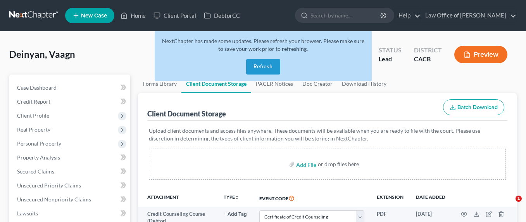
select select "10"
select select "30"
select select "65"
select select "72"
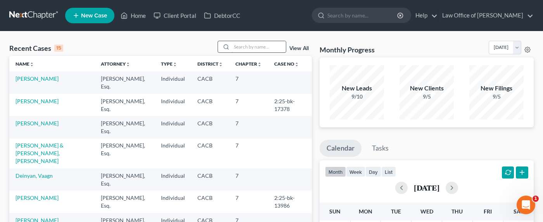
click at [256, 48] on input "search" at bounding box center [259, 46] width 54 height 11
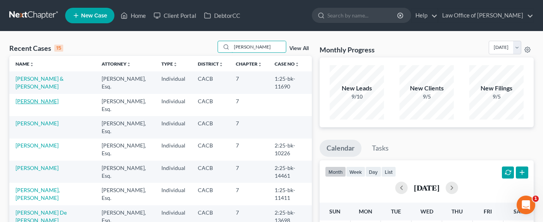
type input "[PERSON_NAME]"
click at [30, 102] on link "[PERSON_NAME]" at bounding box center [37, 101] width 43 height 7
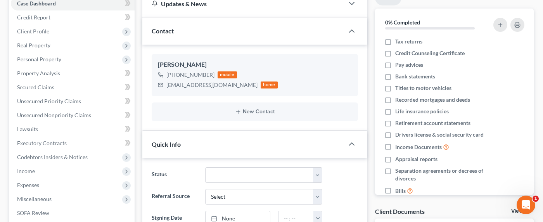
scroll to position [87, 0]
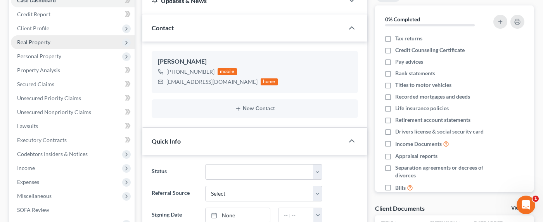
click at [31, 39] on span "Real Property" at bounding box center [33, 42] width 33 height 7
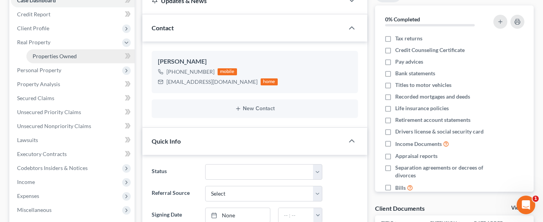
click at [44, 56] on span "Properties Owned" at bounding box center [55, 56] width 44 height 7
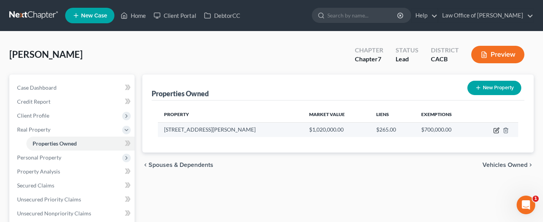
click at [495, 130] on icon "button" at bounding box center [496, 129] width 3 height 3
select select "4"
select select "0"
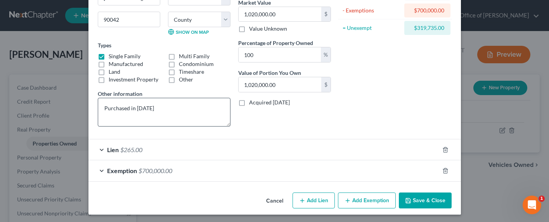
scroll to position [99, 0]
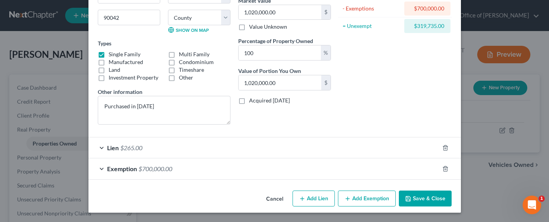
click at [133, 144] on span "$265.00" at bounding box center [131, 147] width 22 height 7
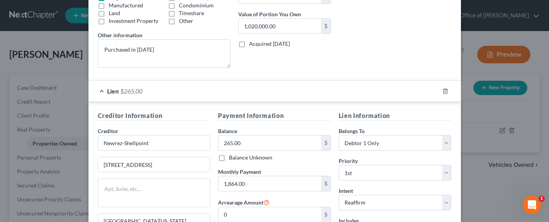
scroll to position [177, 0]
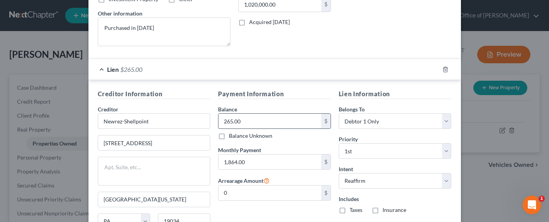
drag, startPoint x: 257, startPoint y: 126, endPoint x: 248, endPoint y: 121, distance: 9.7
click at [248, 121] on input "265.00" at bounding box center [269, 121] width 103 height 15
click at [250, 122] on input "265.00" at bounding box center [269, 121] width 103 height 15
drag, startPoint x: 252, startPoint y: 122, endPoint x: 203, endPoint y: 119, distance: 49.0
click at [203, 119] on div "Creditor Information Creditor * Newrez-[GEOGRAPHIC_DATA][STREET_ADDRESS][US_STA…" at bounding box center [275, 168] width 362 height 159
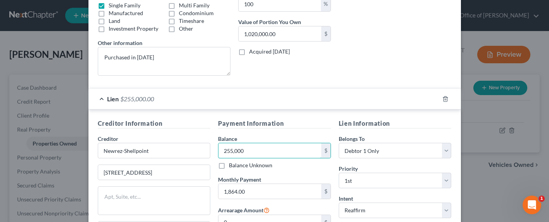
scroll to position [93, 0]
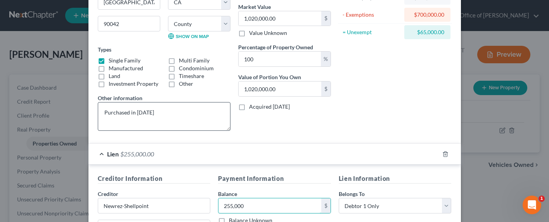
type input "255,000"
click at [154, 110] on textarea "Purchased in [DATE]" at bounding box center [164, 116] width 133 height 29
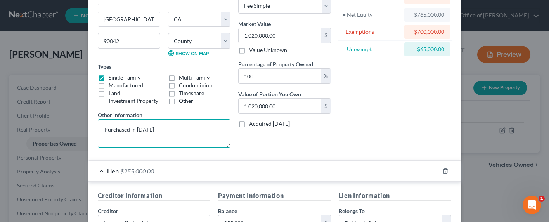
scroll to position [0, 0]
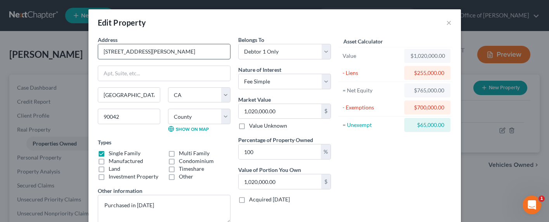
drag, startPoint x: 138, startPoint y: 52, endPoint x: 99, endPoint y: 51, distance: 39.6
click at [99, 51] on input "[STREET_ADDRESS][PERSON_NAME]" at bounding box center [164, 51] width 132 height 15
click at [279, 112] on input "1,020,000.00" at bounding box center [280, 111] width 83 height 15
click at [290, 111] on input "1,020,000.00" at bounding box center [280, 111] width 83 height 15
drag, startPoint x: 290, startPoint y: 111, endPoint x: 219, endPoint y: 108, distance: 71.0
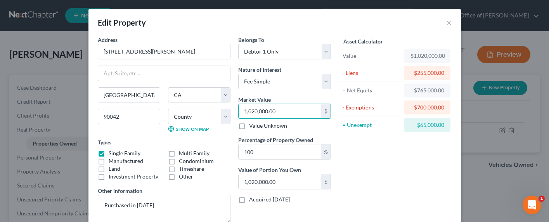
click at [219, 108] on div "Address * 5417 [PERSON_NAME] [GEOGRAPHIC_DATA] [US_STATE][GEOGRAPHIC_DATA] [GEO…" at bounding box center [214, 133] width 241 height 194
type input "9"
type input "9.00"
type input "95"
type input "95.00"
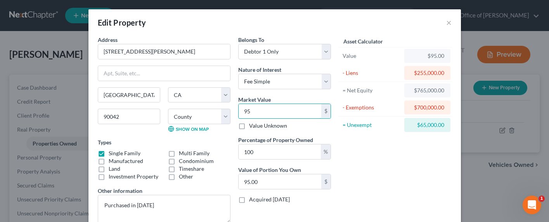
type input "9"
type input "9.00"
type input "0"
type input "1"
type input "1.00"
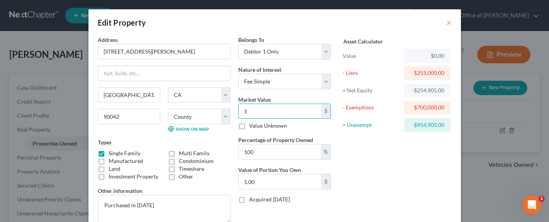
type input "10"
type input "10.00"
type input "100"
type input "100.00"
type input "1000"
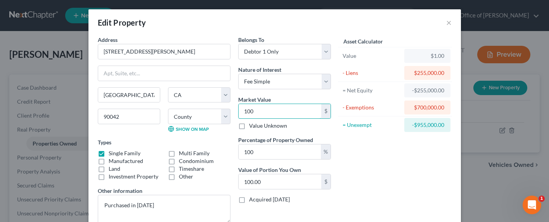
type input "1,000.00"
type input "1,0000"
type input "10,000.00"
type input "10,0000"
type input "100,000.00"
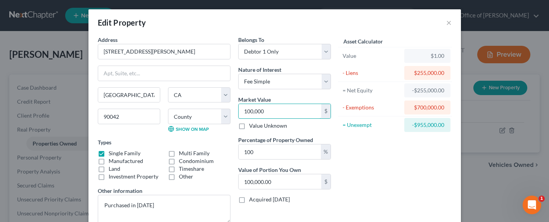
type input "100,0000"
type input "1,000,000.00"
click at [261, 113] on input "1,000,000" at bounding box center [280, 111] width 83 height 15
click at [273, 107] on input "1,000,000" at bounding box center [280, 111] width 83 height 15
drag, startPoint x: 271, startPoint y: 111, endPoint x: 234, endPoint y: 111, distance: 36.9
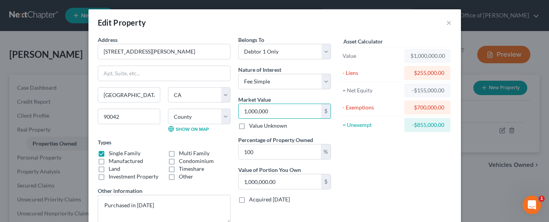
click at [234, 111] on div "Belongs To * Select Debtor 1 Only Debtor 2 Only Debtor 1 And Debtor 2 Only At L…" at bounding box center [284, 133] width 100 height 194
type input "9"
type input "9.00"
type input "98"
type input "98.00"
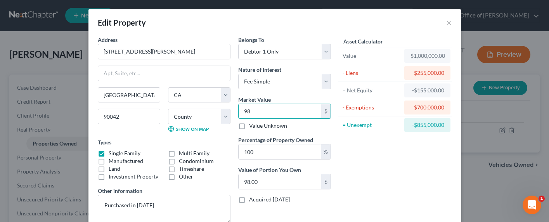
type input "980"
type input "980.00"
type input "9800"
type input "9,800.00"
type input "9,8000"
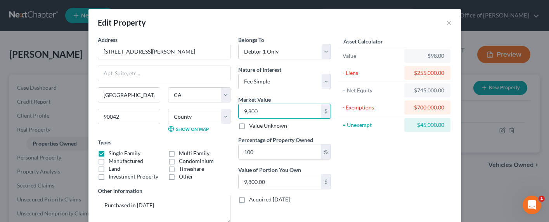
type input "98,000.00"
type input "98,0000"
type input "980,000.00"
type input "980,000"
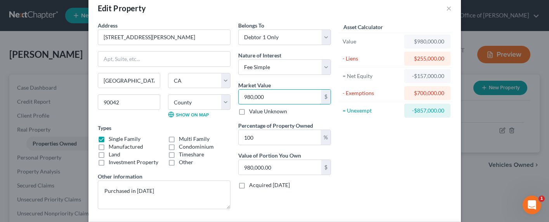
scroll to position [274, 0]
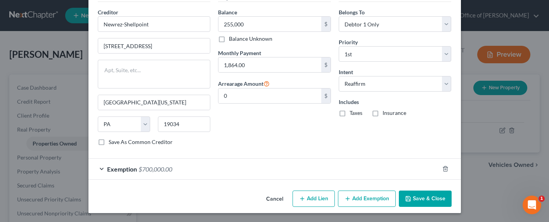
click at [417, 201] on button "Save & Close" at bounding box center [425, 199] width 53 height 16
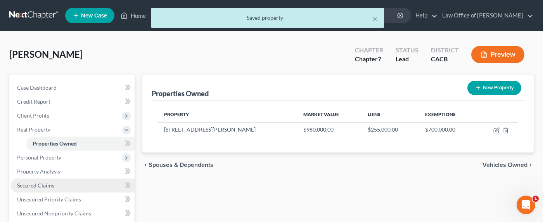
click at [38, 187] on span "Secured Claims" at bounding box center [35, 185] width 37 height 7
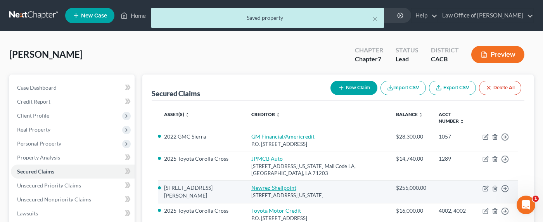
click at [258, 184] on link "Newrez-Shellpoint" at bounding box center [273, 187] width 45 height 7
select select "39"
select select "2"
select select "0"
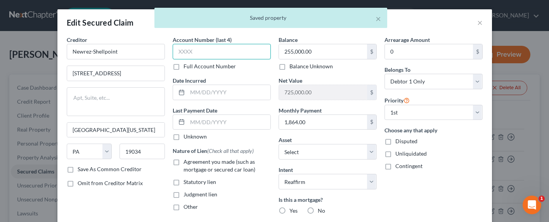
click at [206, 54] on input "text" at bounding box center [222, 52] width 98 height 16
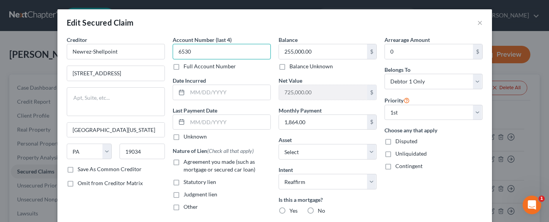
type input "6530"
type input "2007"
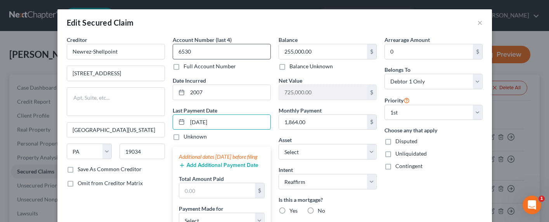
type input "[DATE]"
click at [204, 168] on button "Add Additional Payment Date" at bounding box center [219, 165] width 80 height 6
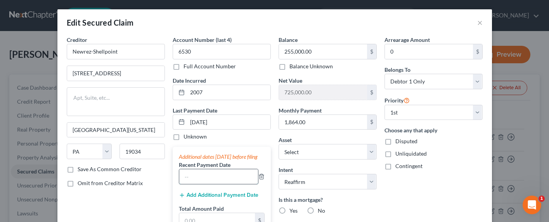
click at [188, 182] on input "text" at bounding box center [218, 176] width 79 height 15
type input "09/2025"
click at [212, 198] on button "Add Additional Payment Date" at bounding box center [219, 195] width 80 height 6
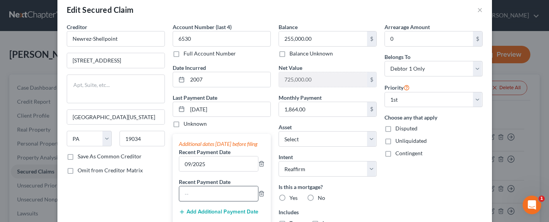
scroll to position [19, 0]
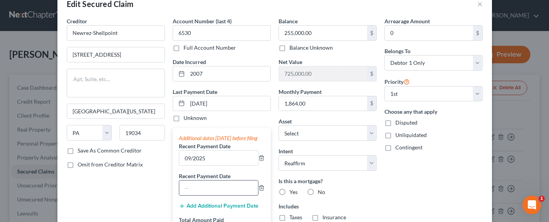
click at [207, 192] on input "text" at bounding box center [218, 187] width 79 height 15
type input "08/2025"
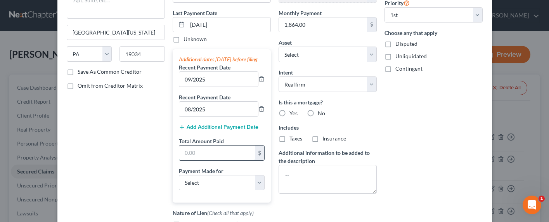
click at [214, 160] on input "text" at bounding box center [217, 152] width 76 height 15
type input "5,592"
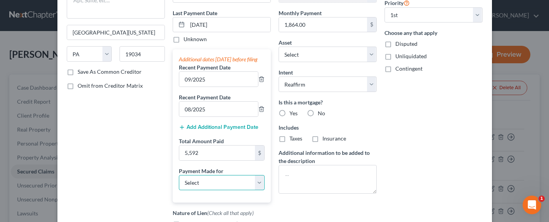
click at [208, 185] on select "Select Car Credit Card Loan Repayment Mortgage Other Suppliers Or Vendors" at bounding box center [222, 183] width 86 height 16
select select "3"
click at [179, 182] on select "Select Car Credit Card Loan Repayment Mortgage Other Suppliers Or Vendors" at bounding box center [222, 183] width 86 height 16
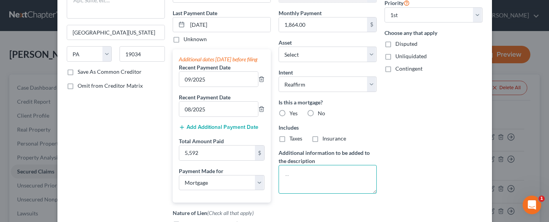
click at [315, 174] on textarea at bounding box center [328, 179] width 98 height 29
type textarea "1st Loan"
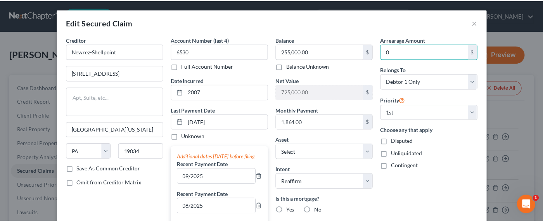
scroll to position [234, 0]
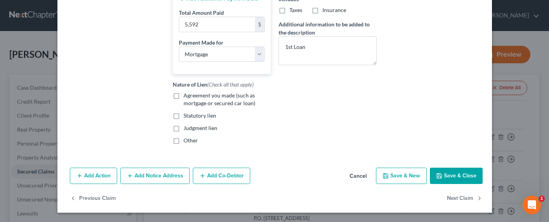
click at [198, 95] on span "Agreement you made (such as mortgage or secured car loan)" at bounding box center [220, 99] width 72 height 14
click at [192, 95] on input "Agreement you made (such as mortgage or secured car loan)" at bounding box center [189, 94] width 5 height 5
checkbox input "true"
click at [447, 175] on button "Save & Close" at bounding box center [456, 176] width 53 height 16
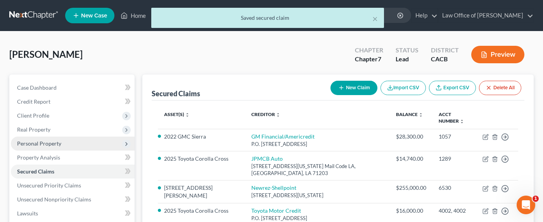
click at [29, 142] on span "Personal Property" at bounding box center [39, 143] width 44 height 7
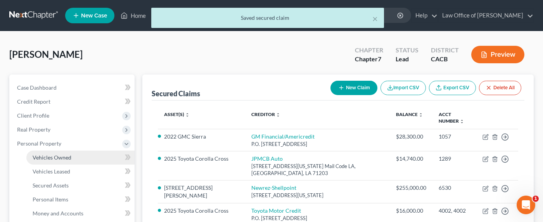
click at [43, 158] on span "Vehicles Owned" at bounding box center [52, 157] width 39 height 7
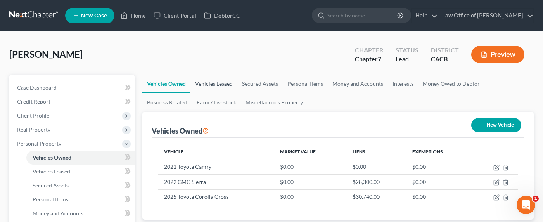
click at [211, 85] on link "Vehicles Leased" at bounding box center [214, 83] width 47 height 19
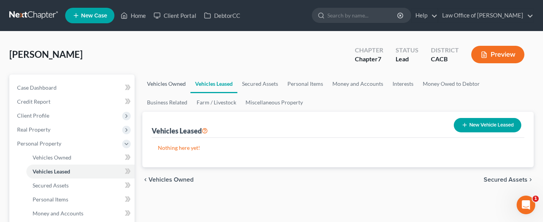
click at [163, 88] on link "Vehicles Owned" at bounding box center [166, 83] width 48 height 19
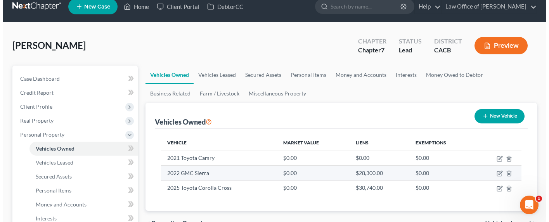
scroll to position [17, 0]
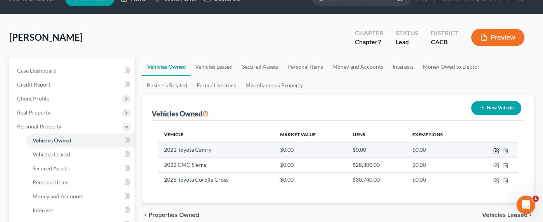
click at [494, 150] on icon "button" at bounding box center [496, 151] width 5 height 5
select select "0"
select select "5"
select select "0"
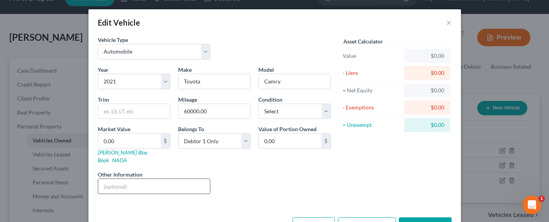
click at [125, 179] on input "text" at bounding box center [154, 186] width 112 height 15
type input "Driven by son"
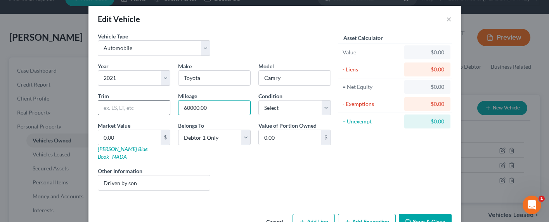
drag, startPoint x: 211, startPoint y: 111, endPoint x: 164, endPoint y: 102, distance: 48.0
click at [164, 102] on div "Year Select 2026 2025 2024 2023 2022 2021 2020 2019 2018 2017 2016 2015 2014 20…" at bounding box center [214, 129] width 241 height 135
type input "60,000"
click at [286, 107] on select "Select Excellent Very Good Good Fair Poor" at bounding box center [294, 108] width 73 height 16
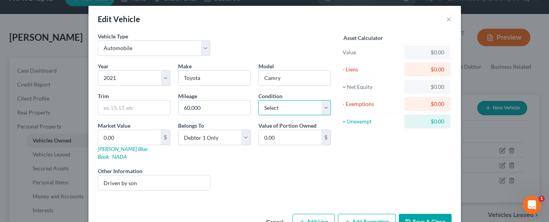
select select "2"
click at [258, 100] on select "Select Excellent Very Good Good Fair Poor" at bounding box center [294, 108] width 73 height 16
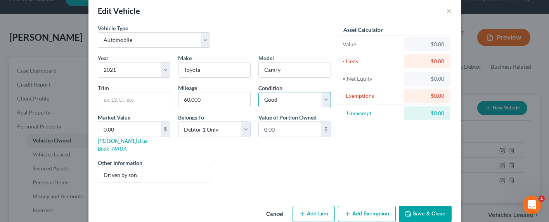
scroll to position [19, 0]
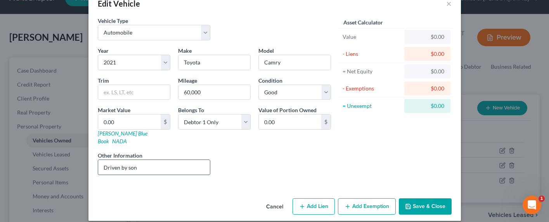
click at [166, 162] on input "Driven by son" at bounding box center [154, 167] width 112 height 15
drag, startPoint x: 323, startPoint y: 145, endPoint x: 286, endPoint y: 143, distance: 37.3
click at [323, 151] on div "Liens Select" at bounding box center [274, 163] width 121 height 24
click at [222, 139] on div "Year Select 2026 2025 2024 2023 2022 2021 2020 2019 2018 2017 2016 2015 2014 20…" at bounding box center [214, 114] width 241 height 135
click at [145, 160] on input "Driven by son" at bounding box center [154, 167] width 112 height 15
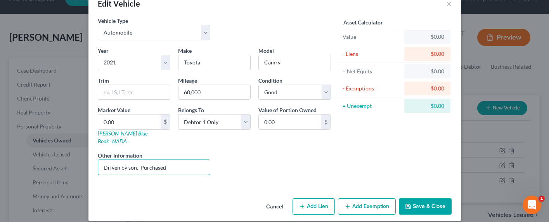
type input "Driven by son. Purchased"
click at [356, 201] on button "Add Exemption" at bounding box center [367, 206] width 58 height 16
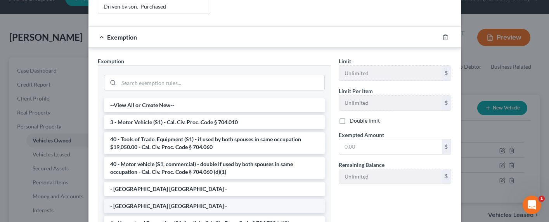
scroll to position [195, 0]
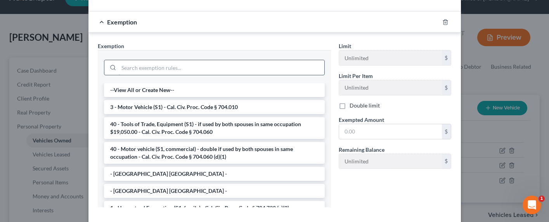
click at [138, 60] on input "search" at bounding box center [222, 67] width 206 height 15
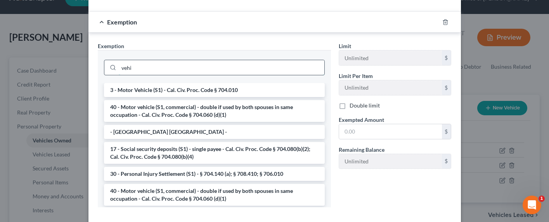
scroll to position [190, 0]
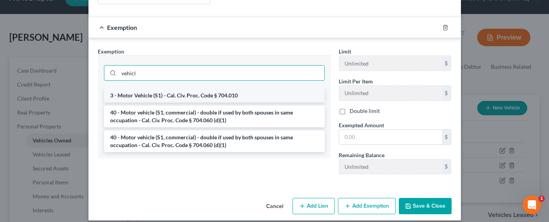
type input "vehicl"
click at [156, 88] on li "3 - Motor Vehicle (S1) - Cal. Civ. Proc. Code § 704.010" at bounding box center [214, 95] width 221 height 14
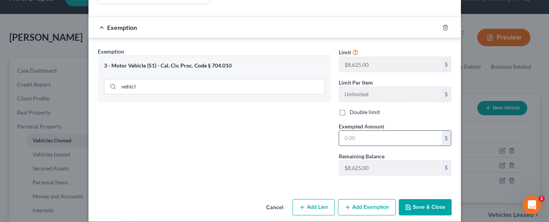
click at [362, 131] on input "text" at bounding box center [390, 138] width 103 height 15
type input "8,625"
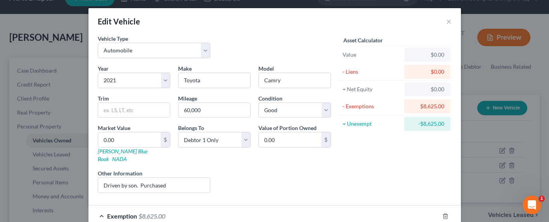
scroll to position [0, 0]
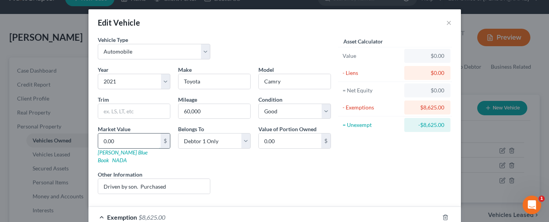
click at [127, 140] on input "0.00" at bounding box center [129, 140] width 62 height 15
type input "2"
type input "2.00"
type input "20"
type input "20.00"
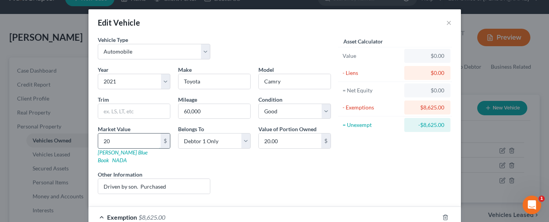
type input "200"
type input "200.00"
type input "2000"
type input "2,000.00"
type input "2,0000"
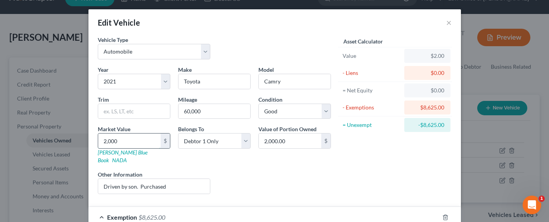
type input "20,000.00"
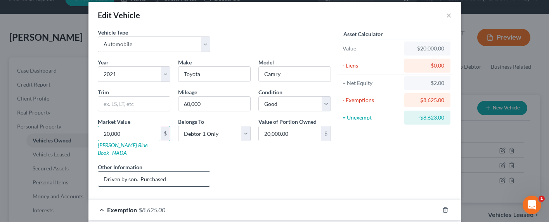
scroll to position [17, 0]
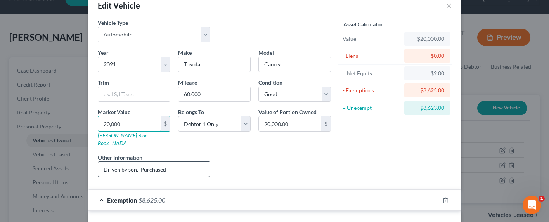
type input "20,000"
click at [185, 164] on input "Driven by son. Purchased" at bounding box center [154, 169] width 112 height 15
click at [300, 123] on input "20,000.00" at bounding box center [290, 123] width 62 height 15
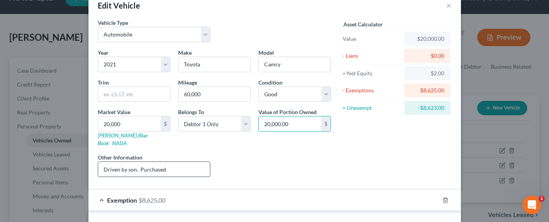
click at [187, 163] on input "Driven by son. Purchased" at bounding box center [154, 169] width 112 height 15
drag, startPoint x: 175, startPoint y: 159, endPoint x: 218, endPoint y: 159, distance: 43.1
click at [218, 159] on div "Year Select 2026 2025 2024 2023 2022 2021 2020 2019 2018 2017 2016 2015 2014 20…" at bounding box center [214, 115] width 241 height 135
click at [158, 162] on input "Driven by son. Purchased and paid off by son (" at bounding box center [154, 169] width 112 height 15
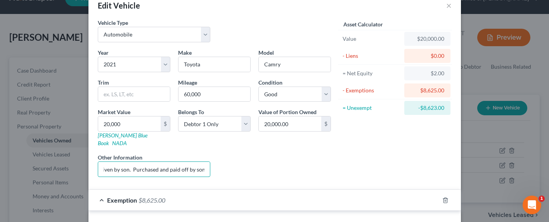
drag, startPoint x: 129, startPoint y: 161, endPoint x: 243, endPoint y: 160, distance: 114.1
click at [243, 160] on div "Year Select 2026 2025 2024 2023 2022 2021 2020 2019 2018 2017 2016 2015 2014 20…" at bounding box center [214, 115] width 241 height 135
type input "Driven by son. Purchased and paid off by son (Son paid 78% of car loan / Debtor…"
click at [98, 126] on input "20,000" at bounding box center [129, 123] width 62 height 15
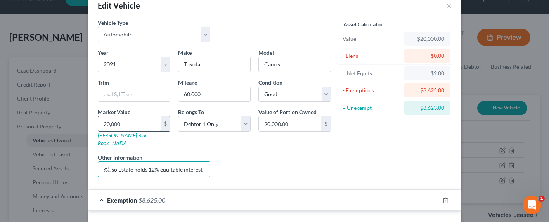
scroll to position [0, 0]
drag, startPoint x: 124, startPoint y: 123, endPoint x: 66, endPoint y: 123, distance: 58.6
click at [66, 123] on div "Edit Vehicle × Vehicle Type Select Automobile Truck Trailer Watercraft Aircraft…" at bounding box center [274, 111] width 549 height 222
type input "2"
type input "2.00"
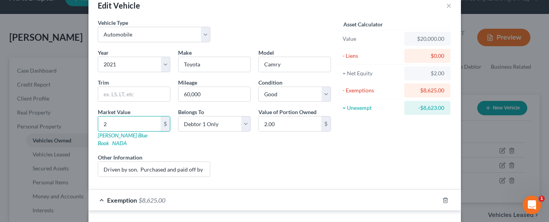
type input "22"
type input "22.00"
type input "220"
type input "220.00"
type input "2200"
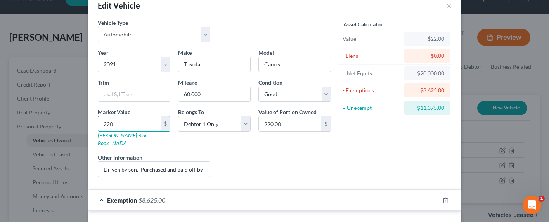
type input "2,200.00"
type input "2,2000"
type input "22,000.00"
click at [121, 124] on input "22,000" at bounding box center [129, 123] width 62 height 15
drag, startPoint x: 119, startPoint y: 124, endPoint x: 109, endPoint y: 123, distance: 10.5
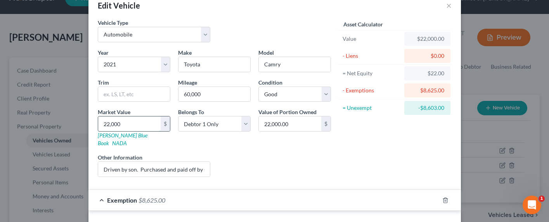
click at [109, 123] on input "22,000" at bounding box center [129, 123] width 62 height 15
click at [113, 125] on input "22,000" at bounding box center [129, 123] width 62 height 15
drag, startPoint x: 123, startPoint y: 125, endPoint x: 78, endPoint y: 124, distance: 45.0
click at [78, 124] on div "Edit Vehicle × Vehicle Type Select Automobile Truck Trailer Watercraft Aircraft…" at bounding box center [274, 111] width 549 height 222
type input "2"
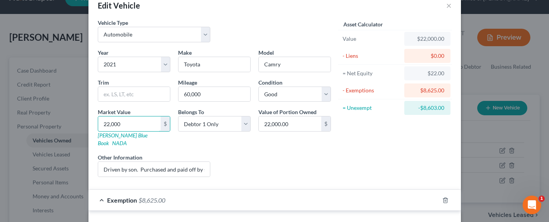
type input "2.00"
type input "23"
type input "23.00"
type input "230"
type input "230.00"
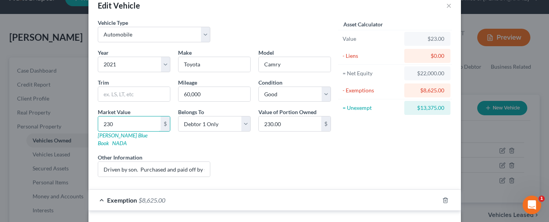
type input "2300"
type input "2,300.00"
type input "2,3000"
type input "23,000.00"
type input "23,000"
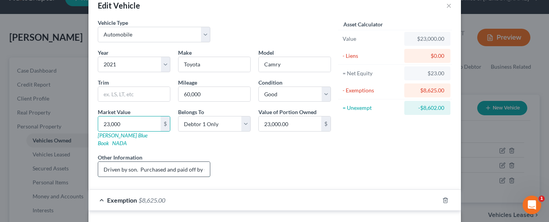
click at [101, 163] on input "Driven by son. Purchased and paid off by son (Son paid 78% of car loan / Debtor…" at bounding box center [154, 169] width 112 height 15
drag, startPoint x: 154, startPoint y: 162, endPoint x: 236, endPoint y: 163, distance: 81.9
click at [236, 163] on div "Year Select 2026 2025 2024 2023 2022 2021 2020 2019 2018 2017 2016 2015 2014 20…" at bounding box center [214, 115] width 241 height 135
click at [202, 163] on input "Value estimate KBB. Driven by son. Purchased and paid off by son (Son paid 78% …" at bounding box center [154, 169] width 112 height 15
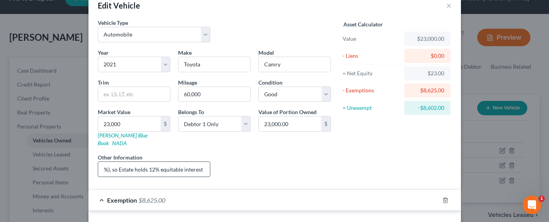
drag, startPoint x: 202, startPoint y: 162, endPoint x: 196, endPoint y: 162, distance: 6.2
click at [196, 162] on input "Value estimate KBB. Driven by son. Purchased and paid off by son (Son paid 78% …" at bounding box center [154, 169] width 112 height 15
type input "Value estimate KBB. Driven by son. Purchased and paid off by son (Son paid 78% …"
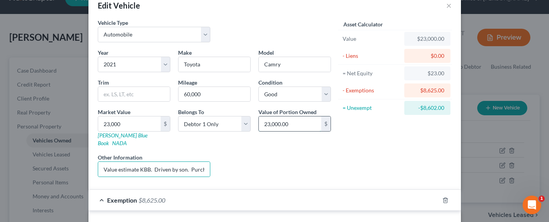
click at [287, 122] on input "23,000.00" at bounding box center [290, 123] width 62 height 15
click at [290, 124] on input "23,000.00" at bounding box center [290, 123] width 62 height 15
drag, startPoint x: 294, startPoint y: 125, endPoint x: 245, endPoint y: 123, distance: 49.3
click at [247, 124] on div "Year Select 2026 2025 2024 2023 2022 2021 2020 2019 2018 2017 2016 2015 2014 20…" at bounding box center [214, 115] width 241 height 135
type input "2,760"
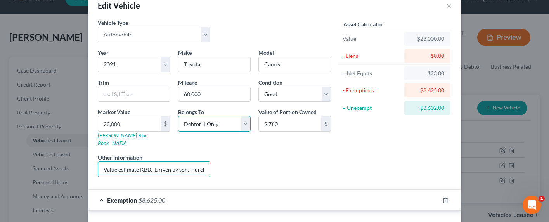
click at [223, 123] on select "Select Debtor 1 Only Debtor 2 Only Debtor 1 And Debtor 2 Only At Least One Of T…" at bounding box center [214, 124] width 73 height 16
select select "3"
click at [178, 116] on select "Select Debtor 1 Only Debtor 2 Only Debtor 1 And Debtor 2 Only At Least One Of T…" at bounding box center [214, 124] width 73 height 16
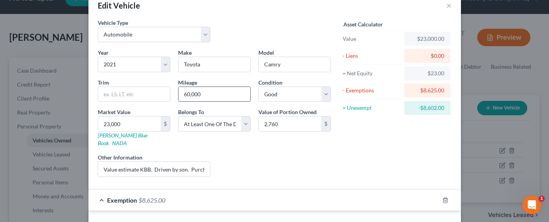
click at [183, 95] on input "60,000" at bounding box center [214, 94] width 72 height 15
click at [186, 95] on input "60,000" at bounding box center [214, 94] width 72 height 15
type input "65,000"
click at [279, 94] on select "Select Excellent Very Good Good Fair Poor" at bounding box center [294, 95] width 73 height 16
select select "1"
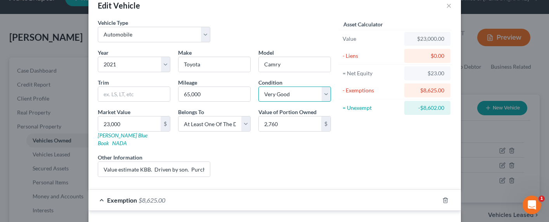
click at [258, 87] on select "Select Excellent Very Good Good Fair Poor" at bounding box center [294, 95] width 73 height 16
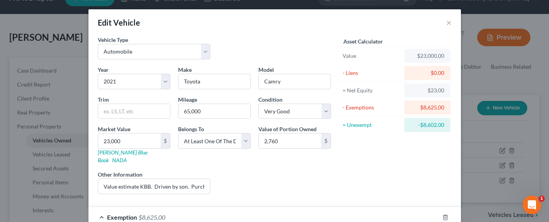
click at [319, 160] on div "Year Select 2026 2025 2024 2023 2022 2021 2020 2019 2018 2017 2016 2015 2014 20…" at bounding box center [214, 133] width 241 height 135
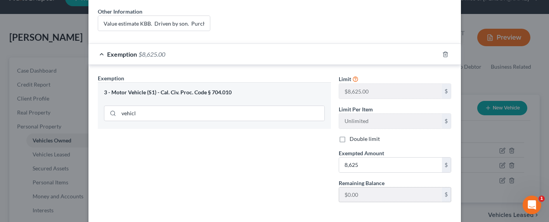
scroll to position [191, 0]
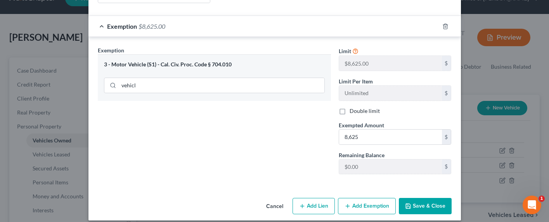
click at [423, 199] on button "Save & Close" at bounding box center [425, 206] width 53 height 16
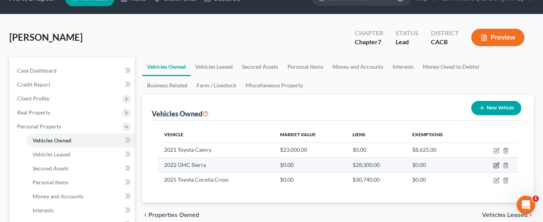
click at [497, 166] on icon "button" at bounding box center [497, 165] width 6 height 6
select select "0"
select select "4"
select select "0"
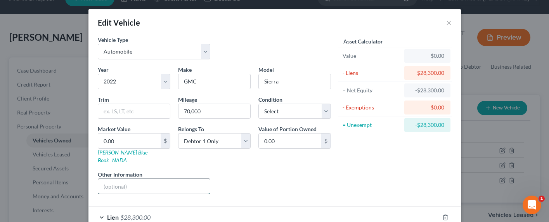
click at [120, 180] on input "text" at bounding box center [154, 186] width 112 height 15
type input "[PERSON_NAME]'s Boyfriend paid for car / owned by debtor's boyfriend ("bare leg…"
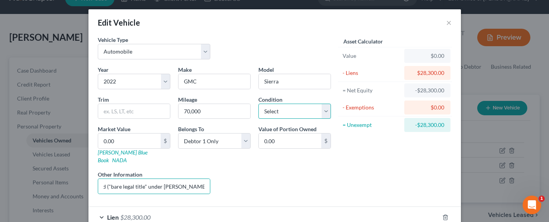
click at [300, 113] on select "Select Excellent Very Good Good Fair Poor" at bounding box center [294, 112] width 73 height 16
select select "1"
click at [258, 104] on select "Select Excellent Very Good Good Fair Poor" at bounding box center [294, 112] width 73 height 16
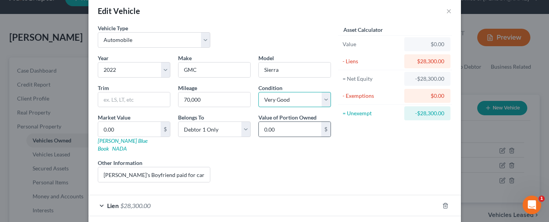
scroll to position [41, 0]
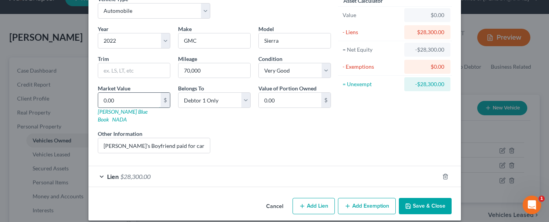
click at [113, 104] on input "0.00" at bounding box center [129, 100] width 62 height 15
type input "5"
type input "5.00"
type input "50"
type input "50.00"
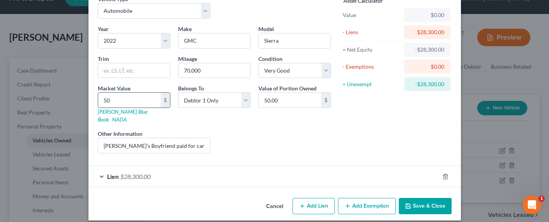
type input "500"
type input "500.00"
type input "5000"
type input "5,000.00"
type input "5,0000"
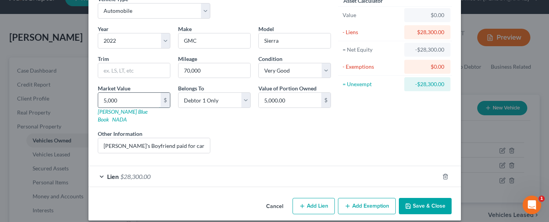
type input "50,000.00"
type input "50,0000"
type input "500,000.00"
type input "500,00"
type input "50,000.00"
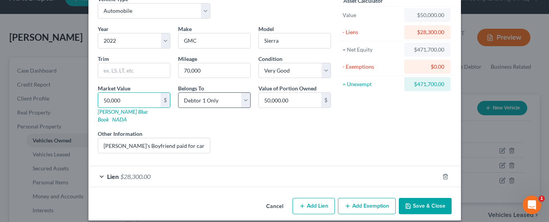
type input "50,000"
click at [200, 97] on select "Select Debtor 1 Only Debtor 2 Only Debtor 1 And Debtor 2 Only At Least One Of T…" at bounding box center [214, 100] width 73 height 16
select select "3"
click at [178, 92] on select "Select Debtor 1 Only Debtor 2 Only Debtor 1 And Debtor 2 Only At Least One Of T…" at bounding box center [214, 100] width 73 height 16
drag, startPoint x: 132, startPoint y: 137, endPoint x: 137, endPoint y: 137, distance: 4.7
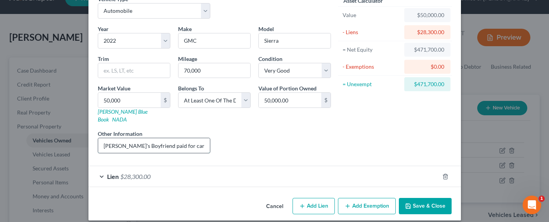
click at [132, 138] on input "[PERSON_NAME]'s Boyfriend paid for car / owned by debtor's boyfriend ("bare leg…" at bounding box center [154, 145] width 112 height 15
click at [156, 168] on div "Lien $28,300.00" at bounding box center [263, 176] width 351 height 21
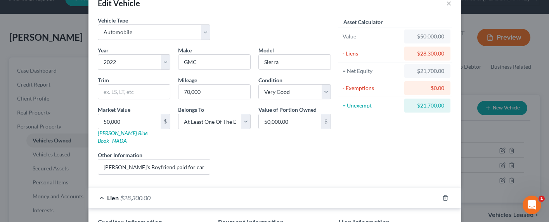
scroll to position [0, 0]
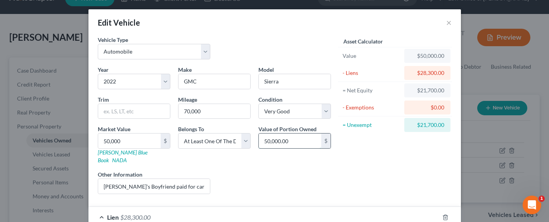
click at [275, 140] on input "50,000.00" at bounding box center [290, 140] width 62 height 15
click at [291, 141] on input "50,000.00" at bounding box center [290, 140] width 62 height 15
drag, startPoint x: 292, startPoint y: 142, endPoint x: 246, endPoint y: 139, distance: 46.3
click at [246, 139] on div "Year Select 2026 2025 2024 2023 2022 2021 2020 2019 2018 2017 2016 2015 2014 20…" at bounding box center [214, 133] width 241 height 135
type input "0.00"
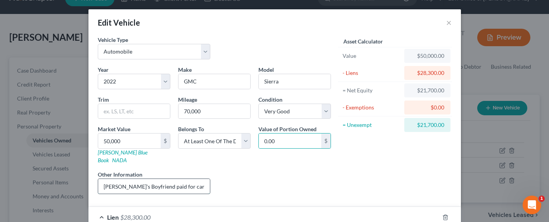
click at [186, 179] on input "[PERSON_NAME]'s Boyfriend paid for car / owned by debtor's boyfriend ("bare leg…" at bounding box center [154, 186] width 112 height 15
drag, startPoint x: 188, startPoint y: 181, endPoint x: 215, endPoint y: 180, distance: 26.8
click at [215, 180] on div "Year Select 2026 2025 2024 2023 2022 2021 2020 2019 2018 2017 2016 2015 2014 20…" at bounding box center [214, 133] width 241 height 135
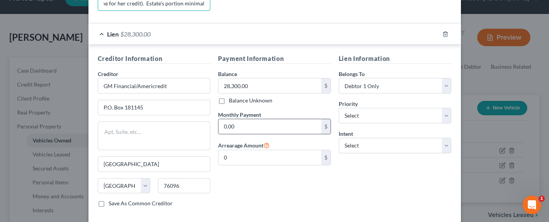
scroll to position [195, 0]
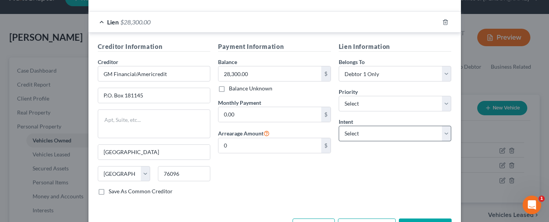
type input "[PERSON_NAME]'s Boyfriend paid for car / owned by debtor's boyfriend ("bare leg…"
click at [375, 127] on select "Select Surrender Redeem Reaffirm Avoid Other" at bounding box center [395, 134] width 113 height 16
click at [339, 126] on select "Select Surrender Redeem Reaffirm Avoid Other" at bounding box center [395, 134] width 113 height 16
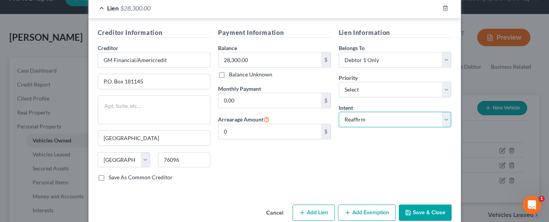
scroll to position [216, 0]
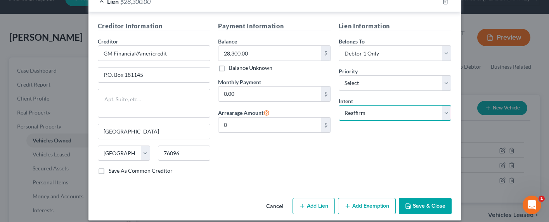
click at [376, 106] on select "Select Surrender Redeem Reaffirm Avoid Other" at bounding box center [395, 113] width 113 height 16
select select "4"
click at [339, 105] on select "Select Surrender Redeem Reaffirm Avoid Other" at bounding box center [395, 113] width 113 height 16
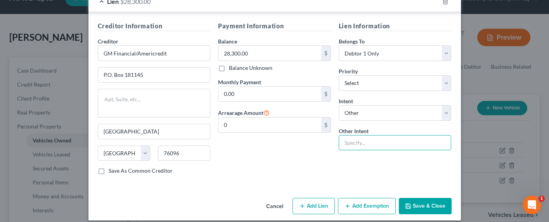
click at [356, 137] on input "text" at bounding box center [395, 143] width 113 height 16
type input "Pay & Retain"
click at [365, 198] on button "Add Exemption" at bounding box center [367, 206] width 58 height 16
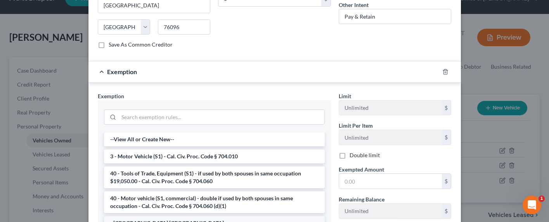
scroll to position [390, 0]
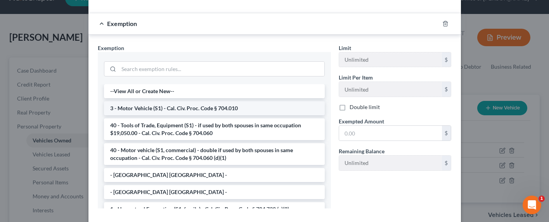
click at [139, 101] on li "3 - Motor Vehicle (S1) - Cal. Civ. Proc. Code § 704.010" at bounding box center [214, 108] width 221 height 14
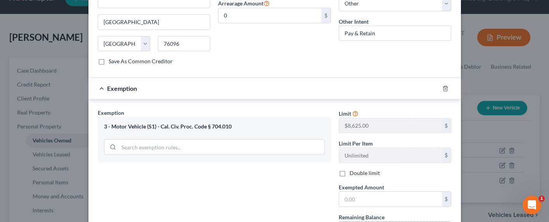
scroll to position [387, 0]
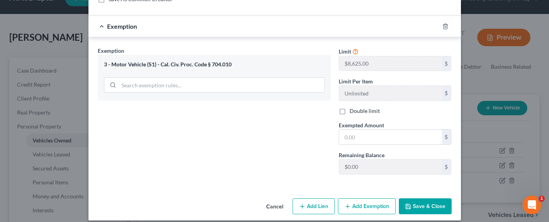
click at [434, 198] on button "Save & Close" at bounding box center [425, 206] width 53 height 16
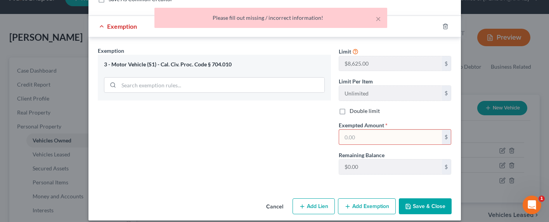
click at [443, 18] on div "× Please fill out missing / incorrect information!" at bounding box center [270, 20] width 549 height 24
click at [442, 18] on div "× Please fill out missing / incorrect information!" at bounding box center [270, 20] width 549 height 24
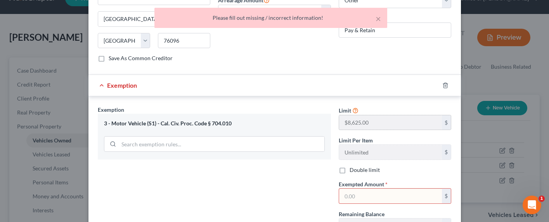
scroll to position [308, 0]
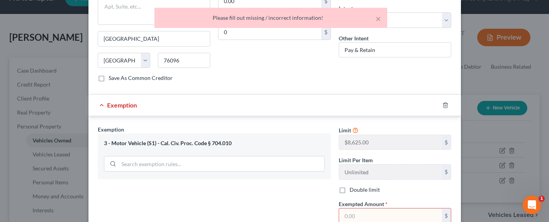
click at [439, 99] on div at bounding box center [450, 105] width 22 height 12
click at [442, 102] on icon "button" at bounding box center [445, 105] width 6 height 6
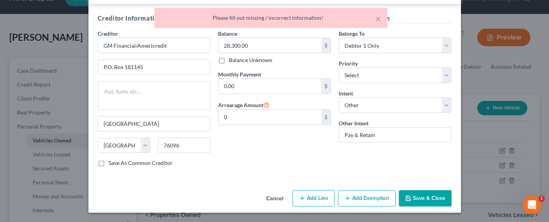
scroll to position [216, 0]
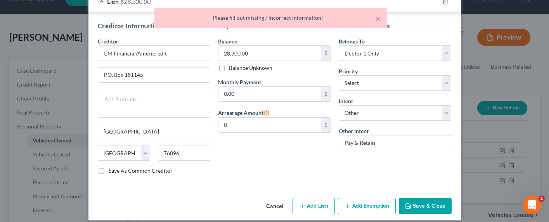
click at [437, 198] on button "Save & Close" at bounding box center [425, 206] width 53 height 16
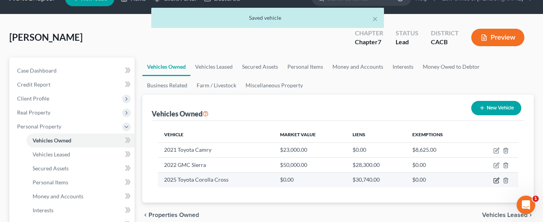
click at [497, 182] on icon "button" at bounding box center [497, 180] width 6 height 6
select select "0"
select select "1"
select select "2"
select select "0"
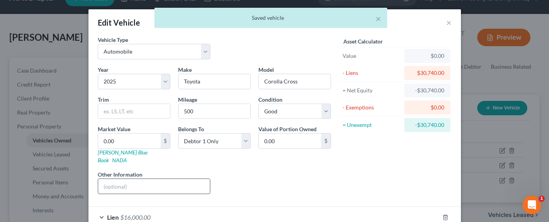
click at [150, 184] on input "text" at bounding box center [154, 186] width 112 height 15
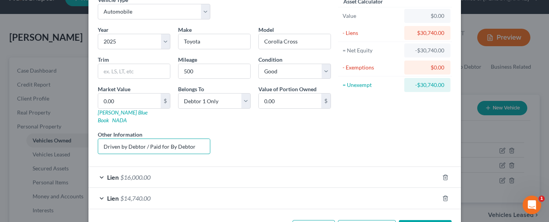
scroll to position [62, 0]
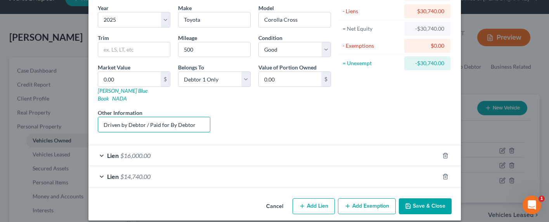
type input "Driven by Debtor / Paid for By Debtor"
click at [135, 152] on span "$16,000.00" at bounding box center [135, 155] width 30 height 7
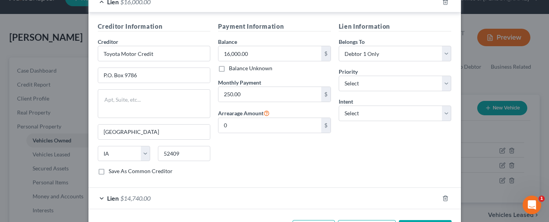
scroll to position [224, 0]
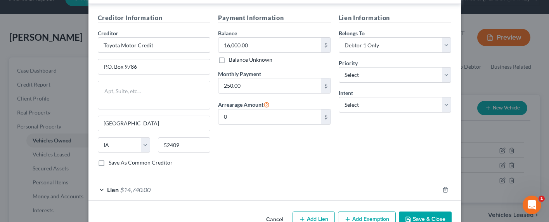
click at [130, 186] on span "$14,740.00" at bounding box center [135, 189] width 30 height 7
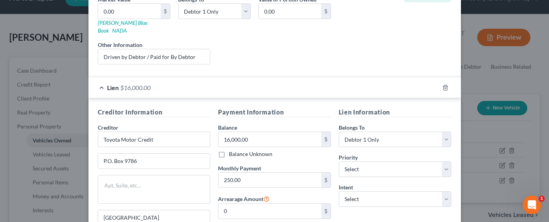
scroll to position [412, 0]
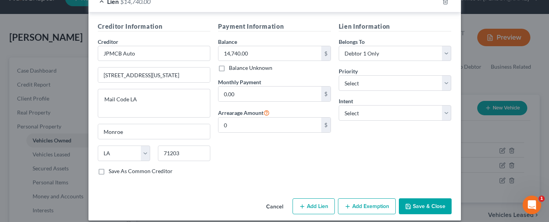
click at [418, 198] on button "Save & Close" at bounding box center [425, 206] width 53 height 16
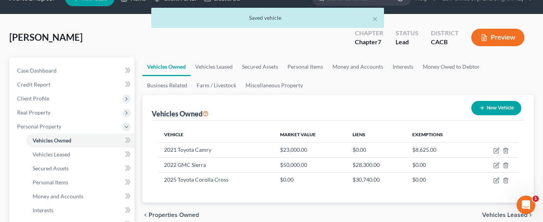
click at [494, 106] on button "New Vehicle" at bounding box center [496, 108] width 50 height 14
select select "0"
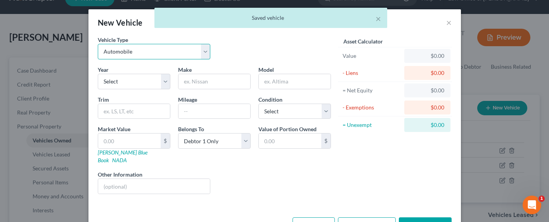
click at [168, 55] on select "Select Automobile Truck Trailer Watercraft Aircraft Motor Home Atv Other Vehicle" at bounding box center [154, 52] width 113 height 16
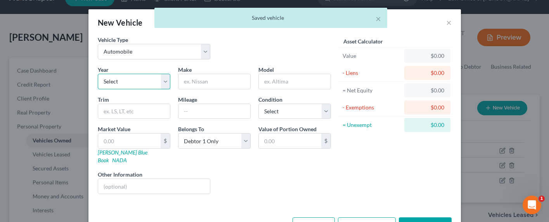
click at [118, 83] on select "Select 2026 2025 2024 2023 2022 2021 2020 2019 2018 2017 2016 2015 2014 2013 20…" at bounding box center [134, 82] width 73 height 16
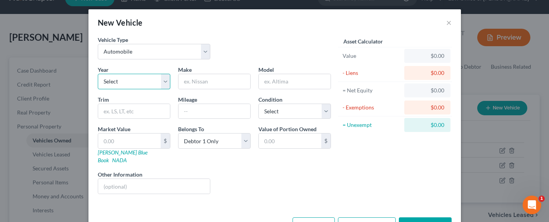
select select "5"
click at [98, 74] on select "Select 2026 2025 2024 2023 2022 2021 2020 2019 2018 2017 2016 2015 2014 2013 20…" at bounding box center [134, 82] width 73 height 16
click at [192, 77] on input "text" at bounding box center [214, 81] width 72 height 15
type input "Subaru"
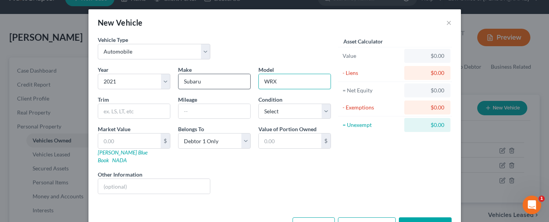
type input "WRX"
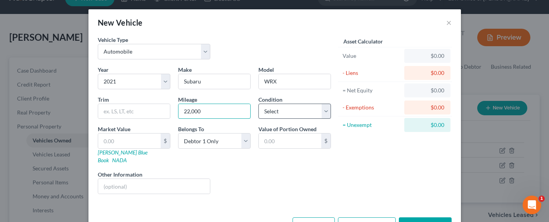
type input "22,000"
click at [271, 109] on select "Select Excellent Very Good Good Fair Poor" at bounding box center [294, 112] width 73 height 16
select select "1"
click at [258, 104] on select "Select Excellent Very Good Good Fair Poor" at bounding box center [294, 112] width 73 height 16
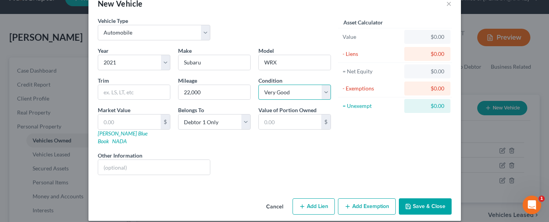
scroll to position [19, 0]
click at [304, 198] on button "Add Lien" at bounding box center [314, 206] width 42 height 16
select select "0"
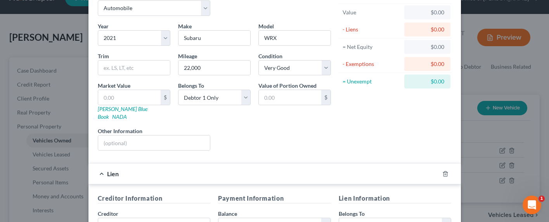
scroll to position [42, 0]
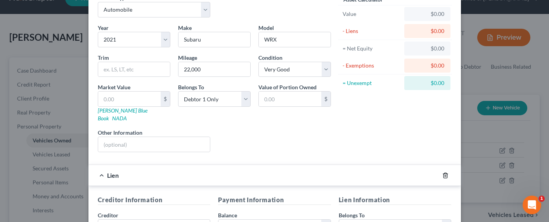
click at [442, 172] on icon "button" at bounding box center [445, 175] width 6 height 6
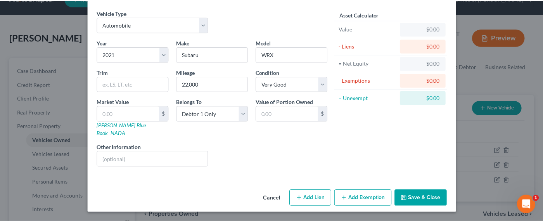
scroll to position [19, 0]
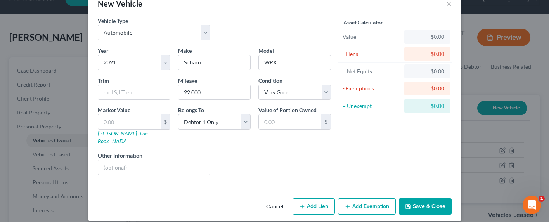
click at [424, 201] on button "Save & Close" at bounding box center [425, 206] width 53 height 16
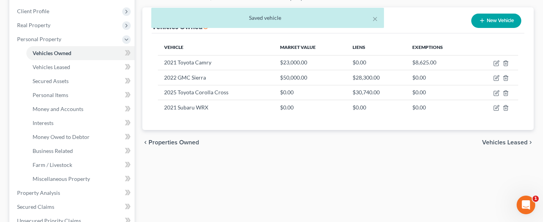
scroll to position [184, 0]
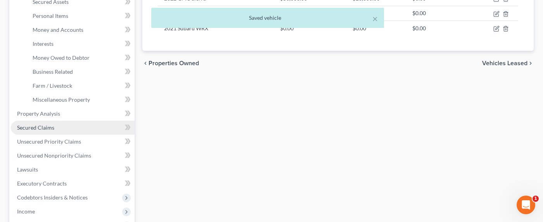
click at [33, 128] on span "Secured Claims" at bounding box center [35, 127] width 37 height 7
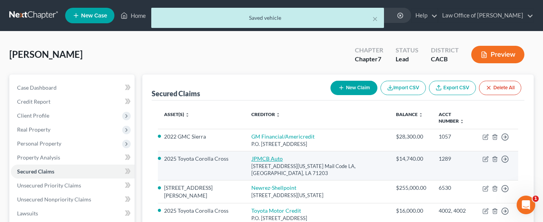
click at [260, 155] on link "JPMCB Auto" at bounding box center [266, 158] width 31 height 7
select select "19"
select select "0"
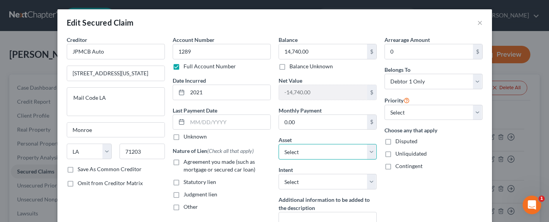
click at [335, 154] on select "Select Other Multiple Assets Jewelry - Jewelry and personal valuable items (i.e…" at bounding box center [328, 152] width 98 height 16
select select "16"
click at [279, 144] on select "Select Other Multiple Assets Jewelry - Jewelry and personal valuable items (i.e…" at bounding box center [328, 152] width 98 height 16
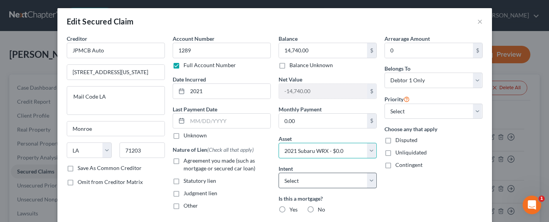
scroll to position [2, 0]
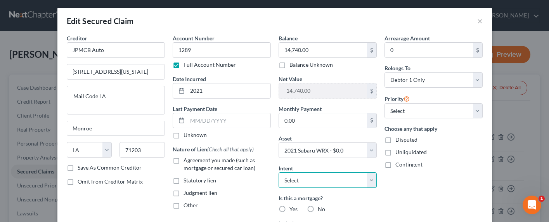
click at [309, 180] on select "Select Surrender Redeem Reaffirm Avoid Other" at bounding box center [328, 180] width 98 height 16
click at [204, 121] on input "text" at bounding box center [228, 120] width 83 height 15
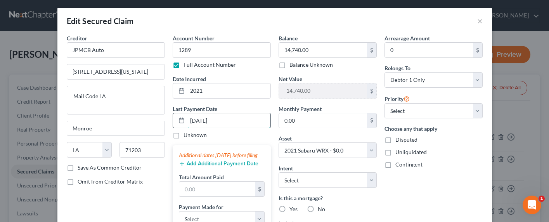
type input "[DATE]"
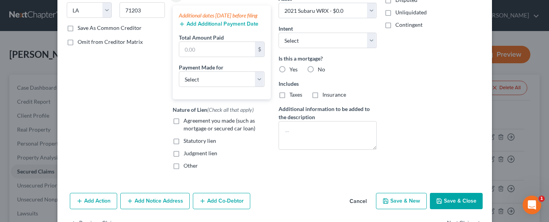
scroll to position [174, 0]
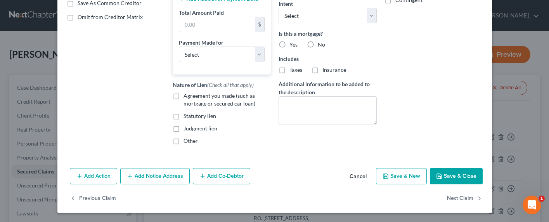
click at [192, 99] on span "Agreement you made (such as mortgage or secured car loan)" at bounding box center [220, 99] width 72 height 14
click at [192, 97] on input "Agreement you made (such as mortgage or secured car loan)" at bounding box center [189, 94] width 5 height 5
checkbox input "true"
click at [196, 58] on select "Select Car Credit Card Loan Repayment Mortgage Other Suppliers Or Vendors" at bounding box center [222, 55] width 86 height 16
select select "0"
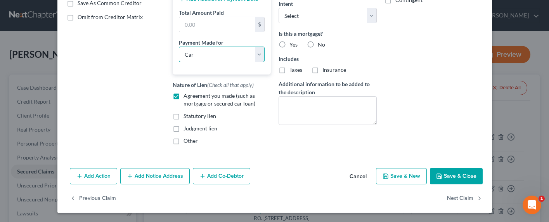
click at [179, 47] on select "Select Car Credit Card Loan Repayment Mortgage Other Suppliers Or Vendors" at bounding box center [222, 55] width 86 height 16
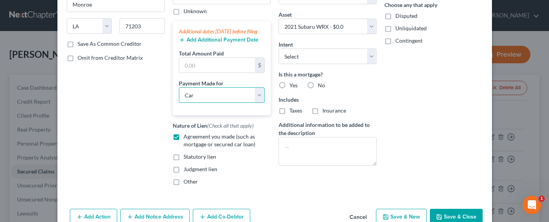
scroll to position [95, 0]
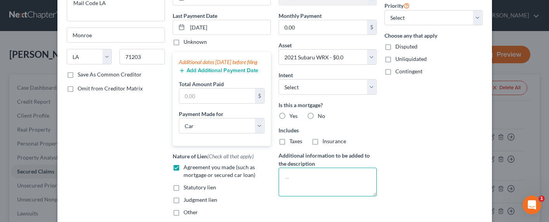
click at [309, 185] on textarea at bounding box center [328, 182] width 98 height 29
type textarea "Car payments made by debtor's son (not debtor)"
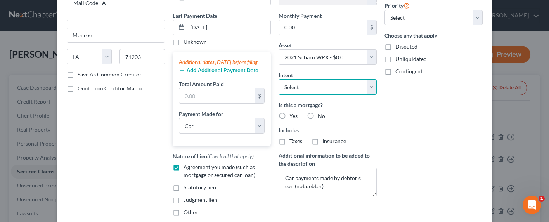
click at [328, 90] on select "Select Surrender Redeem Reaffirm Avoid Other" at bounding box center [328, 87] width 98 height 16
select select "4"
click at [279, 79] on select "Select Surrender Redeem Reaffirm Avoid Other" at bounding box center [328, 87] width 98 height 16
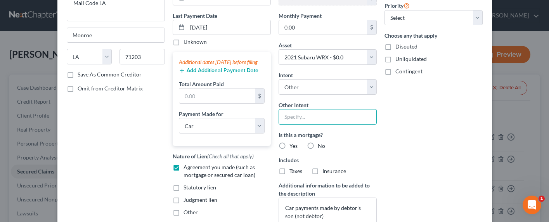
click at [302, 117] on input "text" at bounding box center [328, 117] width 98 height 16
type input "Pay & Retain"
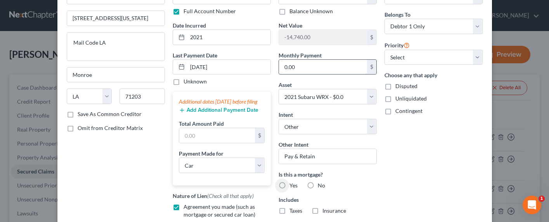
scroll to position [22, 0]
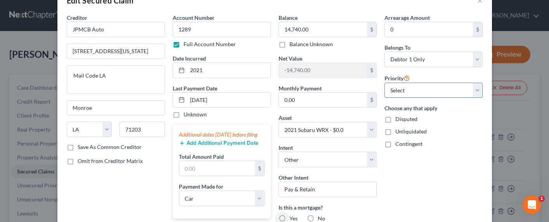
click at [406, 93] on select "Select 1st 2nd 3rd 4th 5th 6th 7th 8th 9th 10th 11th 12th 13th 14th 15th 16th 1…" at bounding box center [433, 91] width 98 height 16
select select "0"
click at [384, 83] on select "Select 1st 2nd 3rd 4th 5th 6th 7th 8th 9th 10th 11th 12th 13th 14th 15th 16th 1…" at bounding box center [433, 91] width 98 height 16
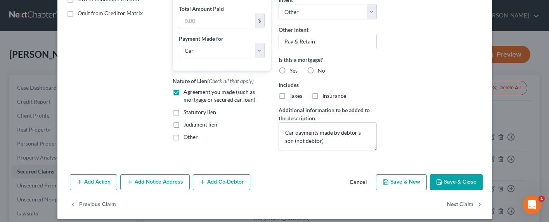
scroll to position [176, 0]
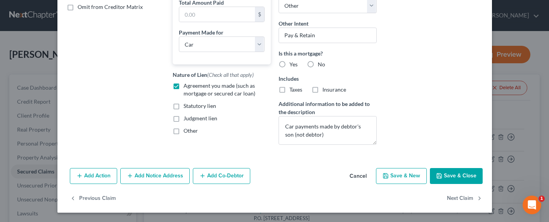
click at [221, 174] on button "Add Co-Debtor" at bounding box center [221, 176] width 57 height 16
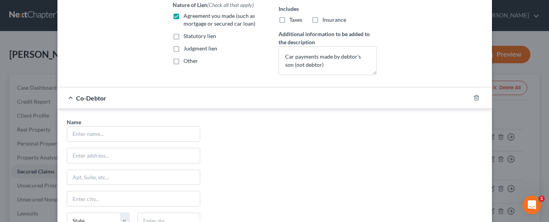
scroll to position [263, 0]
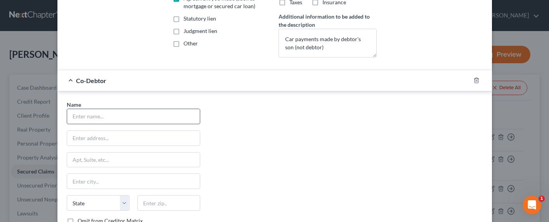
click at [112, 117] on input "text" at bounding box center [133, 116] width 133 height 15
type input "[PERSON_NAME]"
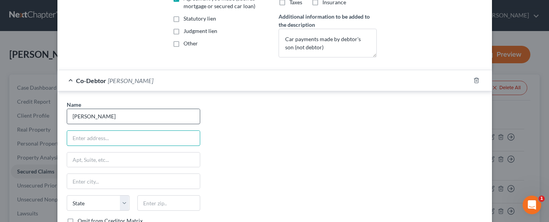
type input "j"
type input "1"
type input "[STREET_ADDRESS][PERSON_NAME]"
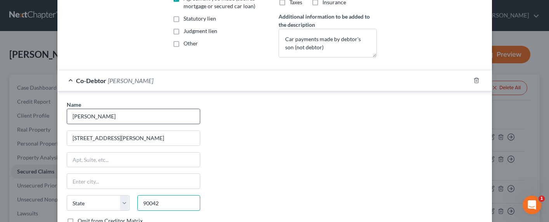
type input "90042"
type input "[GEOGRAPHIC_DATA]"
select select "4"
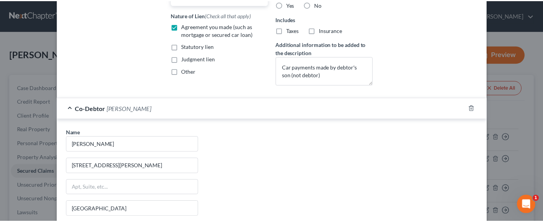
scroll to position [357, 0]
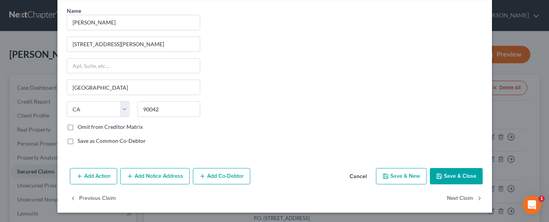
click at [455, 177] on button "Save & Close" at bounding box center [456, 176] width 53 height 16
select select
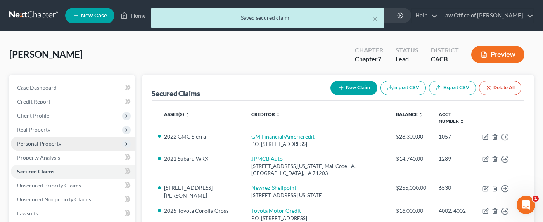
click at [35, 142] on span "Personal Property" at bounding box center [39, 143] width 44 height 7
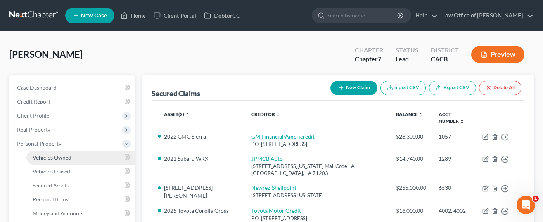
click at [50, 155] on span "Vehicles Owned" at bounding box center [52, 157] width 39 height 7
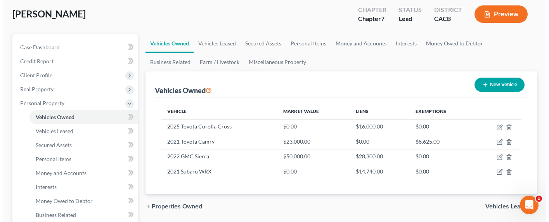
scroll to position [43, 0]
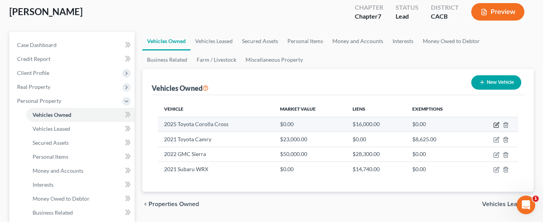
click at [497, 123] on icon "button" at bounding box center [496, 123] width 3 height 3
select select "0"
select select "1"
select select "2"
select select "0"
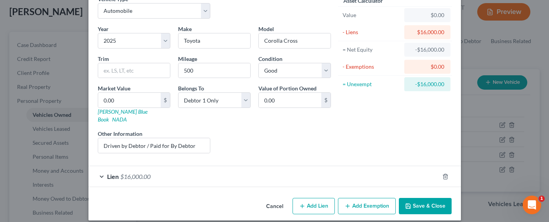
scroll to position [0, 0]
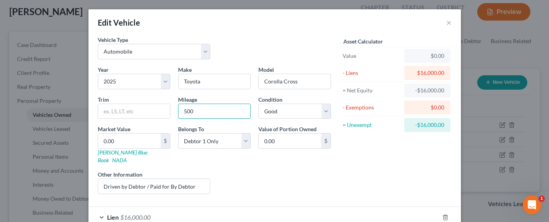
drag, startPoint x: 203, startPoint y: 115, endPoint x: 168, endPoint y: 109, distance: 36.3
click at [168, 109] on div "Year Select 2026 2025 2024 2023 2022 2021 2020 2019 2018 2017 2016 2015 2014 20…" at bounding box center [214, 133] width 241 height 135
type input "4000"
click at [268, 107] on select "Select Excellent Very Good Good Fair Poor" at bounding box center [294, 112] width 73 height 16
select select "1"
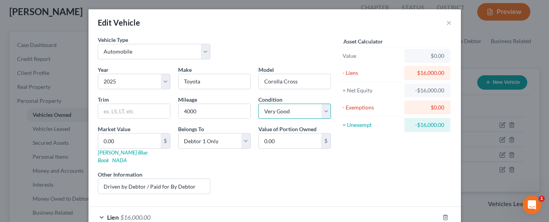
click at [258, 104] on select "Select Excellent Very Good Good Fair Poor" at bounding box center [294, 112] width 73 height 16
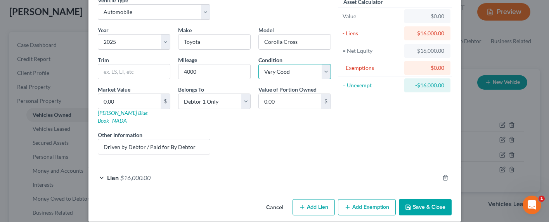
scroll to position [41, 0]
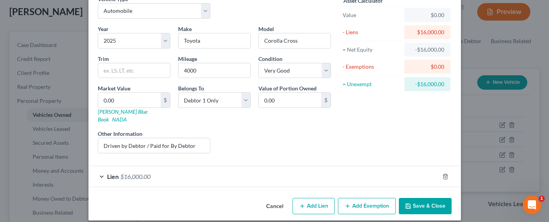
click at [132, 173] on div "Lien $16,000.00" at bounding box center [263, 176] width 351 height 21
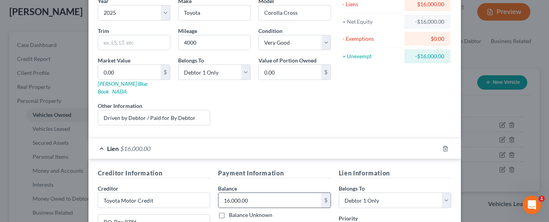
scroll to position [70, 0]
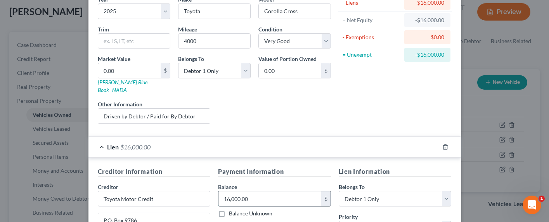
drag, startPoint x: 261, startPoint y: 193, endPoint x: 265, endPoint y: 192, distance: 4.3
click at [265, 192] on input "16,000.00" at bounding box center [269, 198] width 103 height 15
type input "15,625"
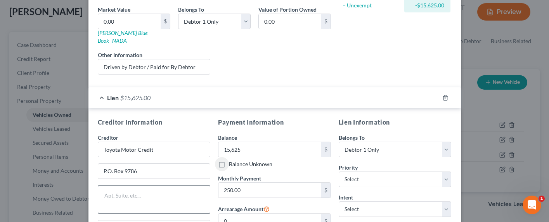
scroll to position [166, 0]
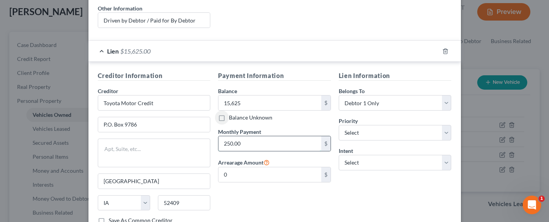
click at [239, 138] on input "250.00" at bounding box center [269, 143] width 103 height 15
drag, startPoint x: 246, startPoint y: 136, endPoint x: 217, endPoint y: 136, distance: 29.5
click at [218, 136] on input "250.00" at bounding box center [269, 143] width 103 height 15
type input "259"
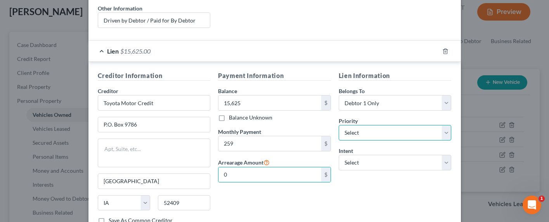
click at [345, 125] on select "Select 1st 2nd 3rd 4th 5th 6th 7th 8th 9th 10th 11th 12th 13th 14th 15th 16th 1…" at bounding box center [395, 133] width 113 height 16
select select "0"
click at [339, 125] on select "Select 1st 2nd 3rd 4th 5th 6th 7th 8th 9th 10th 11th 12th 13th 14th 15th 16th 1…" at bounding box center [395, 133] width 113 height 16
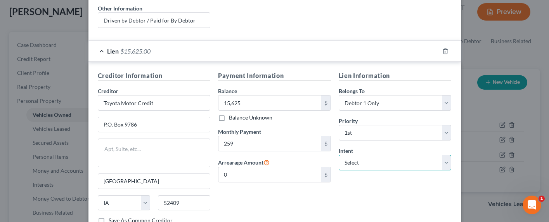
click at [359, 155] on select "Select Surrender Redeem Reaffirm Avoid Other" at bounding box center [395, 163] width 113 height 16
select select "4"
click at [339, 155] on select "Select Surrender Redeem Reaffirm Avoid Other" at bounding box center [395, 163] width 113 height 16
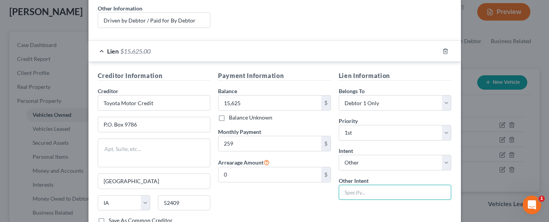
click at [350, 185] on input "text" at bounding box center [395, 193] width 113 height 16
type input "Pay & Retain"
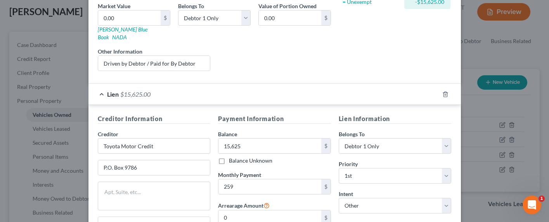
scroll to position [0, 0]
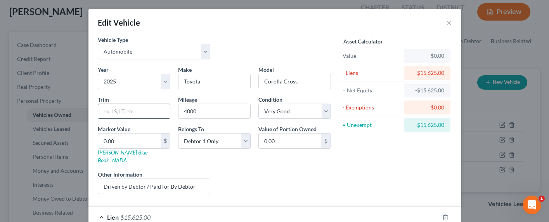
click at [128, 112] on input "text" at bounding box center [134, 111] width 72 height 15
type input "SE Hybrid"
click at [139, 141] on input "0.00" at bounding box center [129, 140] width 62 height 15
type input "2"
type input "2.00"
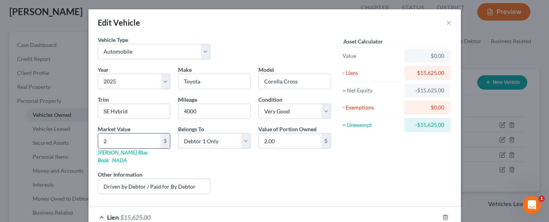
type input "25"
type input "25.00"
type input "250"
type input "250.00"
type input "2500"
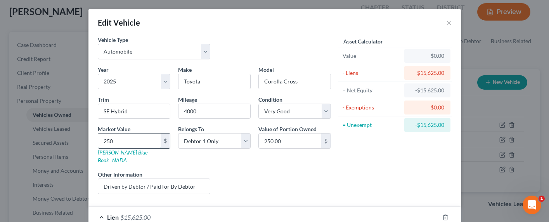
type input "2,500.00"
type input "2,5000"
type input "25,000.00"
type input "25,000"
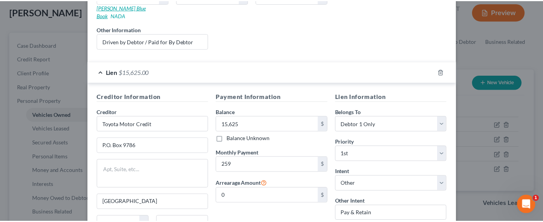
scroll to position [216, 0]
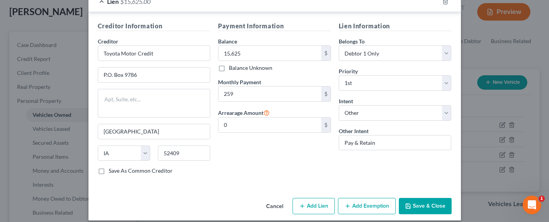
click at [424, 198] on button "Save & Close" at bounding box center [425, 206] width 53 height 16
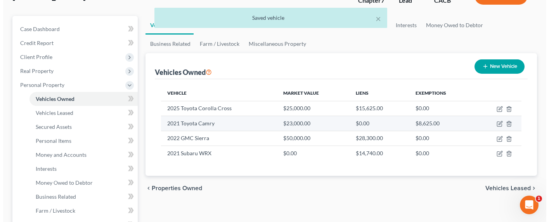
scroll to position [51, 0]
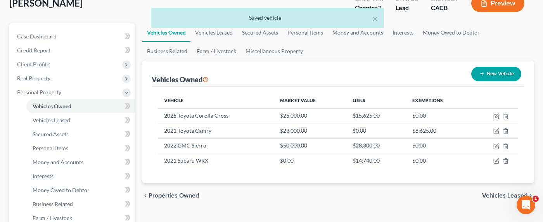
click at [364, 93] on th "Liens" at bounding box center [376, 101] width 60 height 16
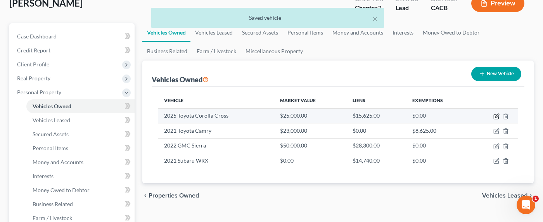
click at [496, 116] on icon "button" at bounding box center [497, 116] width 6 height 6
select select "0"
select select "1"
select select "0"
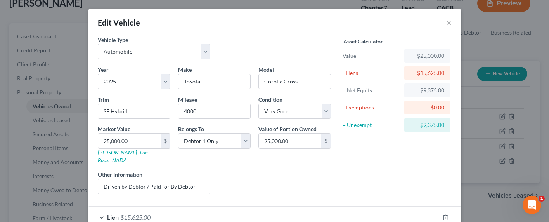
scroll to position [17, 0]
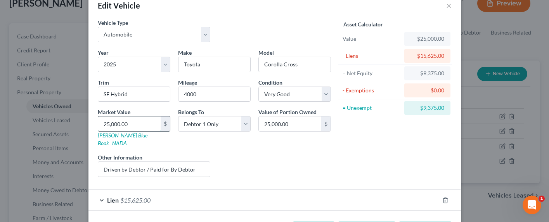
click at [128, 125] on input "25,000.00" at bounding box center [129, 123] width 62 height 15
click at [139, 196] on span "$15,625.00" at bounding box center [135, 199] width 30 height 7
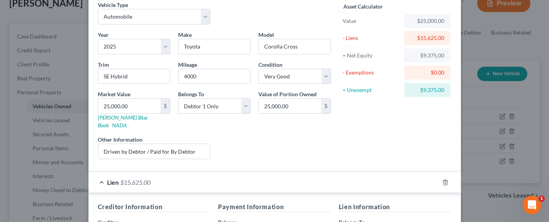
scroll to position [36, 0]
click at [228, 124] on div "Year Select 2026 2025 2024 2023 2022 2021 2020 2019 2018 2017 2016 2015 2014 20…" at bounding box center [214, 97] width 241 height 135
click at [106, 103] on input "25,000.00" at bounding box center [129, 105] width 62 height 15
click at [126, 105] on input "25,000.00" at bounding box center [129, 105] width 62 height 15
click at [127, 105] on input "25,000.00" at bounding box center [129, 105] width 62 height 15
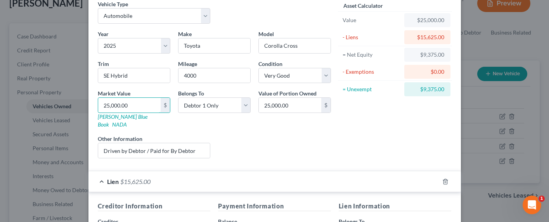
drag, startPoint x: 128, startPoint y: 105, endPoint x: 92, endPoint y: 105, distance: 35.3
click at [94, 105] on div "Market Value 25,000.00 $ [PERSON_NAME] Blue Book NADA" at bounding box center [134, 108] width 80 height 39
type input "2"
type input "2.00"
type input "28"
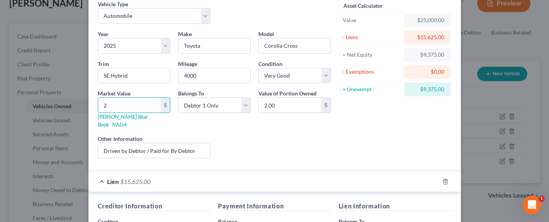
type input "28.00"
type input "280"
type input "280.00"
type input "2800"
type input "2,800.00"
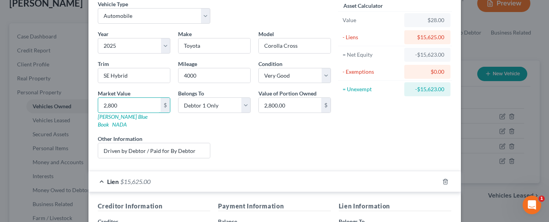
type input "2,8000"
type input "28,000.00"
type input "28,000"
click at [282, 142] on div "Liens Select" at bounding box center [274, 147] width 121 height 24
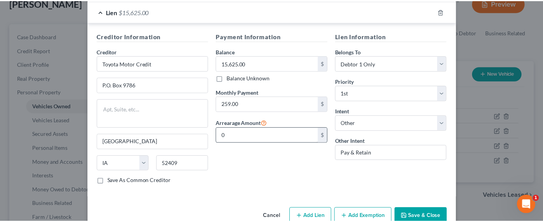
scroll to position [216, 0]
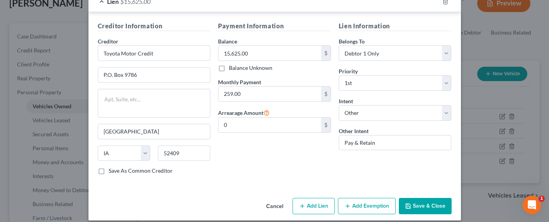
click at [426, 198] on button "Save & Close" at bounding box center [425, 206] width 53 height 16
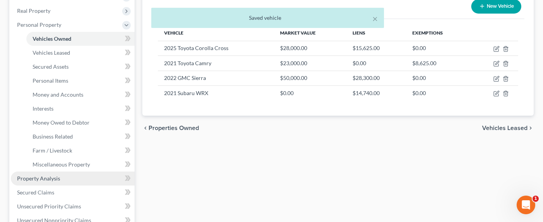
scroll to position [130, 0]
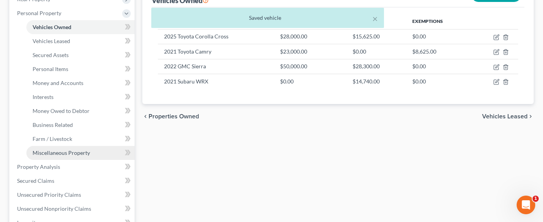
click at [59, 154] on span "Miscellaneous Property" at bounding box center [61, 152] width 57 height 7
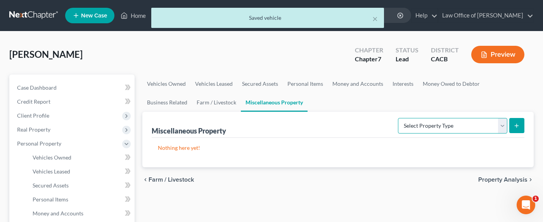
click at [469, 124] on select "Select Property Type Assigned for Creditor Benefit [DATE] Holding for Another N…" at bounding box center [452, 126] width 109 height 16
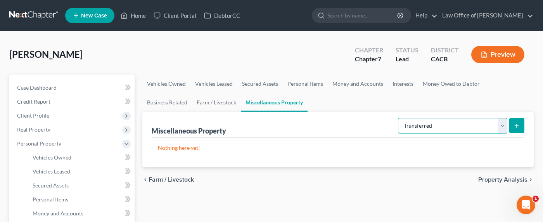
click at [398, 118] on select "Select Property Type Assigned for Creditor Benefit [DATE] Holding for Another N…" at bounding box center [452, 126] width 109 height 16
click at [513, 123] on button "submit" at bounding box center [516, 125] width 15 height 15
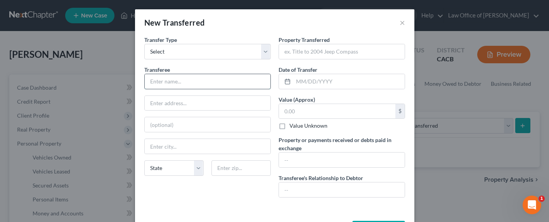
click at [184, 80] on input "text" at bounding box center [208, 81] width 126 height 15
click at [179, 79] on input "Toyota" at bounding box center [208, 81] width 126 height 15
drag, startPoint x: 177, startPoint y: 80, endPoint x: 120, endPoint y: 78, distance: 56.3
click at [120, 78] on div "New Transferred × An exemption set must first be selected from the Filing Infor…" at bounding box center [274, 111] width 549 height 222
click at [324, 48] on input "text" at bounding box center [342, 51] width 126 height 15
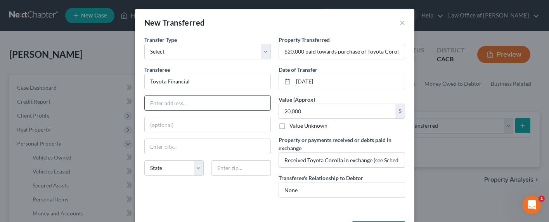
click at [215, 101] on input "text" at bounding box center [208, 103] width 126 height 15
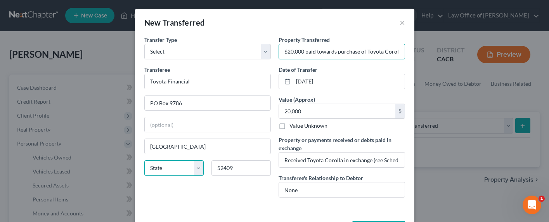
click at [169, 171] on select "State [US_STATE] AK AR AZ CA CO CT DE DC [GEOGRAPHIC_DATA] [GEOGRAPHIC_DATA] GU…" at bounding box center [173, 168] width 59 height 16
click at [144, 160] on select "State [US_STATE] AK AR AZ CA CO CT DE DC [GEOGRAPHIC_DATA] [GEOGRAPHIC_DATA] GU…" at bounding box center [173, 168] width 59 height 16
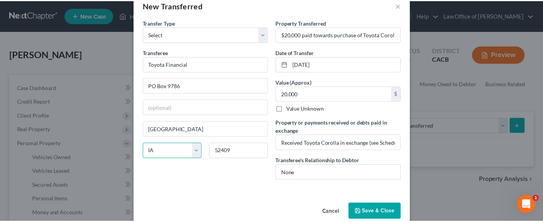
scroll to position [30, 0]
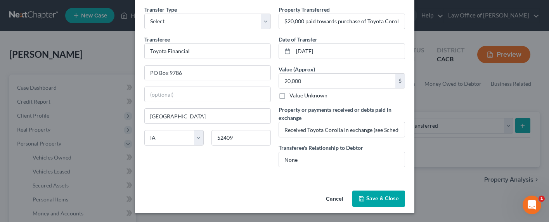
click at [371, 197] on button "Save & Close" at bounding box center [378, 199] width 53 height 16
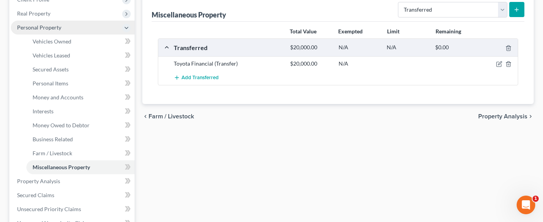
scroll to position [0, 0]
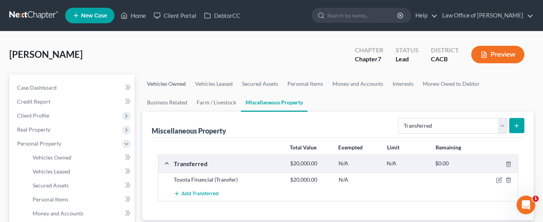
click at [162, 81] on link "Vehicles Owned" at bounding box center [166, 83] width 48 height 19
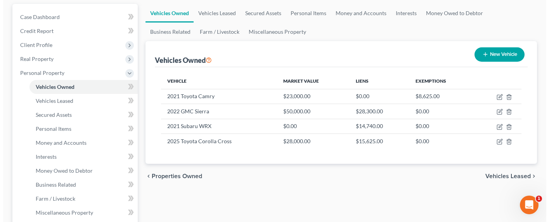
scroll to position [11, 0]
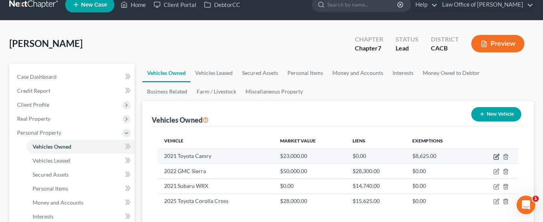
click at [494, 156] on icon "button" at bounding box center [497, 157] width 6 height 6
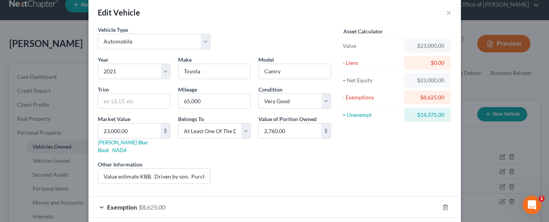
scroll to position [41, 0]
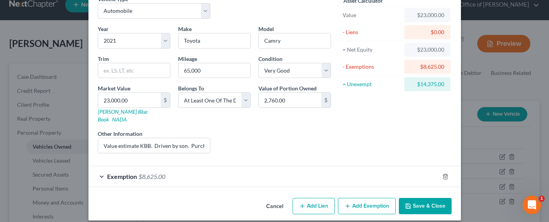
click at [231, 168] on div "Exemption $8,625.00" at bounding box center [263, 176] width 351 height 21
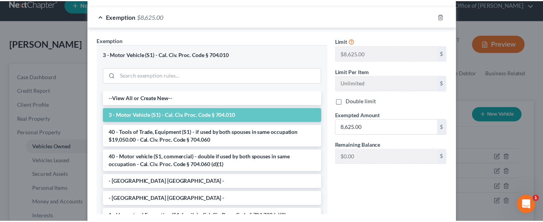
scroll to position [241, 0]
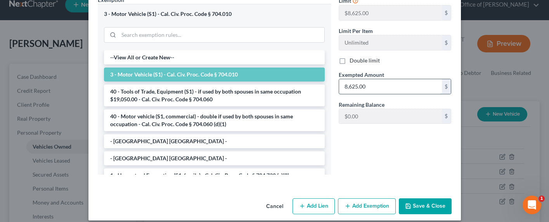
click at [368, 81] on input "8,625.00" at bounding box center [390, 86] width 103 height 15
drag, startPoint x: 374, startPoint y: 81, endPoint x: 331, endPoint y: 79, distance: 42.7
click at [331, 79] on div "Exemption Set must be selected for CA. Exemption * 3 - Motor Vehicle (S1) - Cal…" at bounding box center [275, 88] width 362 height 185
click at [430, 202] on button "Save & Close" at bounding box center [425, 206] width 53 height 16
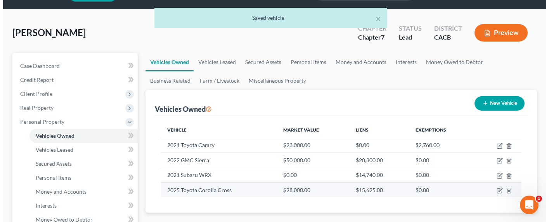
scroll to position [28, 0]
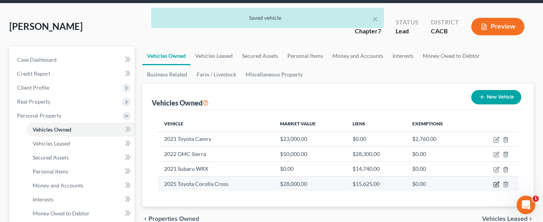
click at [495, 185] on icon "button" at bounding box center [497, 184] width 6 height 6
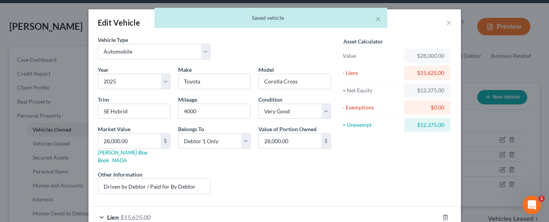
scroll to position [41, 0]
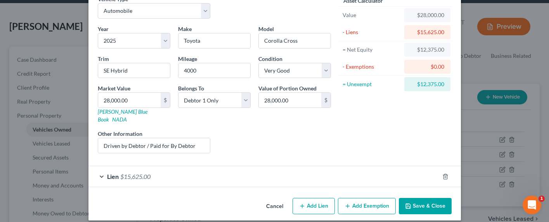
click at [371, 198] on button "Add Exemption" at bounding box center [367, 206] width 58 height 16
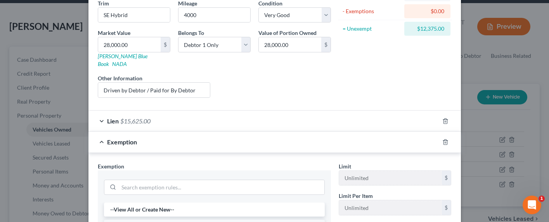
scroll to position [119, 0]
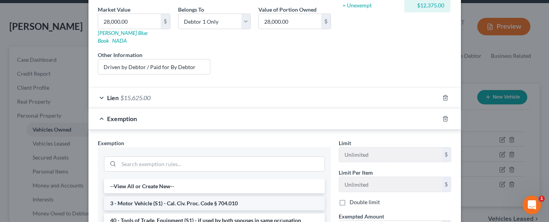
click at [159, 196] on li "3 - Motor Vehicle (S1) - Cal. Civ. Proc. Code § 704.010" at bounding box center [214, 203] width 221 height 14
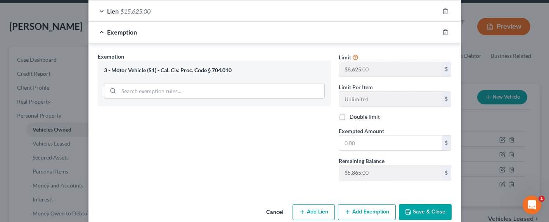
scroll to position [212, 0]
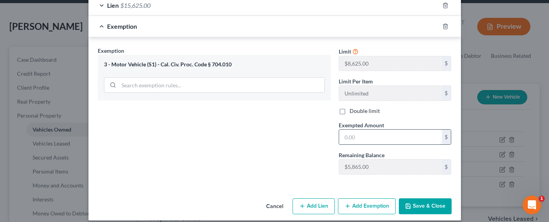
click at [366, 133] on input "text" at bounding box center [390, 137] width 103 height 15
click at [428, 198] on button "Save & Close" at bounding box center [425, 206] width 53 height 16
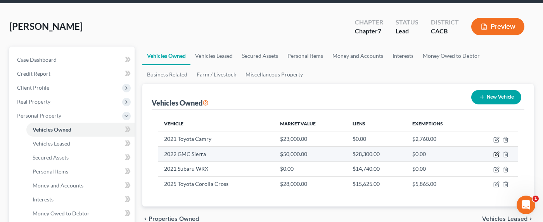
click at [496, 154] on icon "button" at bounding box center [496, 153] width 3 height 3
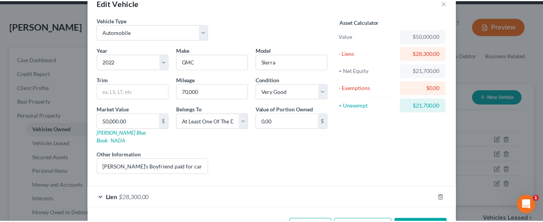
scroll to position [41, 0]
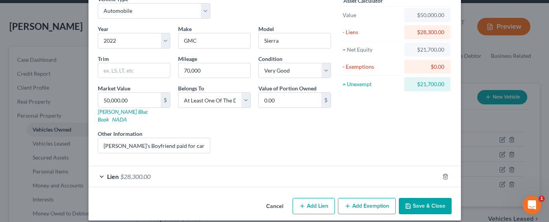
click at [420, 198] on button "Save & Close" at bounding box center [425, 206] width 53 height 16
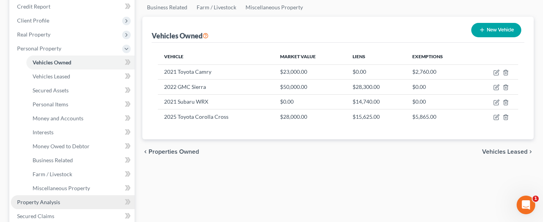
click at [42, 200] on span "Property Analysis" at bounding box center [38, 202] width 43 height 7
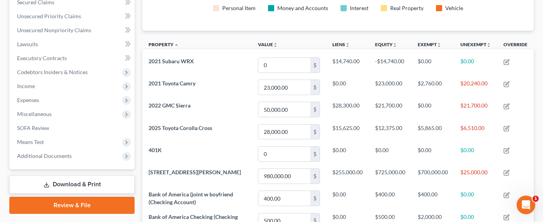
scroll to position [175, 0]
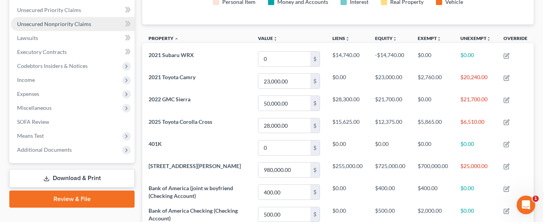
click at [45, 26] on span "Unsecured Nonpriority Claims" at bounding box center [54, 24] width 74 height 7
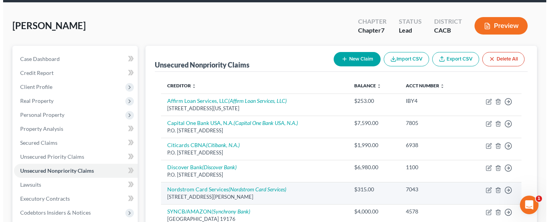
scroll to position [73, 0]
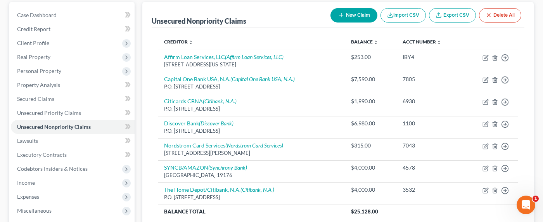
click at [356, 13] on button "New Claim" at bounding box center [354, 15] width 47 height 14
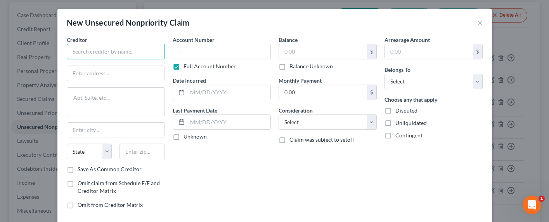
click at [119, 46] on input "text" at bounding box center [116, 52] width 98 height 16
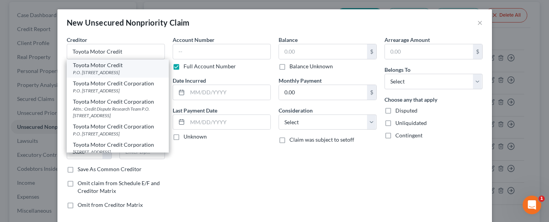
click at [109, 72] on div "P.O. [STREET_ADDRESS]" at bounding box center [118, 72] width 90 height 7
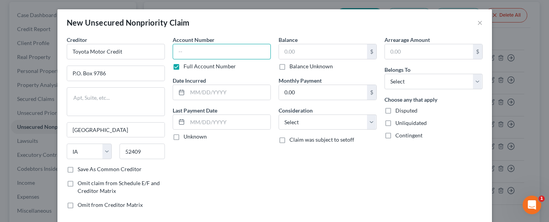
click at [225, 52] on input "text" at bounding box center [222, 52] width 98 height 16
click at [301, 57] on input "text" at bounding box center [323, 51] width 88 height 15
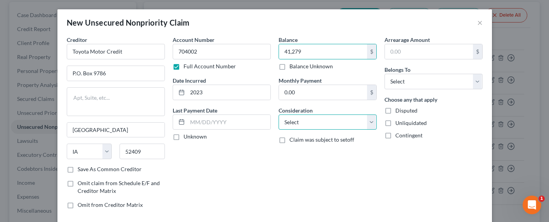
click at [313, 126] on select "Select Cable / Satellite Services Collection Agency Credit Card Debt Debt Couns…" at bounding box center [328, 122] width 98 height 16
click at [279, 114] on select "Select Cable / Satellite Services Collection Agency Credit Card Debt Debt Couns…" at bounding box center [328, 122] width 98 height 16
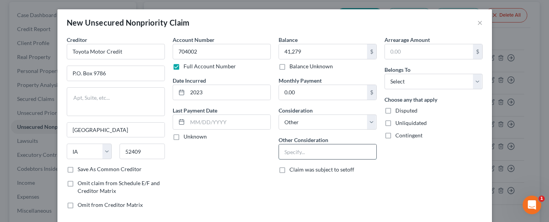
click at [307, 151] on input "text" at bounding box center [327, 151] width 97 height 15
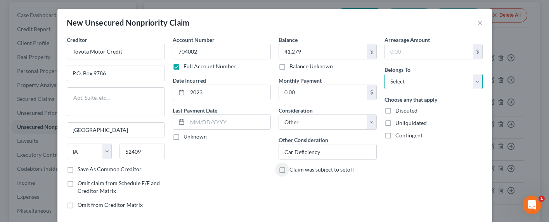
click at [417, 83] on select "Select Debtor 1 Only Debtor 2 Only Debtor 1 And Debtor 2 Only At Least One Of T…" at bounding box center [433, 82] width 98 height 16
click at [384, 74] on select "Select Debtor 1 Only Debtor 2 Only Debtor 1 And Debtor 2 Only At Least One Of T…" at bounding box center [433, 82] width 98 height 16
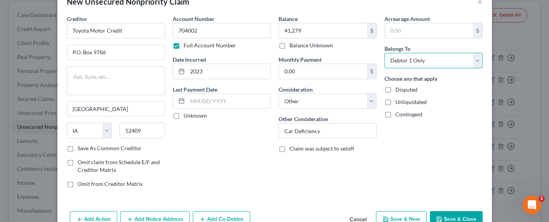
scroll to position [42, 0]
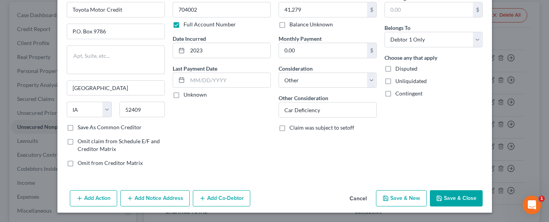
click at [86, 199] on button "Add Action" at bounding box center [93, 198] width 47 height 16
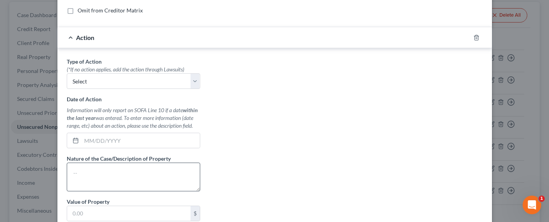
scroll to position [216, 0]
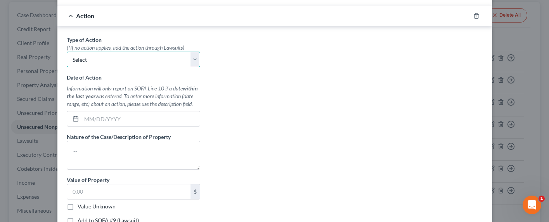
click at [96, 56] on select "Select Repossession Garnishment Foreclosure Personal Injury Attached, Seized, O…" at bounding box center [133, 60] width 133 height 16
click at [67, 52] on select "Select Repossession Garnishment Foreclosure Personal Injury Attached, Seized, O…" at bounding box center [133, 60] width 133 height 16
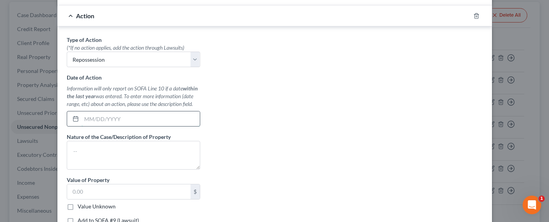
click at [93, 118] on input "text" at bounding box center [140, 118] width 118 height 15
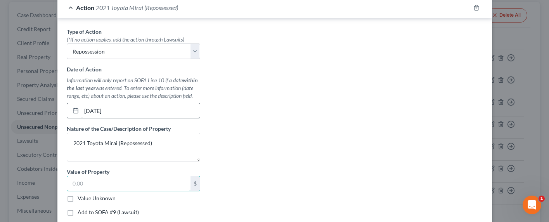
scroll to position [233, 0]
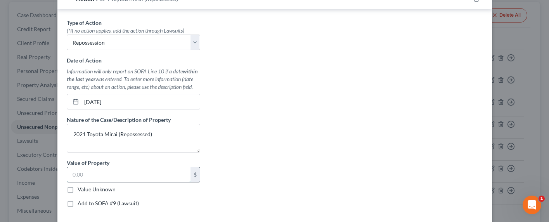
click at [91, 176] on input "text" at bounding box center [128, 174] width 123 height 15
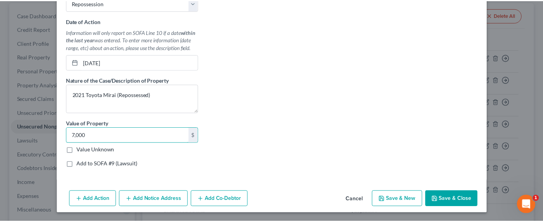
scroll to position [273, 0]
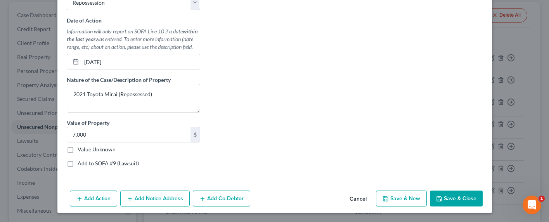
drag, startPoint x: 453, startPoint y: 196, endPoint x: 530, endPoint y: 171, distance: 81.5
click at [453, 196] on button "Save & Close" at bounding box center [456, 199] width 53 height 16
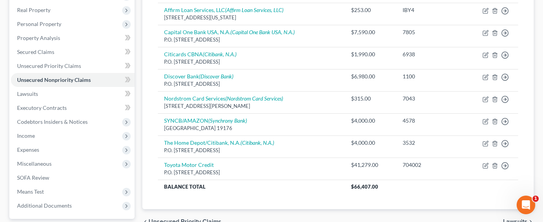
scroll to position [0, 0]
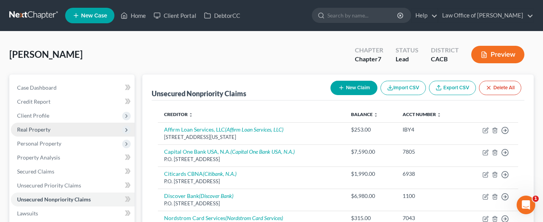
click at [35, 129] on span "Real Property" at bounding box center [33, 129] width 33 height 7
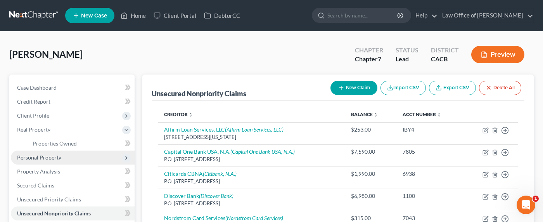
click at [37, 158] on span "Personal Property" at bounding box center [39, 157] width 44 height 7
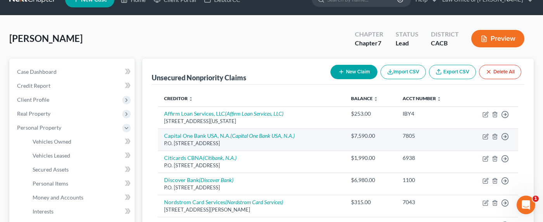
scroll to position [17, 0]
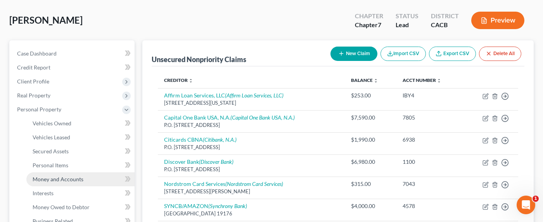
click at [44, 177] on span "Money and Accounts" at bounding box center [58, 179] width 51 height 7
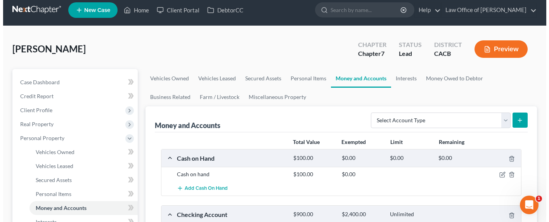
scroll to position [168, 0]
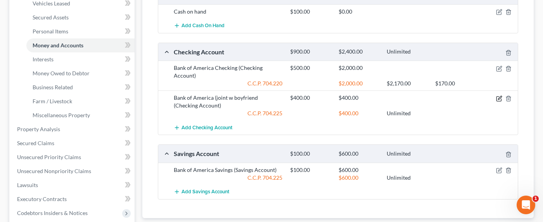
click at [499, 97] on icon "button" at bounding box center [499, 98] width 6 height 6
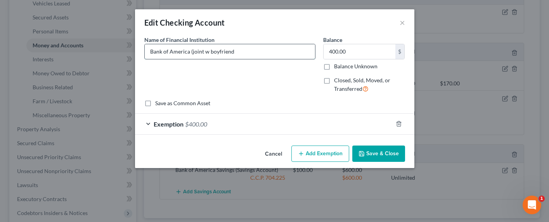
click at [204, 48] on input "Bank of America (joint w boyfriend" at bounding box center [230, 51] width 170 height 15
click at [250, 54] on input "Bank of America (joint w boyfriend" at bounding box center [230, 51] width 170 height 15
click at [370, 150] on button "Save & Close" at bounding box center [378, 153] width 53 height 16
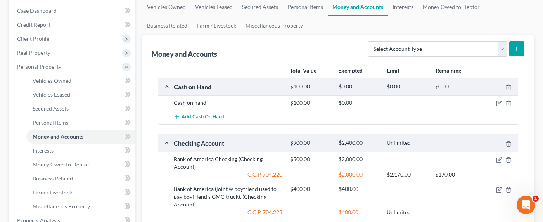
scroll to position [152, 0]
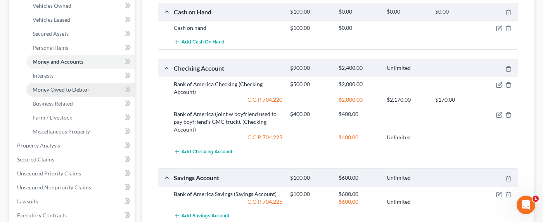
click at [49, 92] on span "Money Owed to Debtor" at bounding box center [61, 89] width 57 height 7
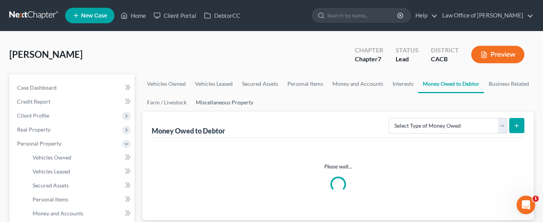
click at [243, 103] on link "Miscellaneous Property" at bounding box center [224, 102] width 67 height 19
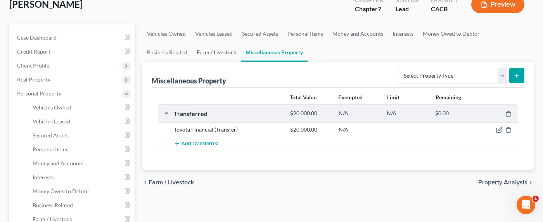
scroll to position [177, 0]
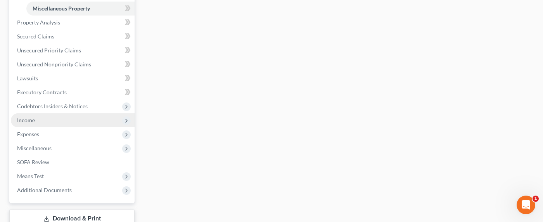
click at [38, 125] on span "Income" at bounding box center [73, 120] width 124 height 14
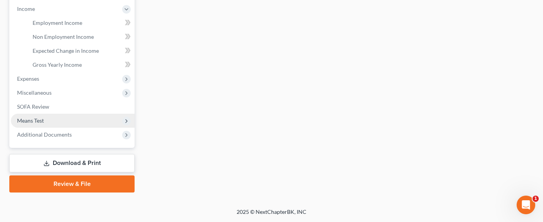
scroll to position [246, 0]
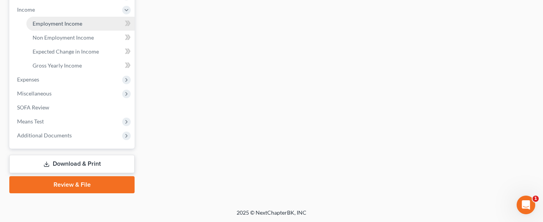
click at [46, 24] on span "Employment Income" at bounding box center [58, 23] width 50 height 7
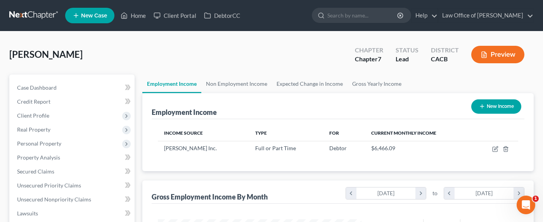
scroll to position [139, 219]
click at [237, 85] on link "Non Employment Income" at bounding box center [236, 83] width 71 height 19
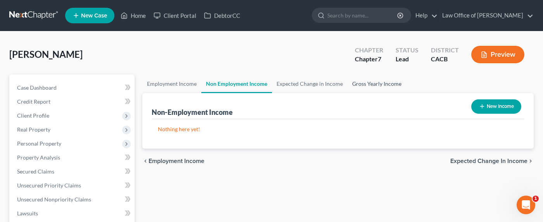
click at [348, 83] on link "Gross Yearly Income" at bounding box center [377, 83] width 59 height 19
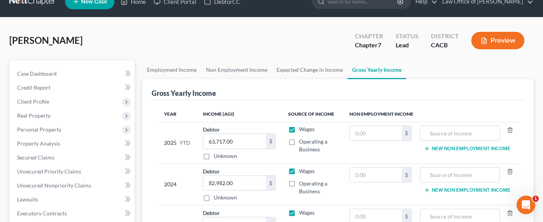
scroll to position [14, 0]
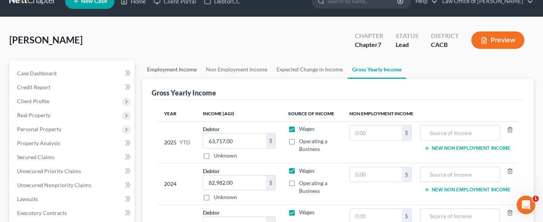
click at [167, 71] on link "Employment Income" at bounding box center [171, 69] width 59 height 19
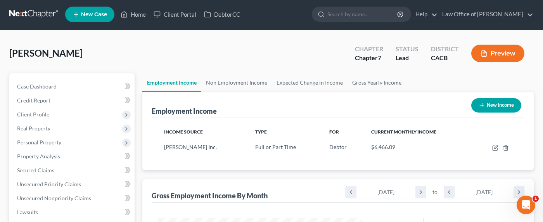
scroll to position [246, 0]
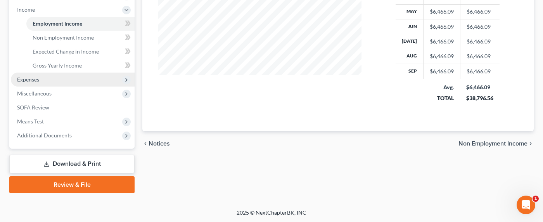
click at [32, 79] on span "Expenses" at bounding box center [28, 79] width 22 height 7
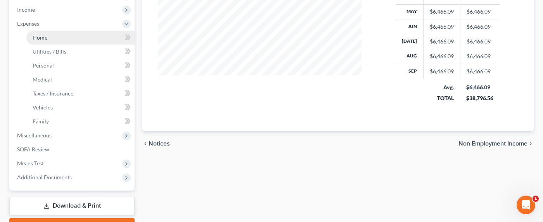
click at [38, 40] on span "Home" at bounding box center [40, 37] width 15 height 7
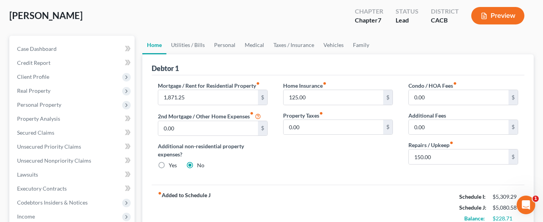
scroll to position [18, 0]
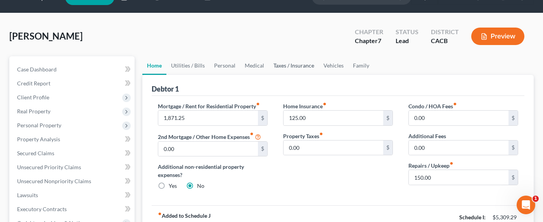
click at [314, 66] on link "Taxes / Insurance" at bounding box center [294, 65] width 50 height 19
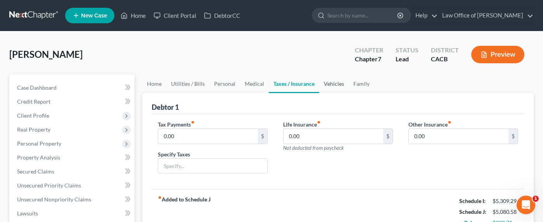
click at [339, 80] on link "Vehicles" at bounding box center [333, 83] width 29 height 19
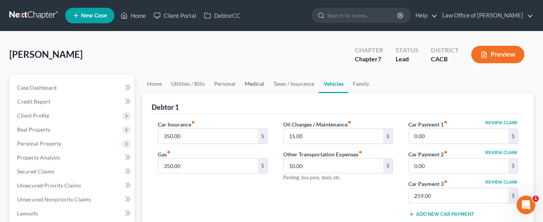
click at [253, 86] on link "Medical" at bounding box center [254, 83] width 29 height 19
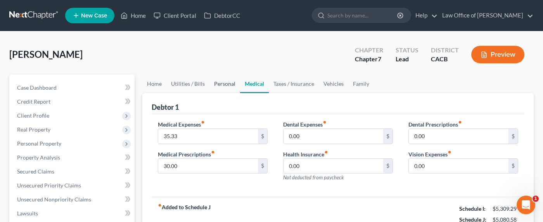
click at [214, 91] on link "Personal" at bounding box center [225, 83] width 31 height 19
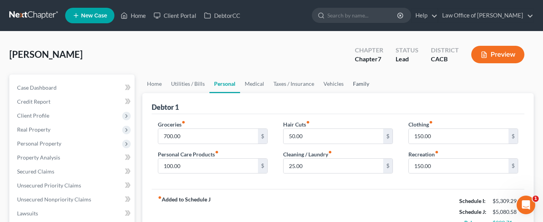
click at [352, 84] on link "Family" at bounding box center [361, 83] width 26 height 19
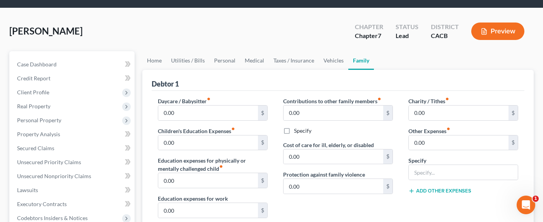
scroll to position [79, 0]
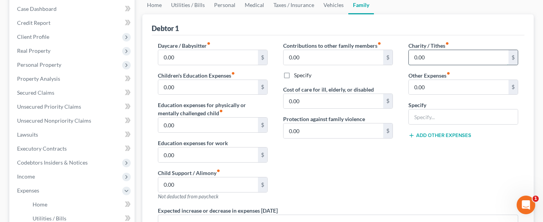
click at [430, 56] on input "0.00" at bounding box center [459, 57] width 100 height 15
click at [377, 76] on div "Specify" at bounding box center [338, 75] width 110 height 8
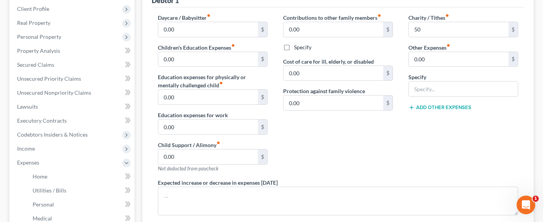
scroll to position [67, 0]
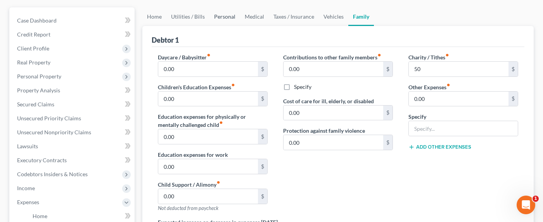
click at [220, 19] on link "Personal" at bounding box center [225, 16] width 31 height 19
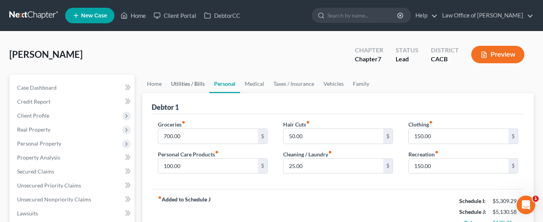
click at [184, 83] on link "Utilities / Bills" at bounding box center [187, 83] width 43 height 19
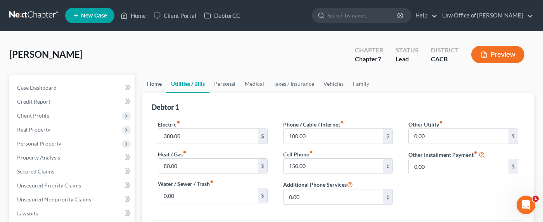
click at [154, 87] on link "Home" at bounding box center [154, 83] width 24 height 19
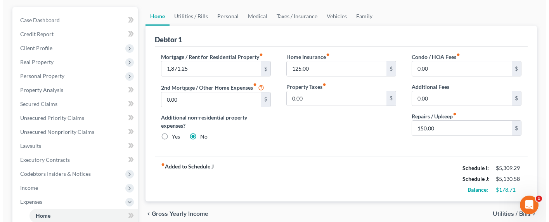
scroll to position [229, 0]
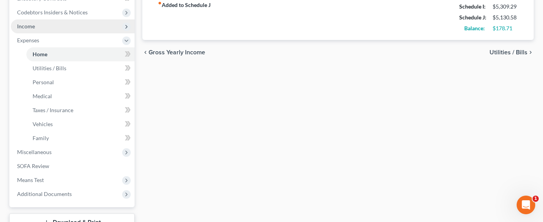
click at [29, 27] on span "Income" at bounding box center [26, 26] width 18 height 7
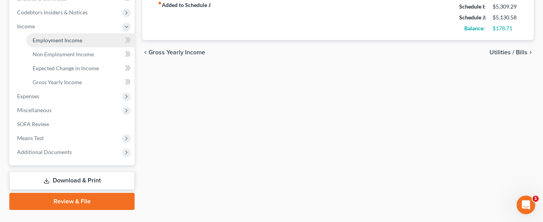
click at [47, 38] on span "Employment Income" at bounding box center [58, 40] width 50 height 7
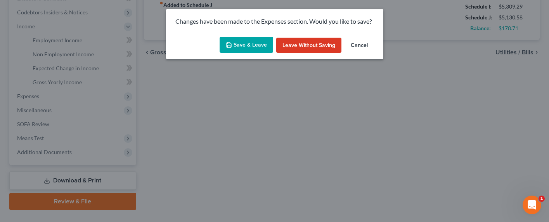
click at [230, 45] on polyline "button" at bounding box center [228, 46] width 3 height 2
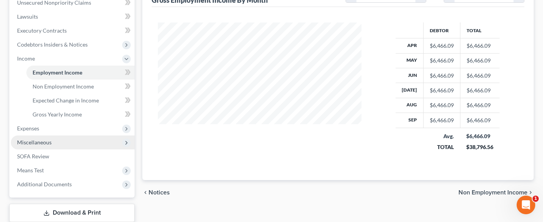
scroll to position [197, 0]
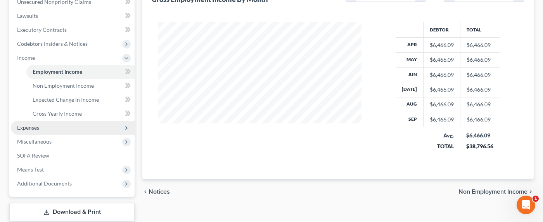
click at [36, 127] on span "Expenses" at bounding box center [28, 127] width 22 height 7
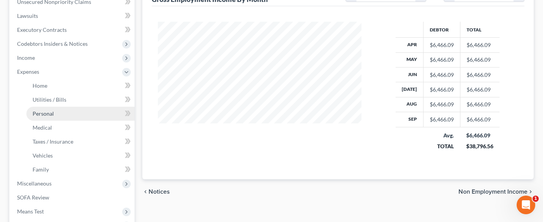
click at [44, 114] on span "Personal" at bounding box center [43, 113] width 21 height 7
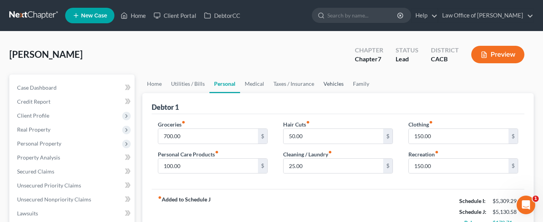
click at [338, 82] on link "Vehicles" at bounding box center [333, 83] width 29 height 19
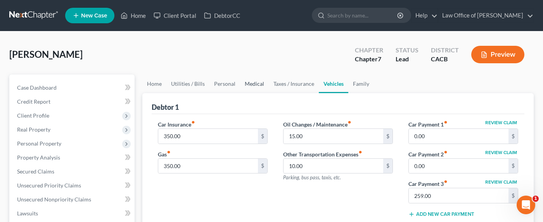
click at [254, 85] on link "Medical" at bounding box center [254, 83] width 29 height 19
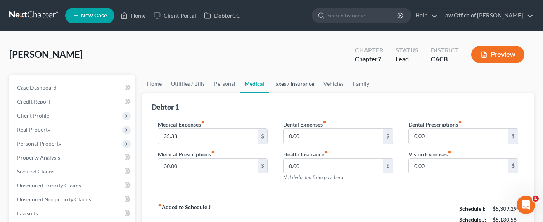
click at [280, 84] on link "Taxes / Insurance" at bounding box center [294, 83] width 50 height 19
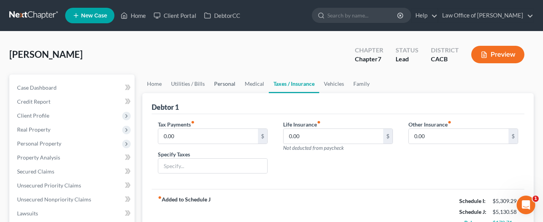
click at [225, 83] on link "Personal" at bounding box center [225, 83] width 31 height 19
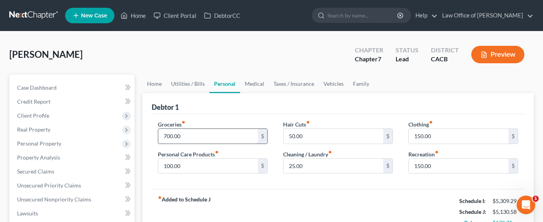
click at [166, 138] on input "700.00" at bounding box center [208, 136] width 100 height 15
click at [185, 86] on link "Utilities / Bills" at bounding box center [187, 83] width 43 height 19
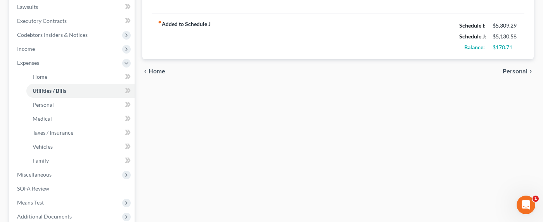
scroll to position [277, 0]
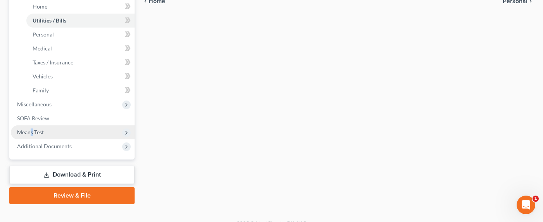
click at [32, 130] on span "Means Test" at bounding box center [30, 132] width 27 height 7
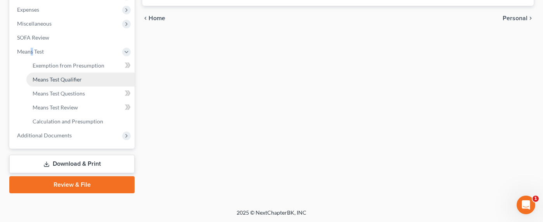
click at [47, 81] on span "Means Test Qualifier" at bounding box center [57, 79] width 49 height 7
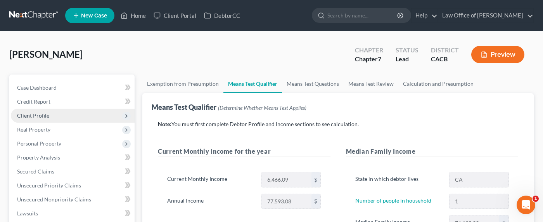
click at [36, 113] on span "Client Profile" at bounding box center [33, 115] width 32 height 7
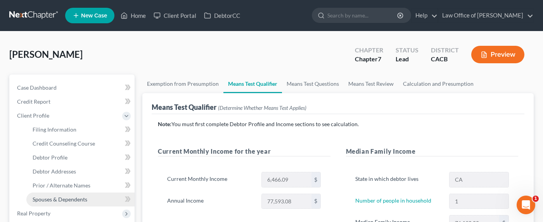
click at [55, 199] on span "Spouses & Dependents" at bounding box center [60, 199] width 55 height 7
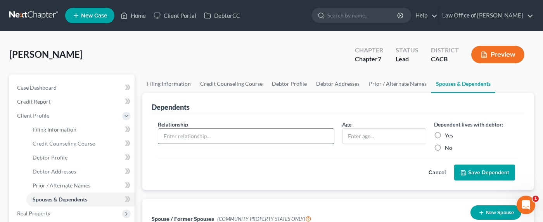
click at [267, 134] on input "text" at bounding box center [246, 136] width 176 height 15
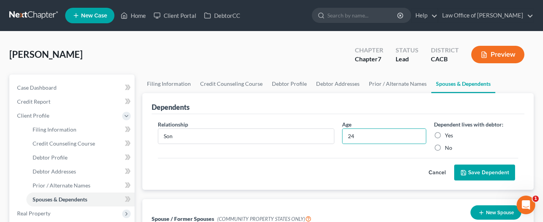
click at [445, 135] on label "Yes" at bounding box center [449, 136] width 8 height 8
click at [448, 135] on input "Yes" at bounding box center [450, 134] width 5 height 5
click at [490, 170] on button "Save Dependent" at bounding box center [484, 173] width 61 height 16
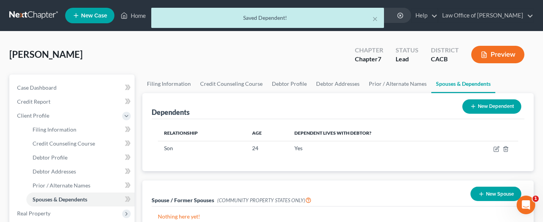
click at [480, 105] on button "New Dependent" at bounding box center [491, 106] width 59 height 14
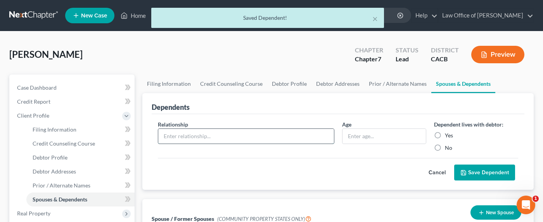
click at [201, 133] on input "text" at bounding box center [246, 136] width 176 height 15
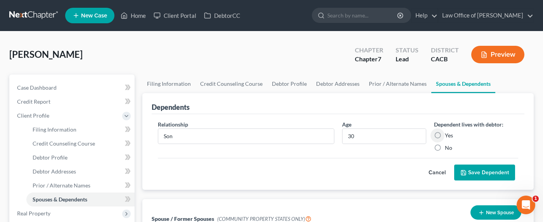
click at [445, 136] on label "Yes" at bounding box center [449, 136] width 8 height 8
click at [448, 136] on input "Yes" at bounding box center [450, 134] width 5 height 5
click at [488, 172] on button "Save Dependent" at bounding box center [484, 173] width 61 height 16
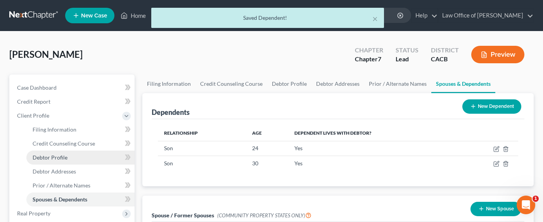
click at [55, 158] on span "Debtor Profile" at bounding box center [50, 157] width 35 height 7
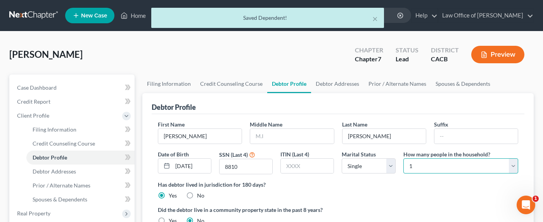
click at [449, 161] on select "Select 1 2 3 4 5 6 7 8 9 10 11 12 13 14 15 16 17 18 19 20" at bounding box center [461, 166] width 115 height 16
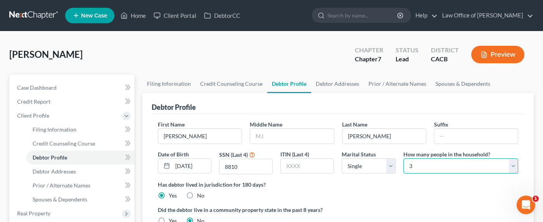
click at [404, 158] on select "Select 1 2 3 4 5 6 7 8 9 10 11 12 13 14 15 16 17 18 19 20" at bounding box center [461, 166] width 115 height 16
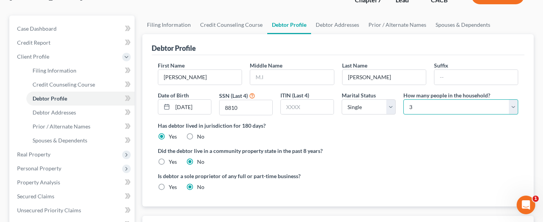
scroll to position [79, 0]
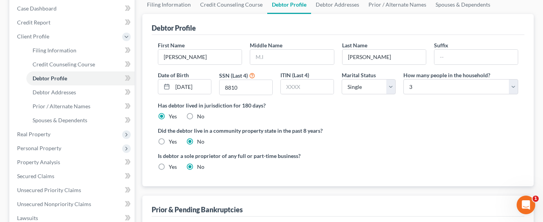
click at [169, 140] on label "Yes" at bounding box center [173, 142] width 8 height 8
click at [172, 140] on input "Yes" at bounding box center [174, 140] width 5 height 5
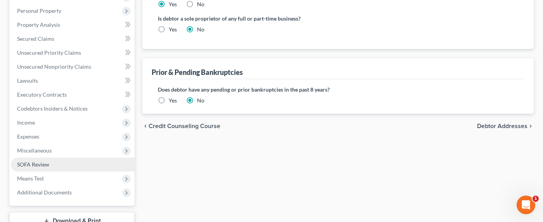
scroll to position [231, 0]
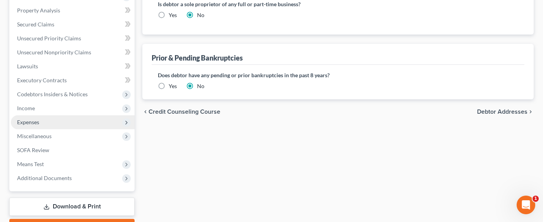
click at [26, 124] on span "Expenses" at bounding box center [28, 122] width 22 height 7
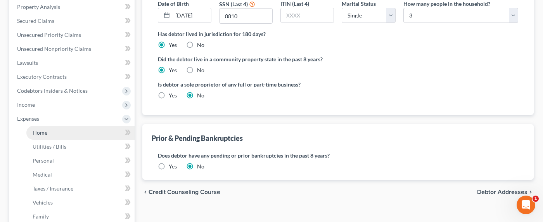
scroll to position [147, 0]
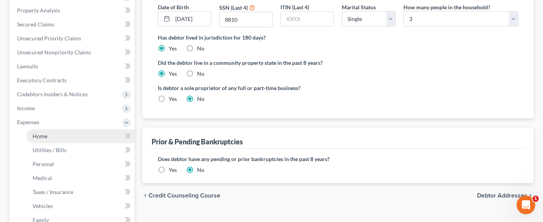
click at [38, 136] on span "Home" at bounding box center [40, 136] width 15 height 7
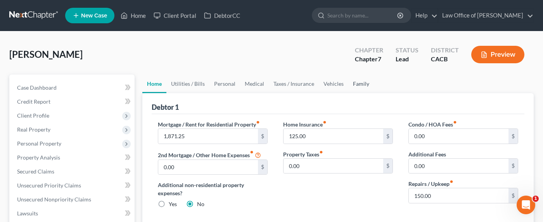
click at [365, 80] on link "Family" at bounding box center [361, 83] width 26 height 19
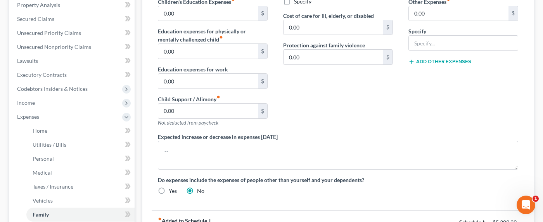
scroll to position [174, 0]
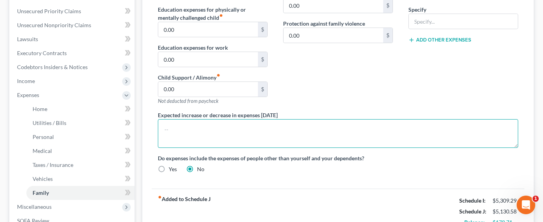
click at [231, 123] on textarea at bounding box center [338, 133] width 360 height 29
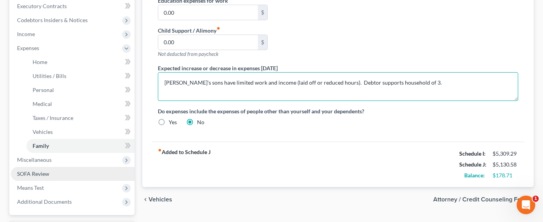
scroll to position [287, 0]
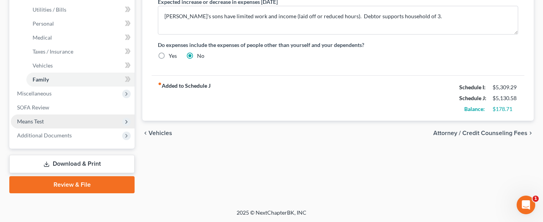
click at [40, 120] on span "Means Test" at bounding box center [30, 121] width 27 height 7
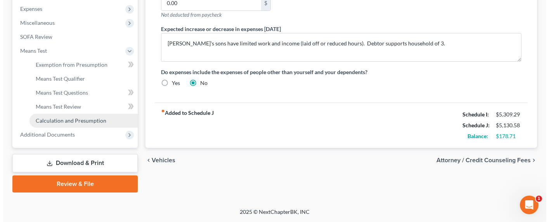
scroll to position [260, 0]
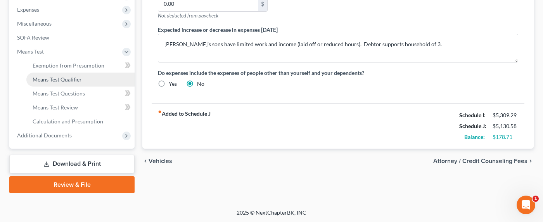
click at [43, 80] on span "Means Test Qualifier" at bounding box center [57, 79] width 49 height 7
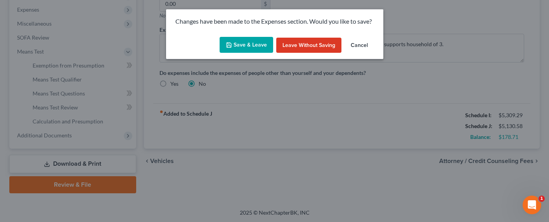
click at [248, 45] on button "Save & Leave" at bounding box center [247, 45] width 54 height 16
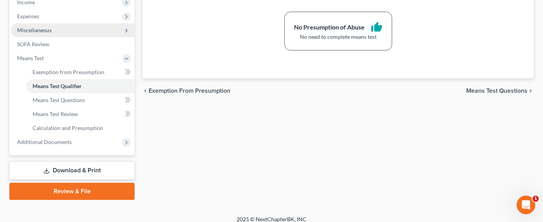
scroll to position [242, 0]
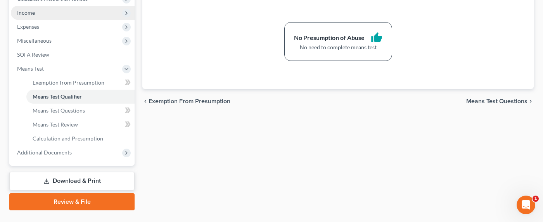
click at [33, 14] on span "Income" at bounding box center [26, 12] width 18 height 7
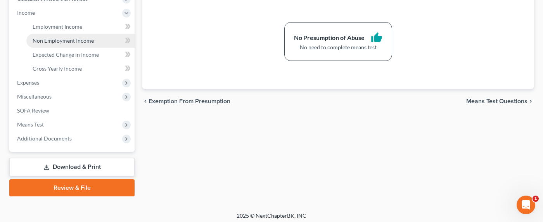
click at [43, 41] on span "Non Employment Income" at bounding box center [63, 40] width 61 height 7
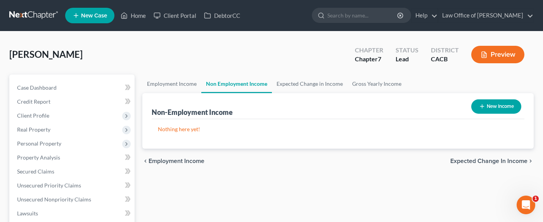
click at [496, 104] on button "New Income" at bounding box center [496, 106] width 50 height 14
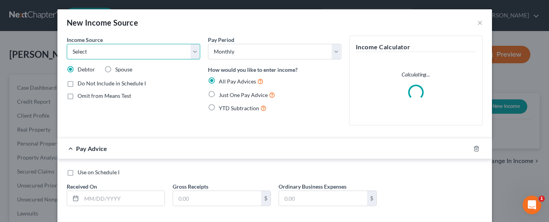
click at [103, 52] on select "Select Unemployment Disability (from employer) Pension Retirement Social Securi…" at bounding box center [133, 52] width 133 height 16
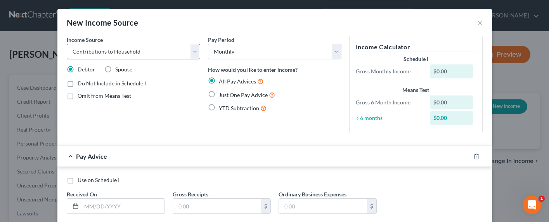
click at [67, 44] on select "Select Unemployment Disability (from employer) Pension Retirement Social Securi…" at bounding box center [133, 52] width 133 height 16
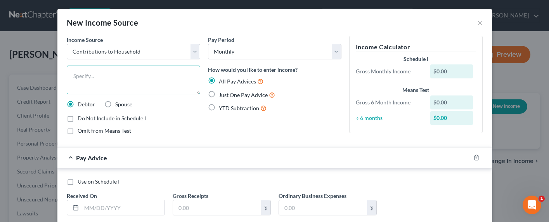
click at [114, 83] on textarea at bounding box center [133, 80] width 133 height 29
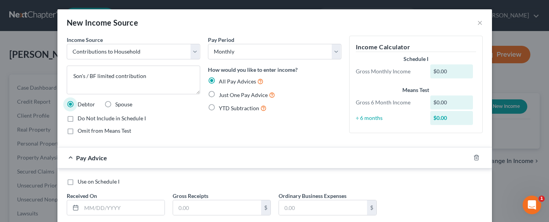
click at [232, 96] on span "Just One Pay Advice" at bounding box center [243, 95] width 49 height 7
click at [227, 95] on input "Just One Pay Advice" at bounding box center [224, 92] width 5 height 5
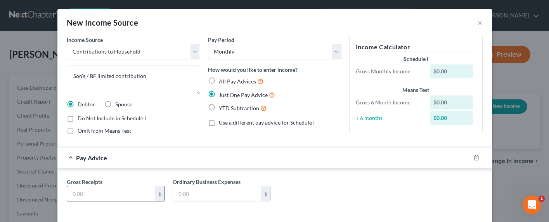
click at [86, 194] on input "text" at bounding box center [111, 193] width 88 height 15
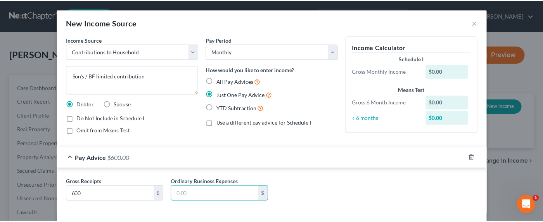
scroll to position [34, 0]
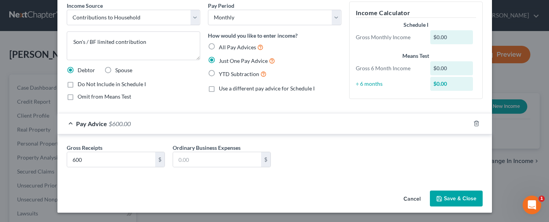
click at [441, 198] on button "Save & Close" at bounding box center [456, 199] width 53 height 16
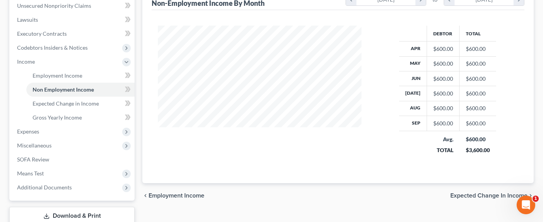
scroll to position [246, 0]
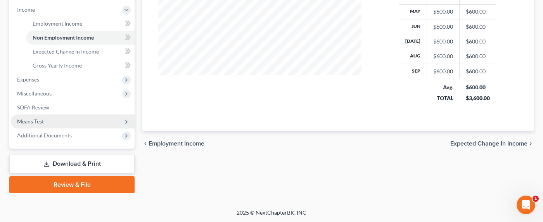
click at [34, 122] on span "Means Test" at bounding box center [30, 121] width 27 height 7
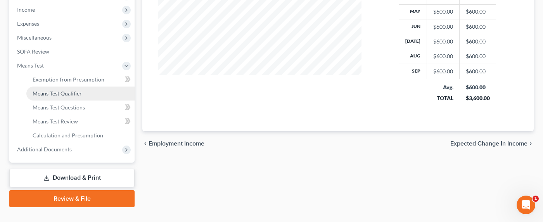
click at [55, 94] on span "Means Test Qualifier" at bounding box center [57, 93] width 49 height 7
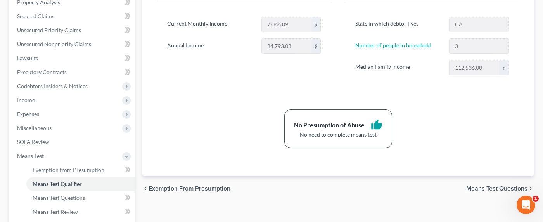
scroll to position [143, 0]
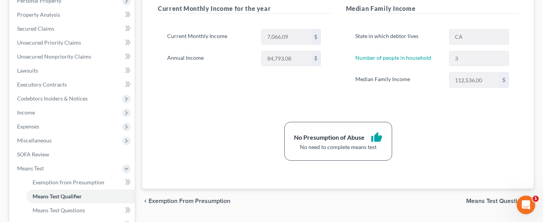
drag, startPoint x: 260, startPoint y: 113, endPoint x: 310, endPoint y: 117, distance: 49.8
click at [260, 113] on div "Note: You must first complete Debtor Profile and Income sections to see calcula…" at bounding box center [338, 68] width 360 height 183
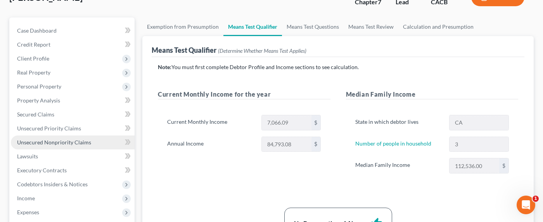
scroll to position [79, 0]
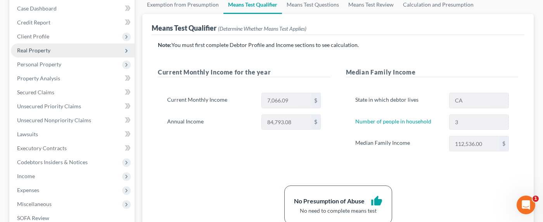
click at [33, 47] on span "Real Property" at bounding box center [33, 50] width 33 height 7
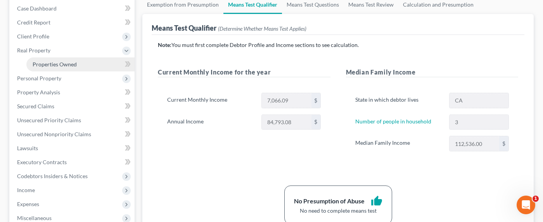
click at [42, 62] on span "Properties Owned" at bounding box center [55, 64] width 44 height 7
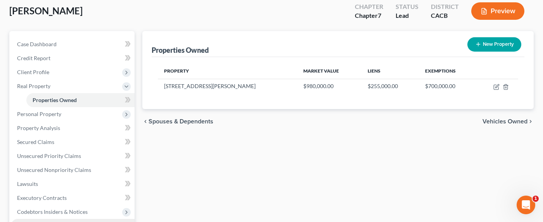
scroll to position [26, 0]
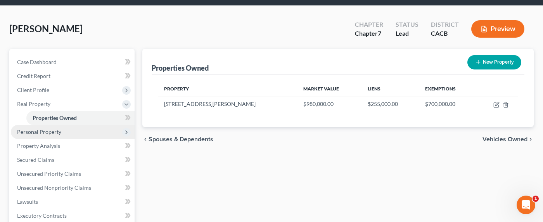
click at [36, 132] on span "Personal Property" at bounding box center [39, 131] width 44 height 7
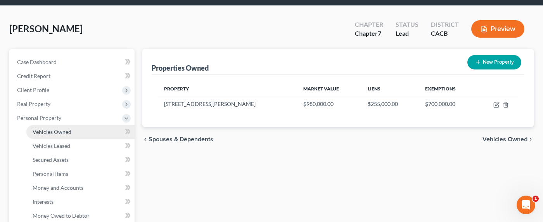
click at [54, 130] on span "Vehicles Owned" at bounding box center [52, 131] width 39 height 7
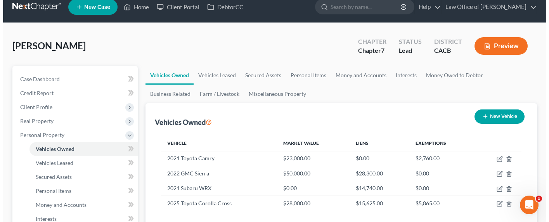
scroll to position [17, 0]
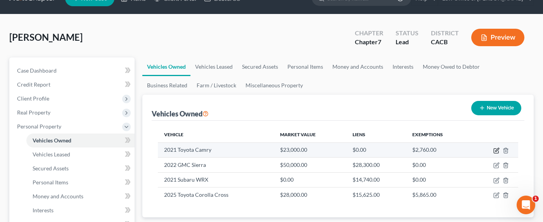
click at [497, 149] on icon "button" at bounding box center [497, 150] width 6 height 6
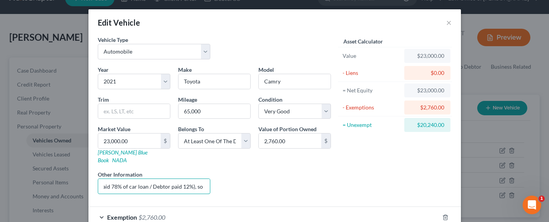
scroll to position [0, 275]
drag, startPoint x: 137, startPoint y: 178, endPoint x: 206, endPoint y: 178, distance: 69.1
click at [209, 178] on div "Other Information Value estimate KBB. Driven by son. Purchased and paid off by …" at bounding box center [154, 182] width 121 height 24
click at [200, 179] on input "Value estimate KBB. Driven by son. Purchased and paid off by son (Son paid 78% …" at bounding box center [154, 186] width 112 height 15
drag, startPoint x: 189, startPoint y: 177, endPoint x: 202, endPoint y: 177, distance: 12.8
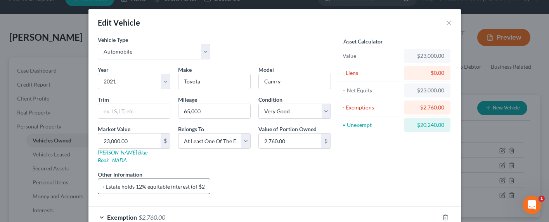
click at [202, 179] on input "Value estimate KBB. Driven by son. Purchased and paid off by son (Son paid 78% …" at bounding box center [154, 186] width 112 height 15
drag, startPoint x: 203, startPoint y: 179, endPoint x: 186, endPoint y: 177, distance: 17.2
click at [186, 179] on input "Value estimate KBB. Driven by son. Purchased and paid off by son (Son paid 78% …" at bounding box center [154, 186] width 112 height 15
click at [202, 179] on input "Value estimate KBB. Driven by son. Purchased and paid off by son (Son paid 78% …" at bounding box center [154, 186] width 112 height 15
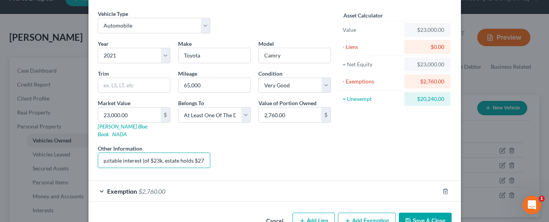
scroll to position [41, 0]
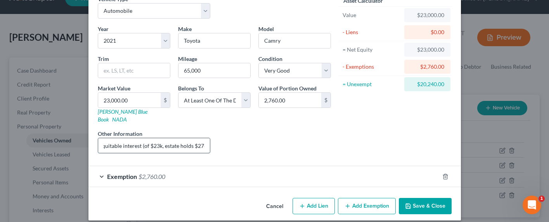
drag, startPoint x: 191, startPoint y: 137, endPoint x: 203, endPoint y: 137, distance: 12.0
click at [203, 138] on input "Value estimate KBB. Driven by son. Purchased and paid off by son (Son paid 78% …" at bounding box center [154, 145] width 112 height 15
click at [184, 138] on input "Value estimate KBB. Driven by son. Purchased and paid off by son (Son paid 78% …" at bounding box center [154, 145] width 112 height 15
click at [161, 173] on span "$2,760.00" at bounding box center [152, 176] width 27 height 7
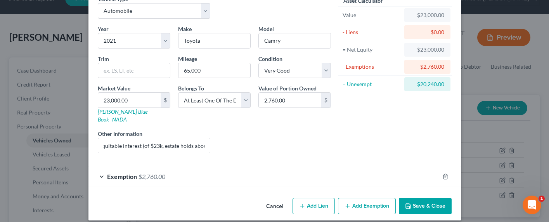
scroll to position [0, 0]
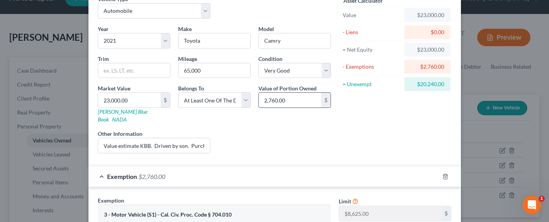
drag, startPoint x: 286, startPoint y: 103, endPoint x: 300, endPoint y: 99, distance: 14.5
click at [300, 99] on input "2,760.00" at bounding box center [290, 100] width 62 height 15
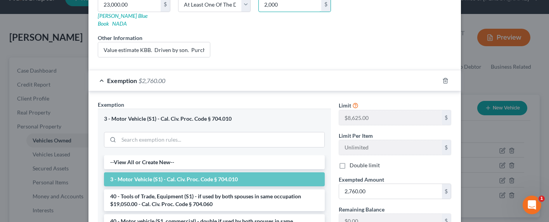
scroll to position [207, 0]
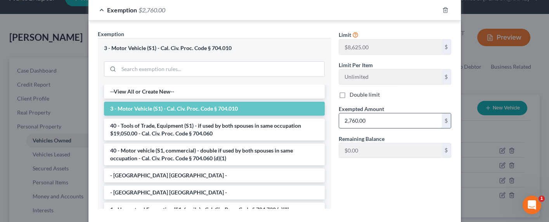
drag, startPoint x: 369, startPoint y: 113, endPoint x: 376, endPoint y: 113, distance: 7.4
click at [369, 113] on input "2,760.00" at bounding box center [390, 120] width 103 height 15
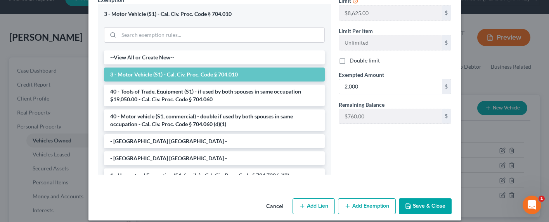
click at [431, 198] on button "Save & Close" at bounding box center [425, 206] width 53 height 16
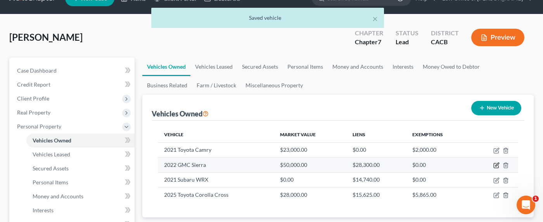
drag, startPoint x: 495, startPoint y: 163, endPoint x: 491, endPoint y: 164, distance: 4.1
click at [495, 163] on icon "button" at bounding box center [496, 165] width 5 height 5
click at [494, 165] on icon "button" at bounding box center [497, 165] width 6 height 6
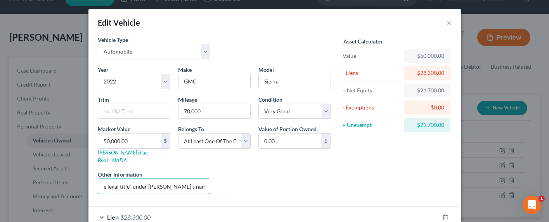
scroll to position [0, 288]
drag, startPoint x: 123, startPoint y: 181, endPoint x: 244, endPoint y: 180, distance: 120.7
click at [244, 180] on div "Year Select 2026 2025 2024 2023 2022 2021 2020 2019 2018 2017 2016 2015 2014 20…" at bounding box center [214, 133] width 241 height 135
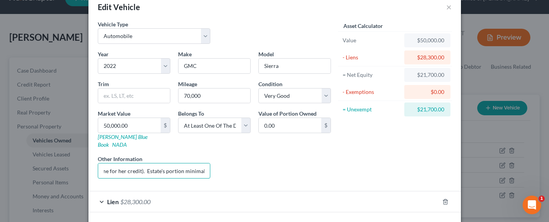
scroll to position [41, 0]
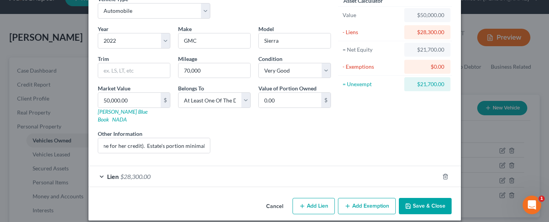
click at [431, 198] on button "Save & Close" at bounding box center [425, 206] width 53 height 16
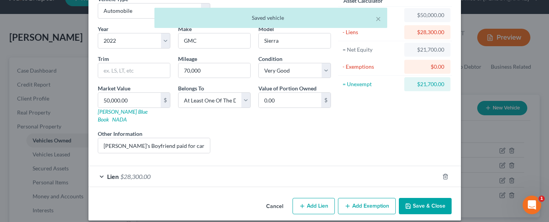
click at [424, 199] on button "Save & Close" at bounding box center [425, 206] width 53 height 16
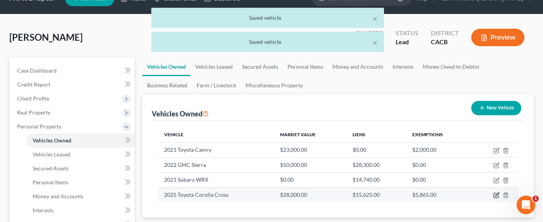
click at [497, 195] on icon "button" at bounding box center [496, 193] width 3 height 3
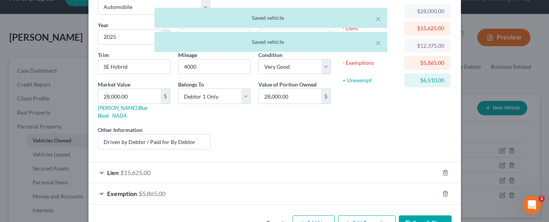
scroll to position [62, 0]
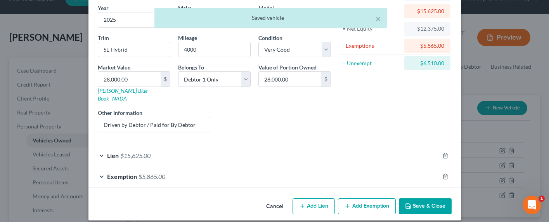
click at [156, 173] on span "$5,865.00" at bounding box center [152, 176] width 27 height 7
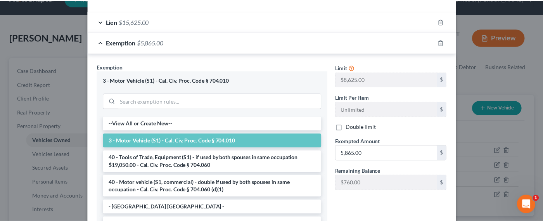
scroll to position [262, 0]
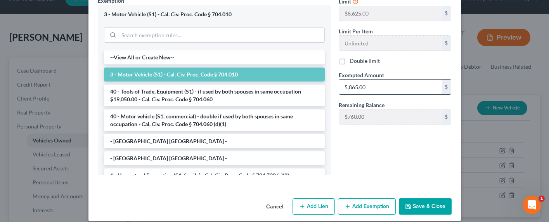
click at [379, 81] on input "5,865.00" at bounding box center [390, 87] width 103 height 15
drag, startPoint x: 385, startPoint y: 81, endPoint x: 340, endPoint y: 79, distance: 44.7
click at [342, 80] on input "5,865.00" at bounding box center [390, 87] width 103 height 15
drag, startPoint x: 401, startPoint y: 162, endPoint x: 416, endPoint y: 185, distance: 27.4
click at [402, 162] on div "Limit $8,625.00 $ Limit Per Item Unlimited $ Double limit Exempted Amount * 6,6…" at bounding box center [395, 89] width 121 height 184
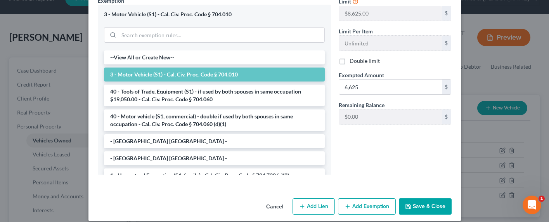
click at [419, 200] on button "Save & Close" at bounding box center [425, 206] width 53 height 16
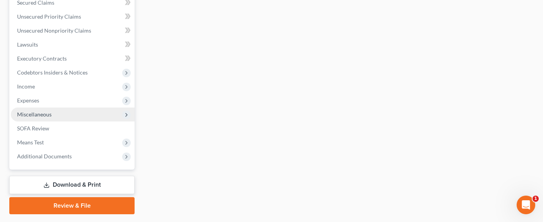
scroll to position [329, 0]
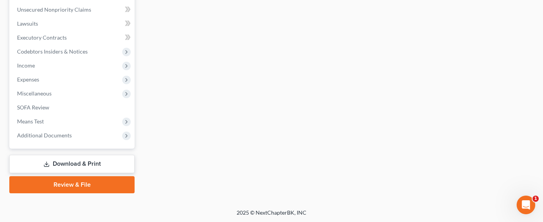
click at [57, 162] on link "Download & Print" at bounding box center [71, 164] width 125 height 18
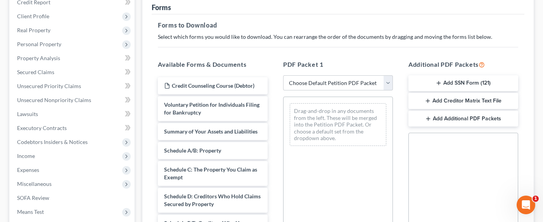
scroll to position [166, 0]
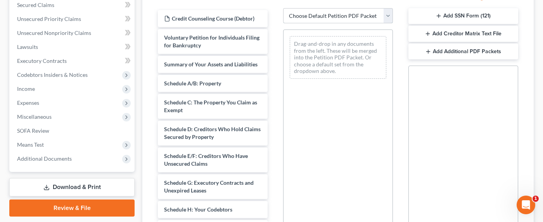
click at [310, 15] on select "Choose Default Petition PDF Packet Complete Bankruptcy Petition (all forms and …" at bounding box center [338, 16] width 110 height 16
click at [283, 8] on select "Choose Default Petition PDF Packet Complete Bankruptcy Petition (all forms and …" at bounding box center [338, 16] width 110 height 16
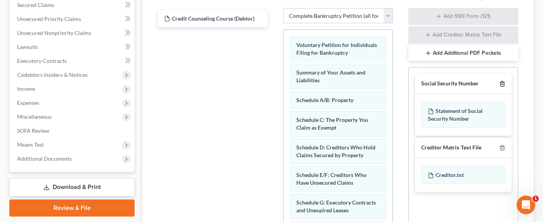
click at [506, 83] on div "Social Security Number" at bounding box center [463, 84] width 97 height 20
click at [504, 83] on icon "button" at bounding box center [502, 84] width 6 height 6
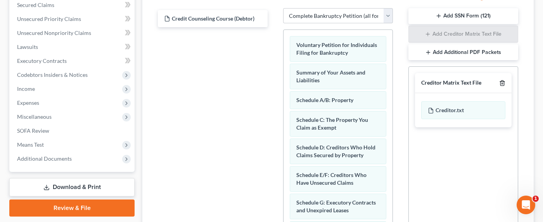
click at [504, 83] on icon "button" at bounding box center [502, 83] width 6 height 6
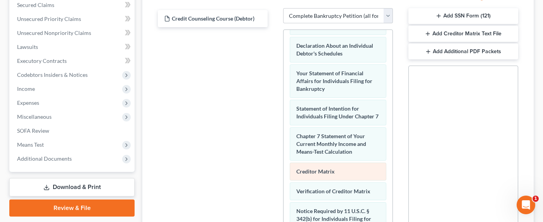
scroll to position [307, 0]
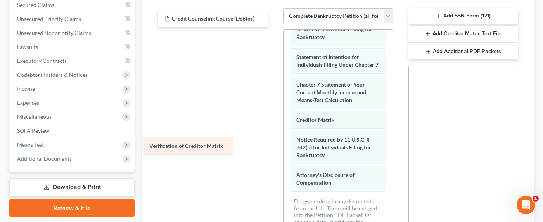
drag, startPoint x: 325, startPoint y: 161, endPoint x: 178, endPoint y: 148, distance: 147.6
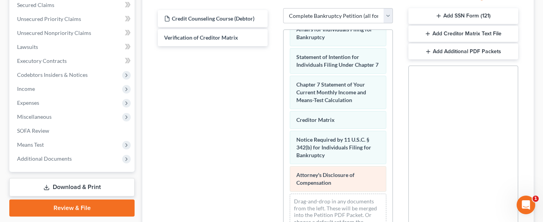
scroll to position [326, 0]
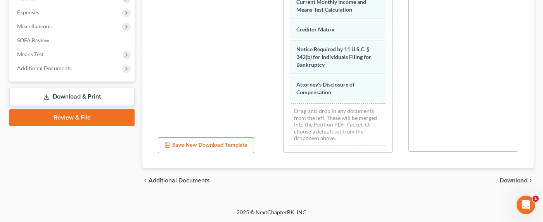
click at [520, 180] on span "Download" at bounding box center [514, 180] width 28 height 6
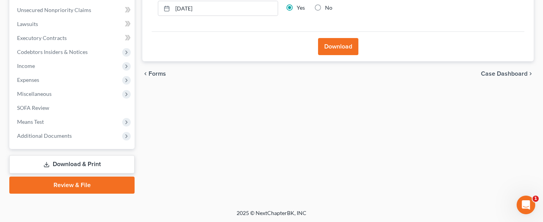
scroll to position [111, 0]
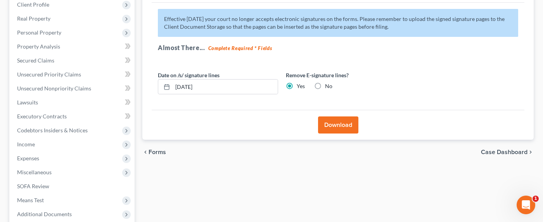
click at [325, 86] on label "No" at bounding box center [328, 86] width 7 height 8
click at [328, 86] on input "No" at bounding box center [330, 84] width 5 height 5
click at [328, 126] on button "Download" at bounding box center [338, 124] width 40 height 17
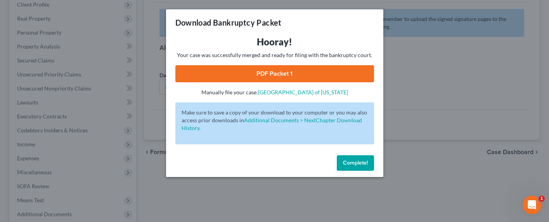
click at [259, 71] on link "PDF Packet 1" at bounding box center [274, 73] width 199 height 17
click at [399, 78] on div "Download Bankruptcy Packet Hooray! Your case was successfully merged and ready …" at bounding box center [274, 111] width 549 height 222
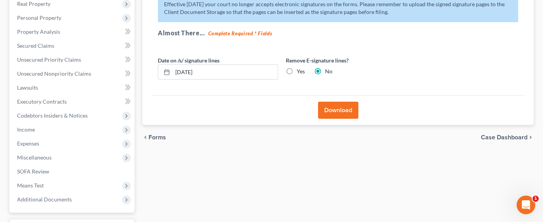
scroll to position [190, 0]
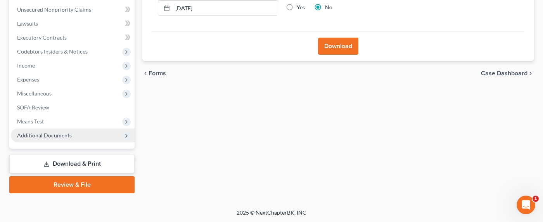
click at [57, 137] on span "Additional Documents" at bounding box center [44, 135] width 55 height 7
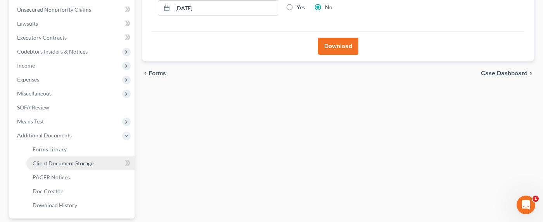
click at [62, 161] on span "Client Document Storage" at bounding box center [63, 163] width 61 height 7
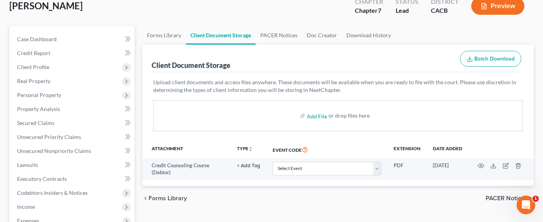
scroll to position [129, 0]
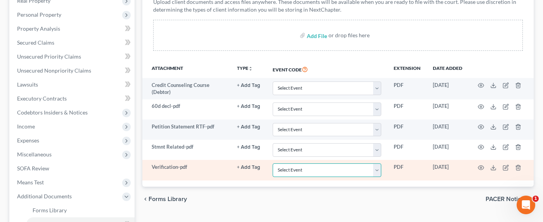
click at [364, 169] on select "Select Event Amended Chapter 11 Plan Amended Chapter 11 Small Business Plan Ame…" at bounding box center [327, 170] width 109 height 14
click at [273, 163] on select "Select Event Amended Chapter 11 Plan Amended Chapter 11 Small Business Plan Ame…" at bounding box center [327, 170] width 109 height 14
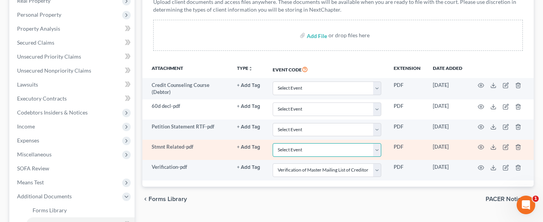
click at [312, 150] on select "Select Event Amended Chapter 11 Plan Amended Chapter 11 Small Business Plan Ame…" at bounding box center [327, 150] width 109 height 14
click at [273, 143] on select "Select Event Amended Chapter 11 Plan Amended Chapter 11 Small Business Plan Ame…" at bounding box center [327, 150] width 109 height 14
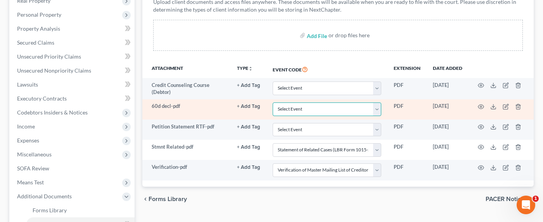
click at [294, 107] on select "Select Event Amended Chapter 11 Plan Amended Chapter 11 Small Business Plan Ame…" at bounding box center [327, 109] width 109 height 14
click at [273, 102] on select "Select Event Amended Chapter 11 Plan Amended Chapter 11 Small Business Plan Ame…" at bounding box center [327, 109] width 109 height 14
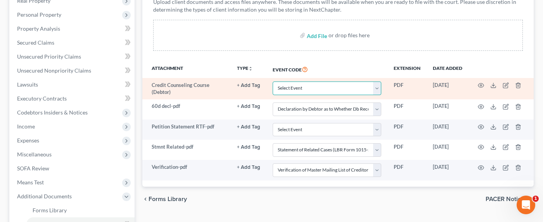
click at [294, 84] on select "Select Event Amended Chapter 11 Plan Amended Chapter 11 Small Business Plan Ame…" at bounding box center [327, 88] width 109 height 14
click at [273, 81] on select "Select Event Amended Chapter 11 Plan Amended Chapter 11 Small Business Plan Ame…" at bounding box center [327, 88] width 109 height 14
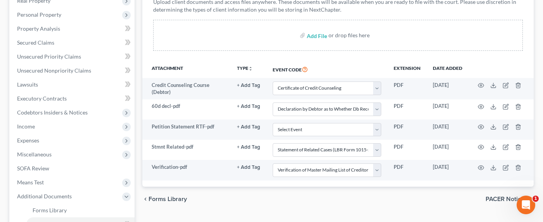
click at [364, 57] on div "Upload client documents and access files anywhere. These documents will be avai…" at bounding box center [338, 26] width 373 height 68
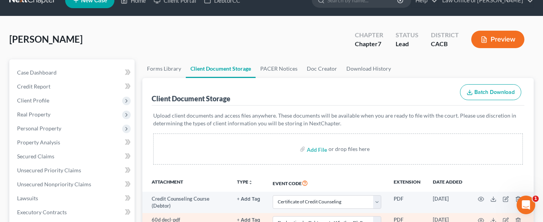
scroll to position [0, 0]
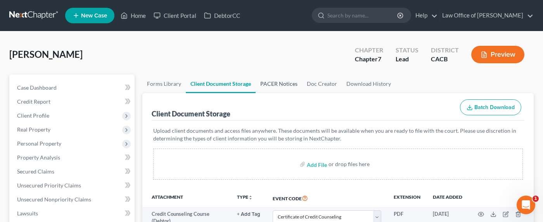
click at [272, 83] on link "PACER Notices" at bounding box center [279, 83] width 47 height 19
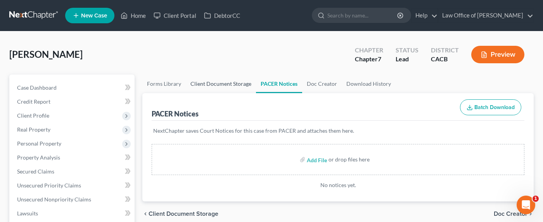
click at [241, 84] on link "Client Document Storage" at bounding box center [221, 83] width 70 height 19
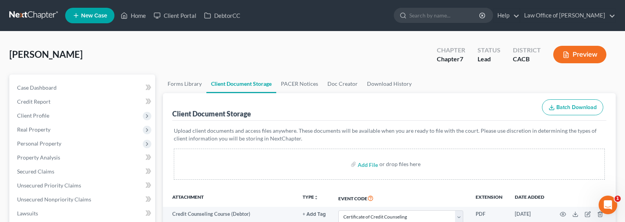
click at [20, 13] on link at bounding box center [34, 16] width 50 height 14
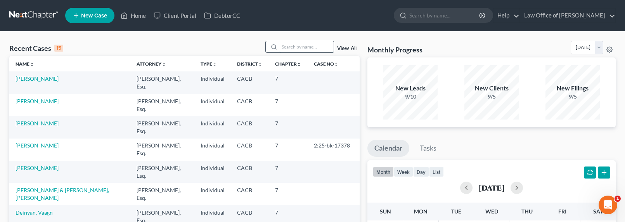
click at [291, 49] on input "search" at bounding box center [306, 46] width 54 height 11
drag, startPoint x: 424, startPoint y: 49, endPoint x: 368, endPoint y: 48, distance: 55.9
click at [368, 48] on div "Monthly Progress Bankruptcy Bankruptcy October 2025 September 2025 August 2025 …" at bounding box center [491, 49] width 248 height 17
click at [369, 48] on h3 "Monthly Progress" at bounding box center [394, 49] width 55 height 9
drag, startPoint x: 369, startPoint y: 49, endPoint x: 424, endPoint y: 48, distance: 55.1
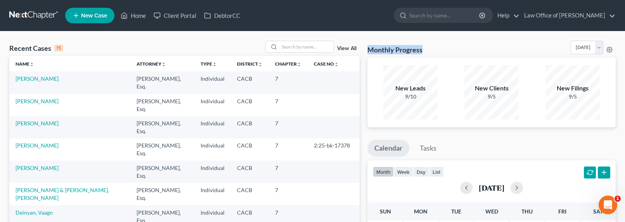
click at [424, 48] on div "Monthly Progress Bankruptcy Bankruptcy October 2025 September 2025 August 2025 …" at bounding box center [491, 49] width 248 height 17
click at [287, 47] on input "search" at bounding box center [305, 46] width 54 height 11
click at [253, 47] on div "Recent Cases 15 View All" at bounding box center [183, 48] width 349 height 15
click at [312, 47] on input "search" at bounding box center [305, 46] width 54 height 11
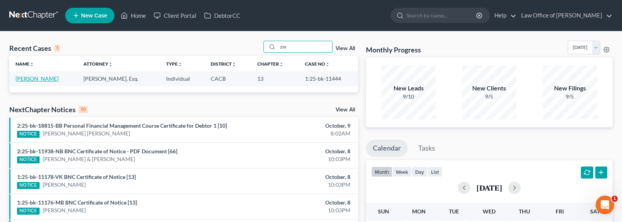
type input "zin"
click at [43, 78] on link "Uzunyan, Zinaida" at bounding box center [37, 78] width 43 height 7
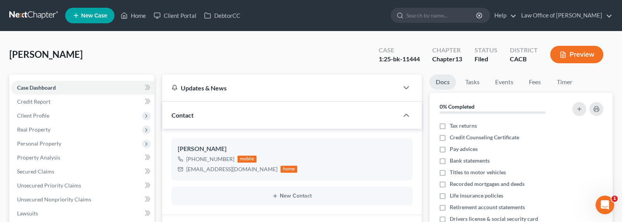
scroll to position [174, 0]
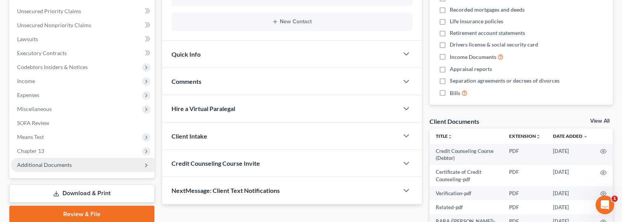
click at [62, 171] on div "Case Dashboard Payments Invoices Payments Payments Credit Report Client Profile…" at bounding box center [81, 39] width 145 height 278
click at [66, 166] on span "Additional Documents" at bounding box center [44, 164] width 55 height 7
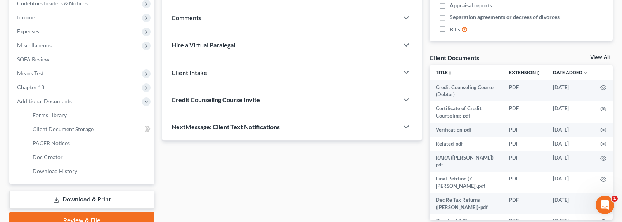
scroll to position [277, 0]
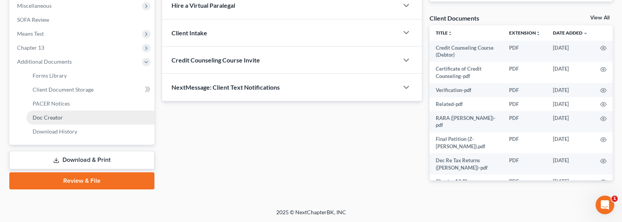
click at [50, 119] on span "Doc Creator" at bounding box center [48, 117] width 30 height 7
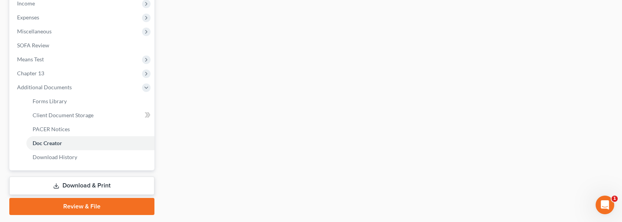
scroll to position [274, 0]
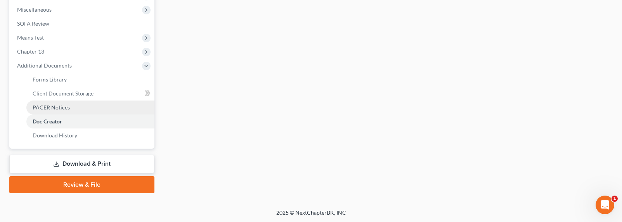
click at [46, 109] on span "PACER Notices" at bounding box center [51, 107] width 37 height 7
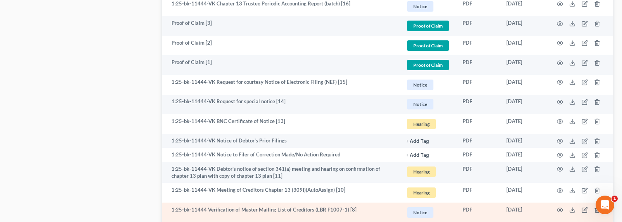
scroll to position [597, 0]
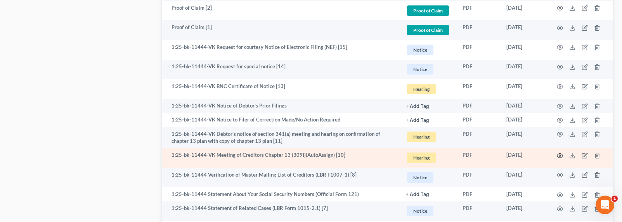
click at [561, 156] on icon "button" at bounding box center [560, 155] width 6 height 6
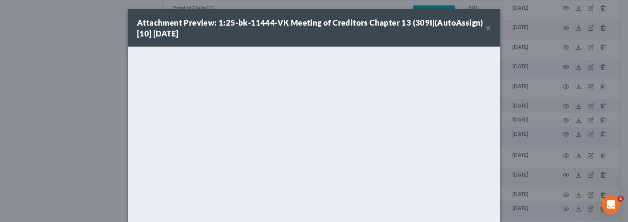
click at [83, 100] on div "Attachment Preview: 1:25-bk-11444-VK Meeting of Creditors Chapter 13 (309I)(Aut…" at bounding box center [314, 111] width 628 height 222
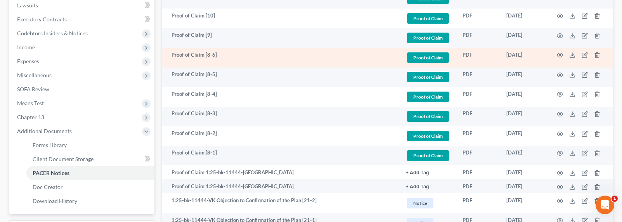
scroll to position [77, 0]
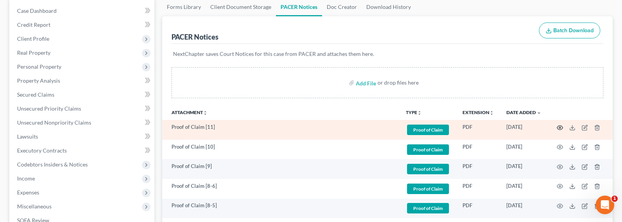
click at [559, 127] on circle "button" at bounding box center [560, 128] width 2 height 2
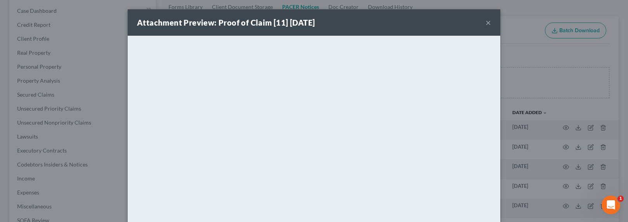
click at [567, 151] on div "Attachment Preview: Proof of Claim [11] 10/08/2025 × <object ng-attr-data='http…" at bounding box center [314, 111] width 628 height 222
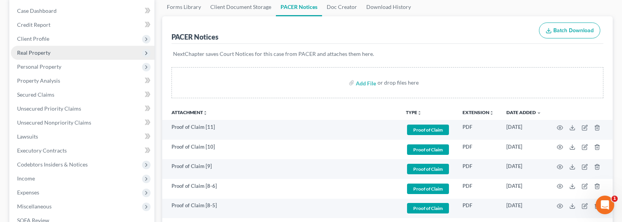
click at [38, 52] on span "Real Property" at bounding box center [33, 52] width 33 height 7
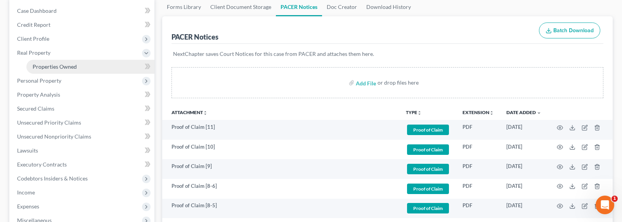
click at [50, 67] on span "Properties Owned" at bounding box center [55, 66] width 44 height 7
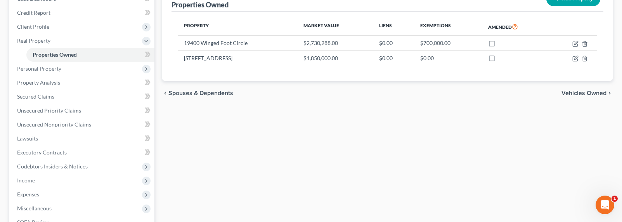
scroll to position [89, 0]
click at [45, 180] on span "Income" at bounding box center [83, 180] width 144 height 14
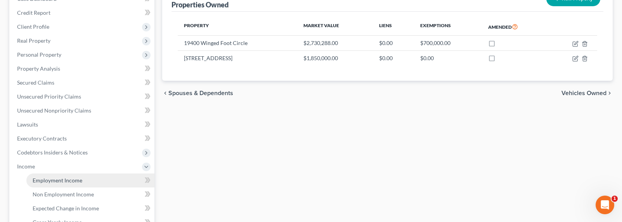
click at [57, 179] on span "Employment Income" at bounding box center [58, 180] width 50 height 7
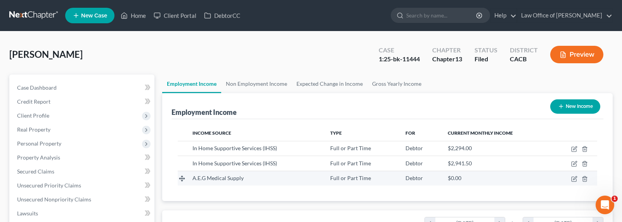
scroll to position [139, 254]
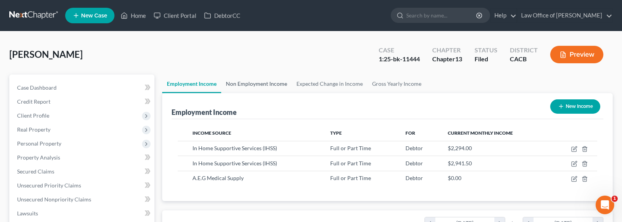
click at [249, 84] on link "Non Employment Income" at bounding box center [256, 83] width 71 height 19
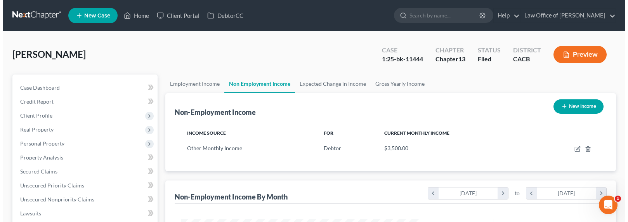
scroll to position [139, 254]
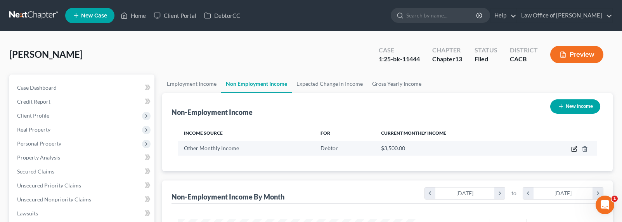
click at [573, 148] on icon "button" at bounding box center [574, 149] width 6 height 6
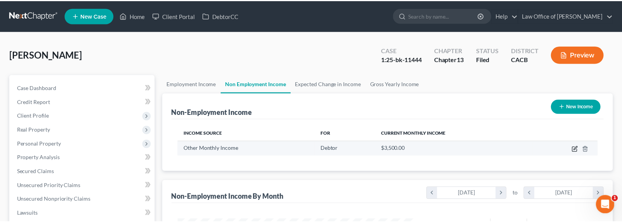
scroll to position [139, 256]
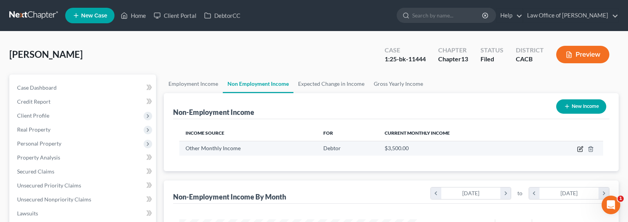
select select "13"
select select "0"
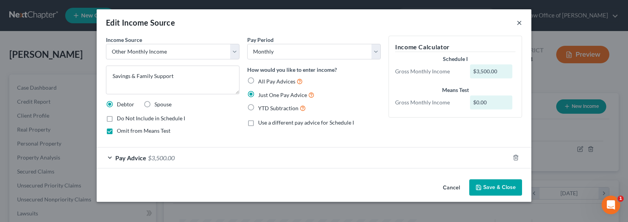
click at [518, 23] on button "×" at bounding box center [518, 22] width 5 height 9
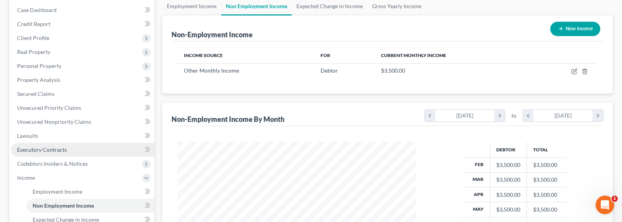
scroll to position [84, 0]
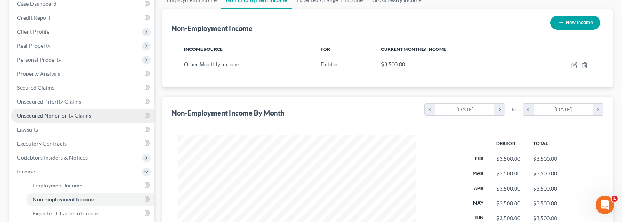
click at [55, 114] on span "Unsecured Nonpriority Claims" at bounding box center [54, 115] width 74 height 7
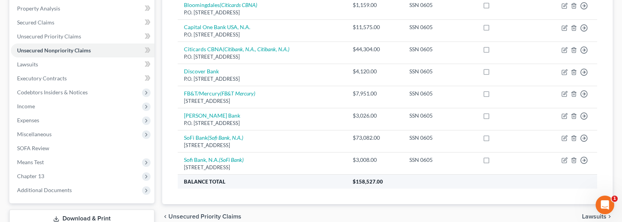
scroll to position [170, 0]
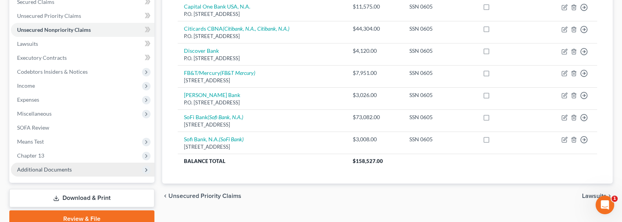
click at [35, 167] on span "Additional Documents" at bounding box center [44, 169] width 55 height 7
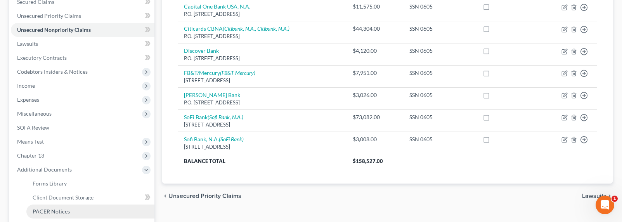
click at [50, 209] on span "PACER Notices" at bounding box center [51, 211] width 37 height 7
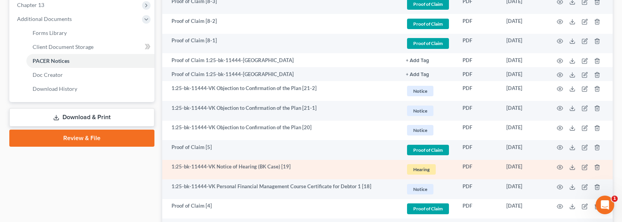
scroll to position [351, 0]
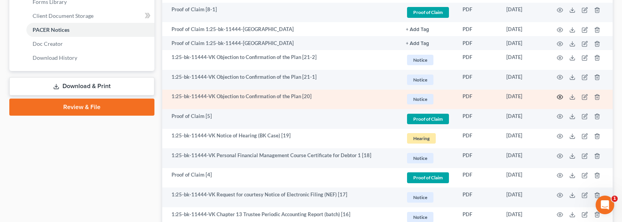
click at [561, 97] on icon "button" at bounding box center [560, 97] width 6 height 6
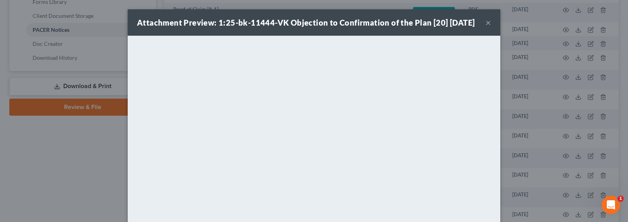
click at [487, 27] on button "×" at bounding box center [487, 22] width 5 height 9
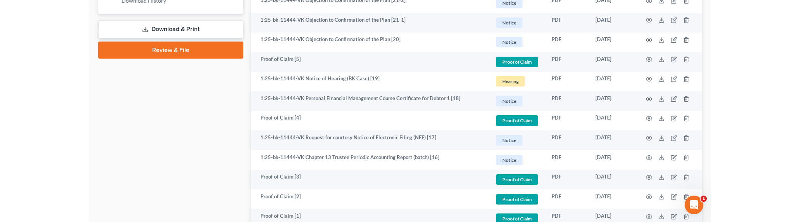
scroll to position [394, 0]
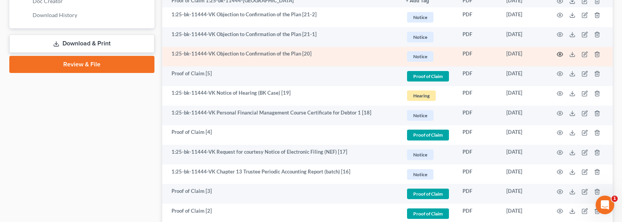
click at [559, 55] on icon "button" at bounding box center [560, 54] width 6 height 6
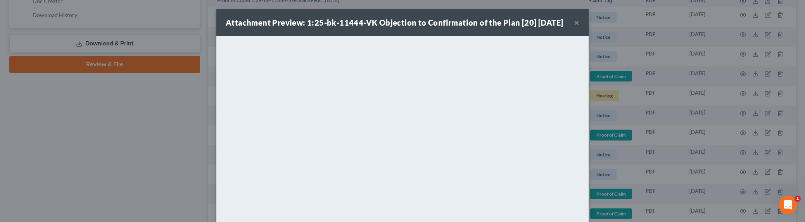
click at [150, 147] on div "Attachment Preview: 1:25-bk-11444-VK Objection to Confirmation of the Plan [20]…" at bounding box center [402, 111] width 805 height 222
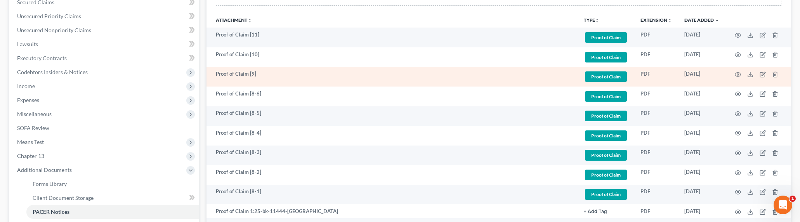
scroll to position [385, 0]
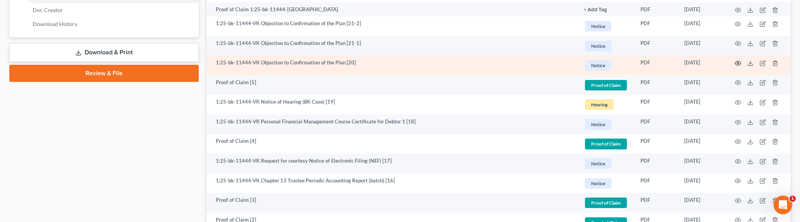
click at [630, 62] on icon "button" at bounding box center [737, 63] width 6 height 6
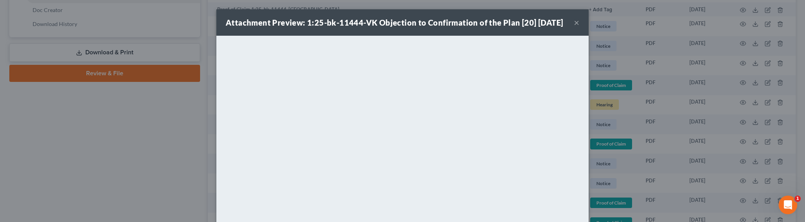
click at [183, 156] on div "Attachment Preview: 1:25-bk-11444-VK Objection to Confirmation of the Plan [20]…" at bounding box center [402, 111] width 805 height 222
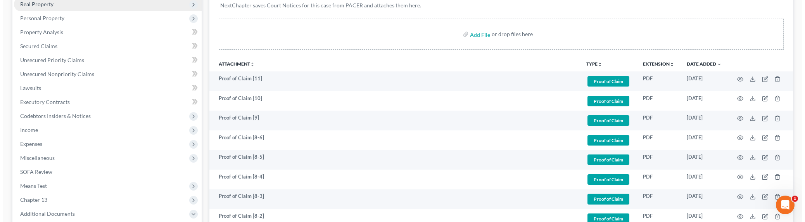
scroll to position [0, 0]
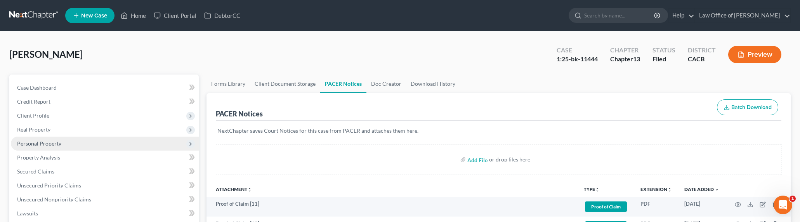
click at [37, 142] on span "Personal Property" at bounding box center [39, 143] width 44 height 7
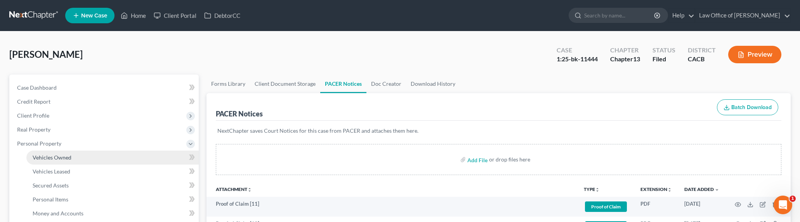
click at [48, 156] on span "Vehicles Owned" at bounding box center [52, 157] width 39 height 7
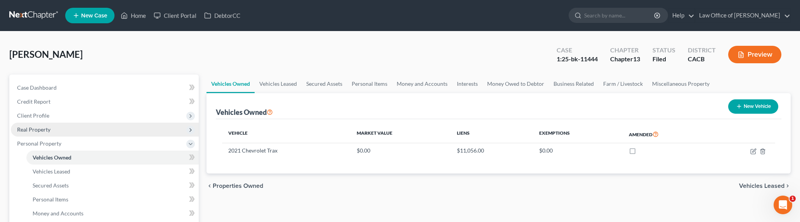
click at [38, 128] on span "Real Property" at bounding box center [33, 129] width 33 height 7
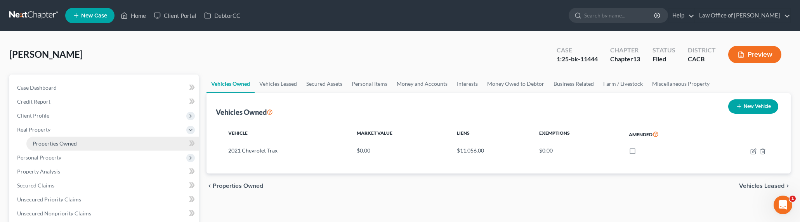
click at [47, 145] on span "Properties Owned" at bounding box center [55, 143] width 44 height 7
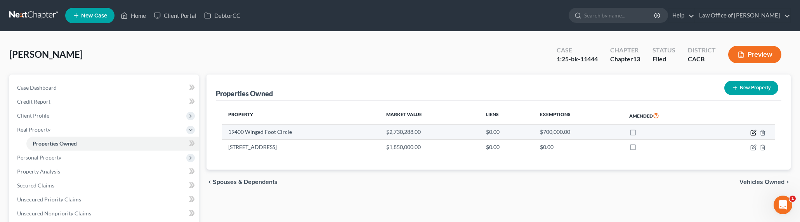
click at [630, 131] on icon "button" at bounding box center [753, 133] width 6 height 6
select select "4"
select select "0"
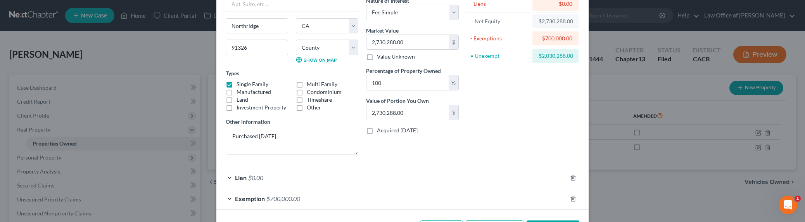
scroll to position [99, 0]
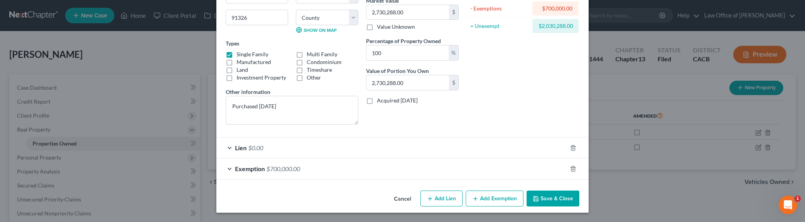
click at [258, 145] on span "$0.00" at bounding box center [255, 147] width 15 height 7
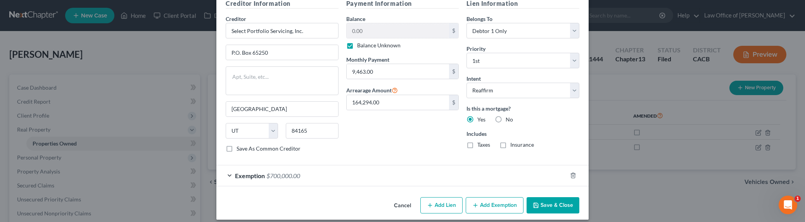
scroll to position [274, 0]
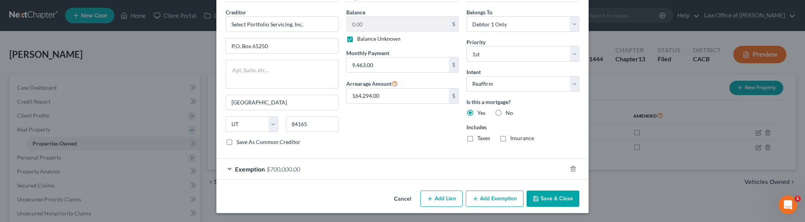
click at [555, 196] on button "Save & Close" at bounding box center [553, 199] width 53 height 16
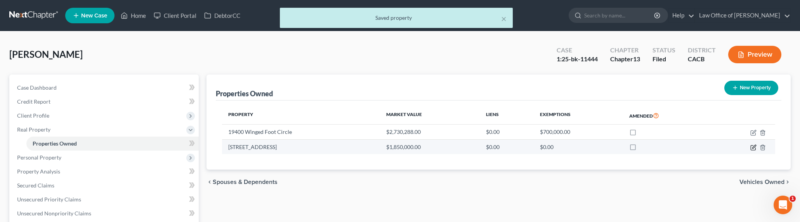
click at [630, 148] on icon "button" at bounding box center [753, 147] width 6 height 6
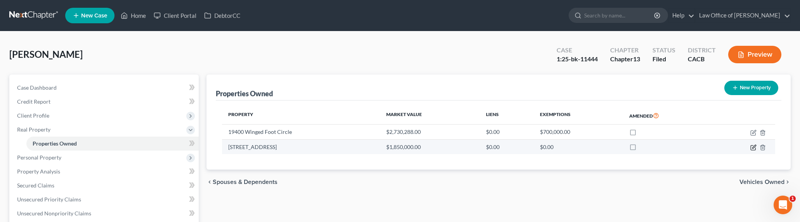
select select "4"
select select "18"
select select "0"
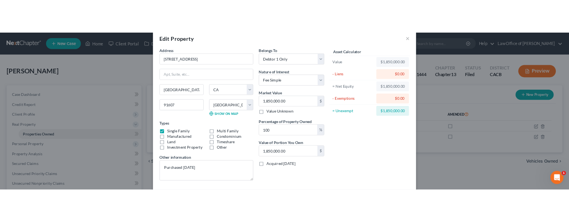
scroll to position [0, 0]
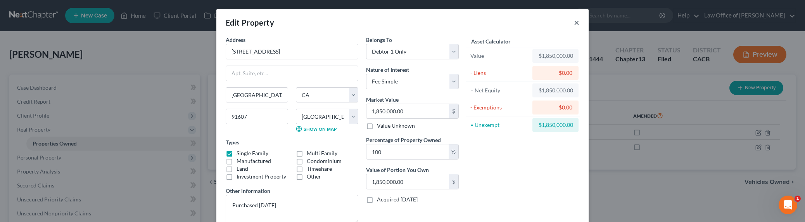
click at [574, 24] on button "×" at bounding box center [576, 22] width 5 height 9
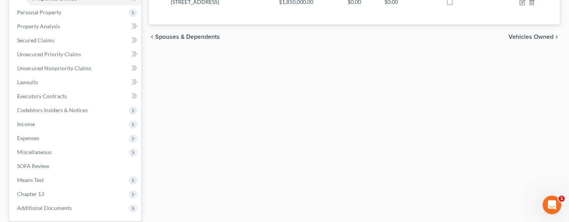
scroll to position [174, 0]
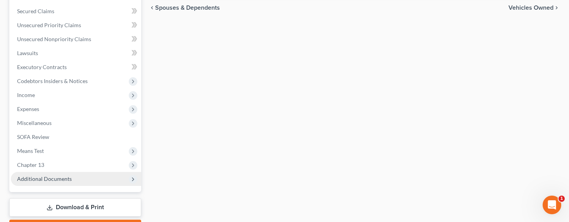
click at [49, 178] on span "Additional Documents" at bounding box center [44, 178] width 55 height 7
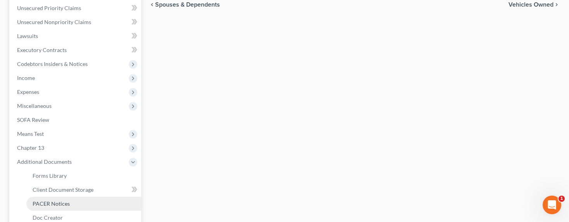
click at [43, 206] on span "PACER Notices" at bounding box center [51, 203] width 37 height 7
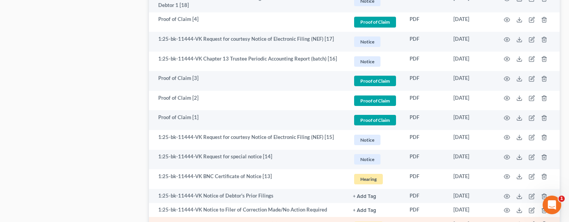
scroll to position [581, 0]
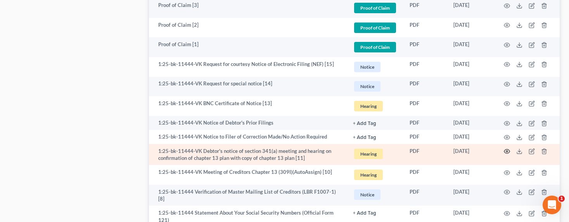
click at [507, 151] on circle "button" at bounding box center [507, 152] width 2 height 2
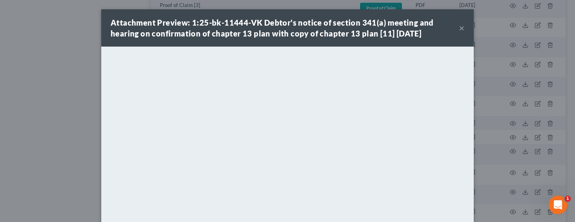
click at [459, 29] on button "×" at bounding box center [461, 27] width 5 height 9
click at [459, 29] on div "Attachment Preview: 1:25-bk-11444-VK Debtor's notice of section 341(a) meeting …" at bounding box center [287, 27] width 372 height 37
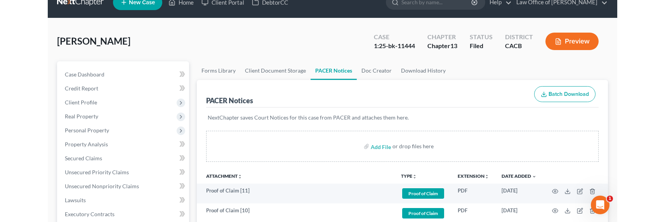
scroll to position [0, 0]
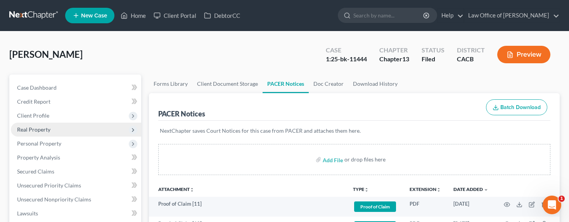
click at [40, 130] on span "Real Property" at bounding box center [33, 129] width 33 height 7
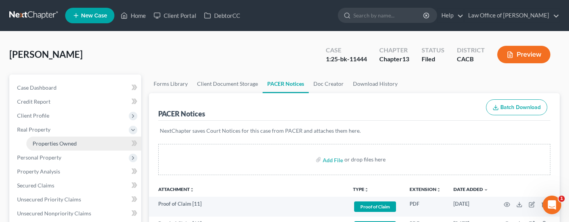
click at [55, 141] on span "Properties Owned" at bounding box center [55, 143] width 44 height 7
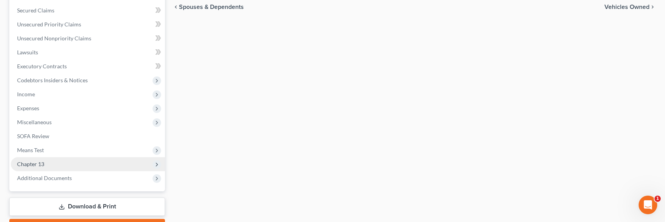
scroll to position [180, 0]
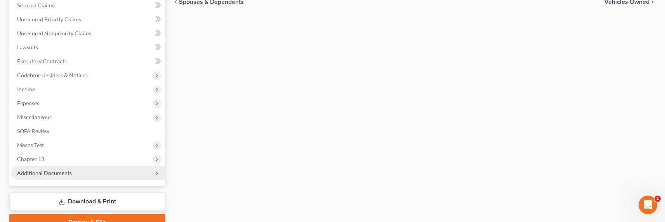
click at [42, 171] on span "Additional Documents" at bounding box center [44, 173] width 55 height 7
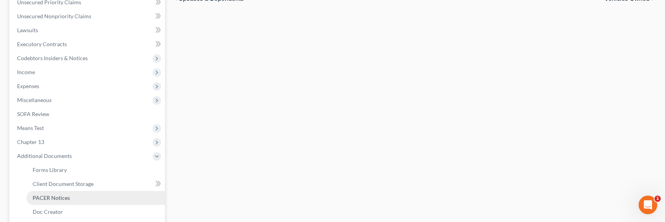
click at [57, 195] on span "PACER Notices" at bounding box center [51, 197] width 37 height 7
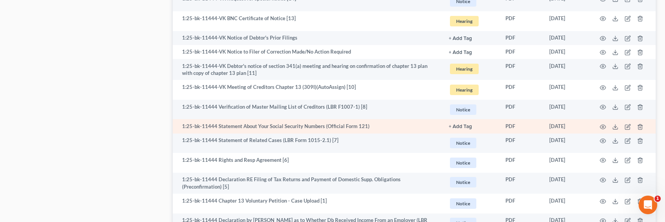
scroll to position [632, 0]
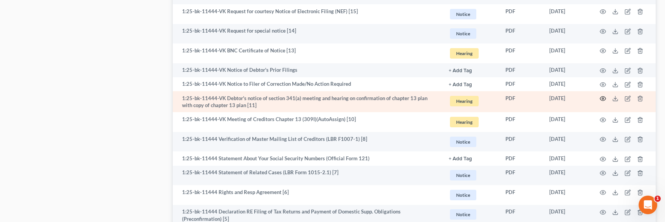
click at [603, 99] on icon "button" at bounding box center [602, 98] width 6 height 6
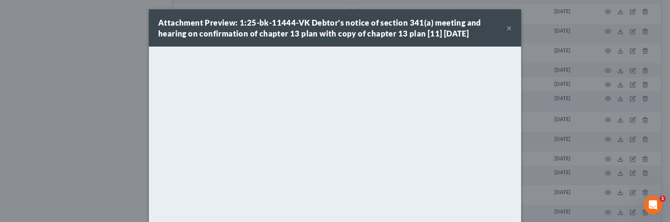
click at [507, 28] on button "×" at bounding box center [509, 27] width 5 height 9
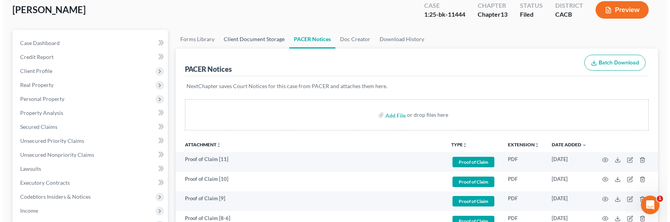
scroll to position [0, 0]
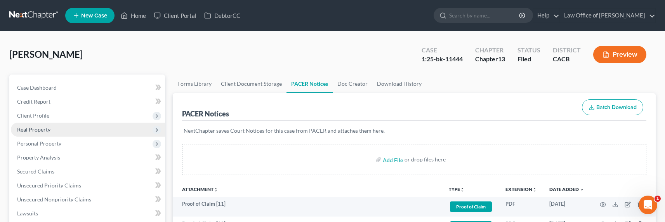
click at [37, 128] on span "Real Property" at bounding box center [33, 129] width 33 height 7
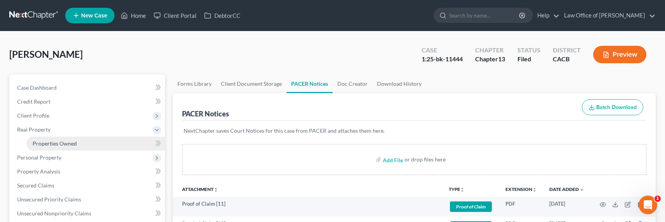
click at [46, 143] on span "Properties Owned" at bounding box center [55, 143] width 44 height 7
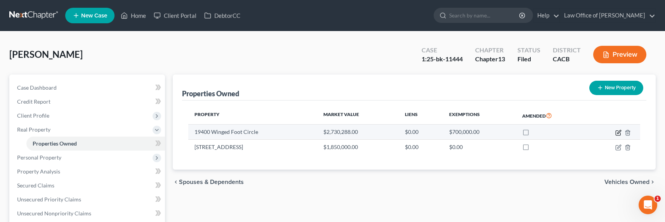
click at [617, 130] on icon "button" at bounding box center [618, 133] width 6 height 6
select select "4"
select select "18"
select select "0"
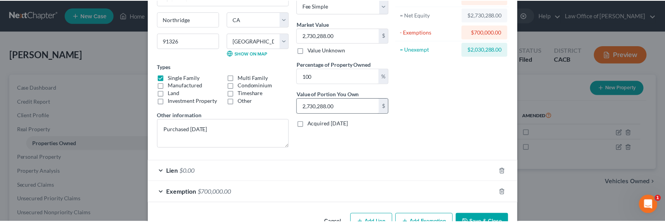
scroll to position [99, 0]
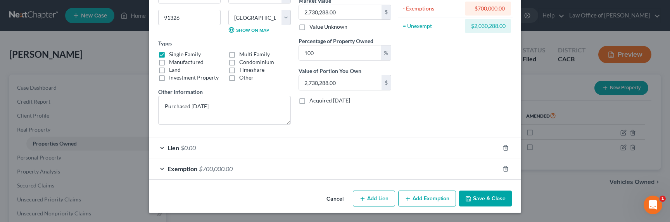
click at [477, 199] on button "Save & Close" at bounding box center [485, 199] width 53 height 16
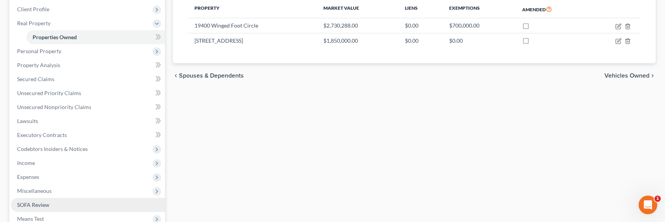
scroll to position [176, 0]
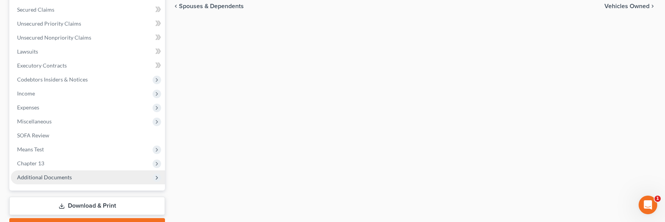
click at [42, 178] on span "Additional Documents" at bounding box center [44, 177] width 55 height 7
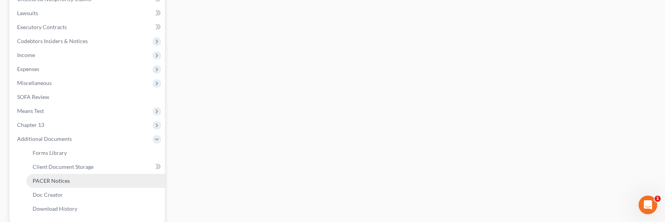
scroll to position [241, 0]
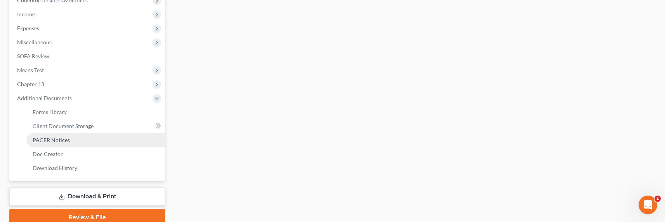
click at [50, 141] on span "PACER Notices" at bounding box center [51, 140] width 37 height 7
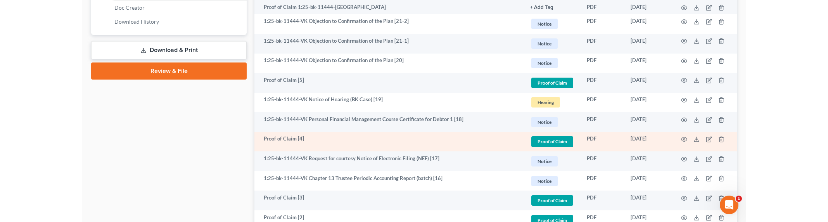
scroll to position [380, 0]
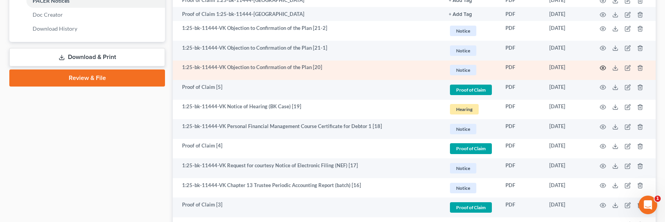
click at [603, 67] on circle "button" at bounding box center [603, 68] width 2 height 2
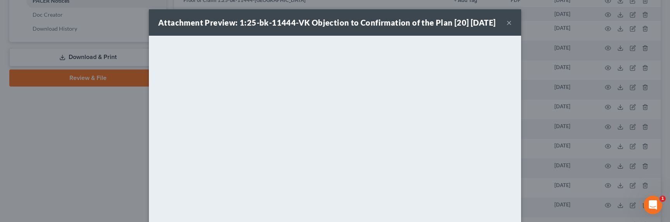
click at [507, 27] on button "×" at bounding box center [509, 22] width 5 height 9
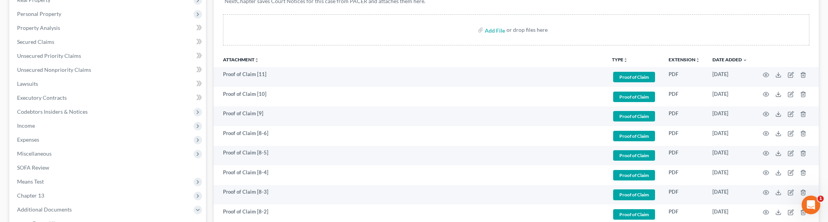
scroll to position [0, 0]
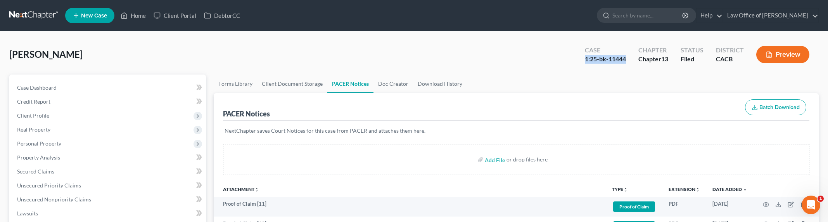
drag, startPoint x: 626, startPoint y: 59, endPoint x: 576, endPoint y: 59, distance: 50.1
click at [576, 59] on div "Case 1:25-bk-11444 Chapter Chapter 13 Status Filed District CACB Preview" at bounding box center [697, 55] width 243 height 28
copy div "1:25-bk-11444"
drag, startPoint x: 65, startPoint y: 56, endPoint x: 1, endPoint y: 54, distance: 64.0
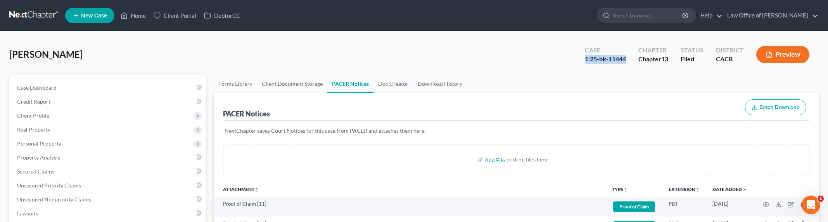
copy span "Uzunyan, Zinaida"
click at [98, 42] on div "Uzunyan, Zinaida Upgraded Case 1:25-bk-11444 Chapter Chapter 13 Status Filed Di…" at bounding box center [414, 58] width 810 height 34
drag, startPoint x: 45, startPoint y: 54, endPoint x: 1, endPoint y: 55, distance: 43.8
copy span "Uzunyan"
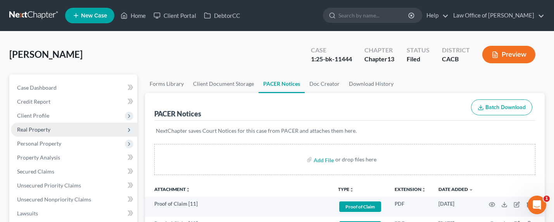
click at [29, 131] on span "Real Property" at bounding box center [33, 129] width 33 height 7
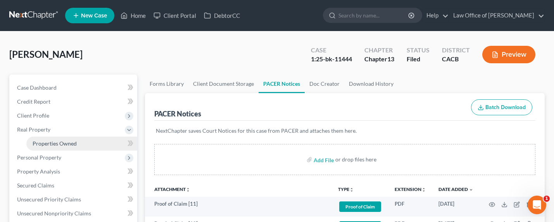
click at [42, 141] on span "Properties Owned" at bounding box center [55, 143] width 44 height 7
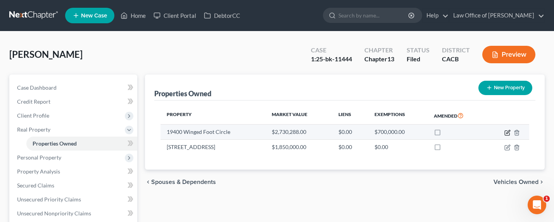
click at [506, 133] on icon "button" at bounding box center [508, 133] width 6 height 6
select select "4"
select select "18"
select select "0"
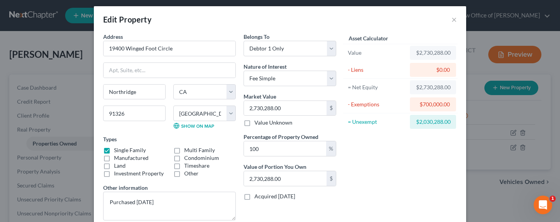
scroll to position [87, 0]
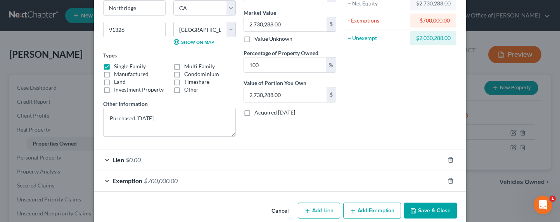
click at [245, 163] on div "Lien $0.00" at bounding box center [269, 159] width 351 height 21
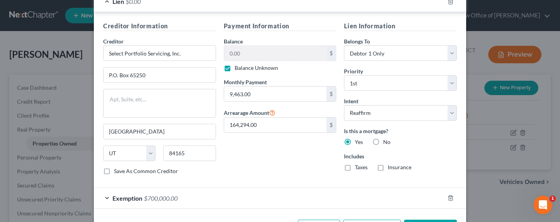
scroll to position [274, 0]
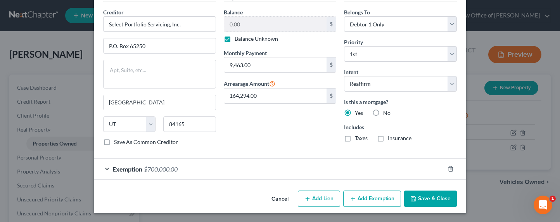
click at [425, 201] on button "Save & Close" at bounding box center [430, 199] width 53 height 16
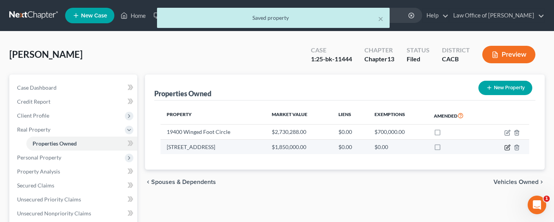
click at [506, 148] on icon "button" at bounding box center [508, 147] width 6 height 6
select select "4"
select select "18"
select select "0"
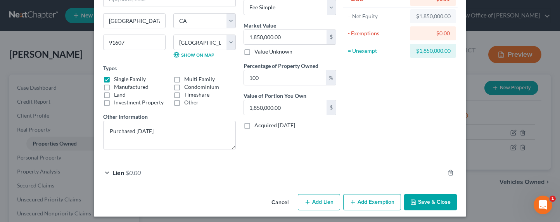
scroll to position [78, 0]
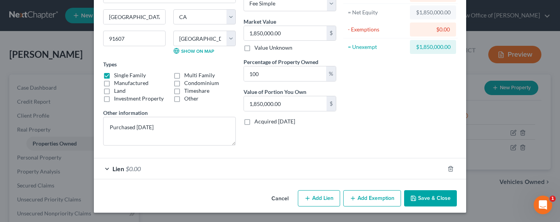
click at [231, 170] on div "Lien $0.00" at bounding box center [269, 168] width 351 height 21
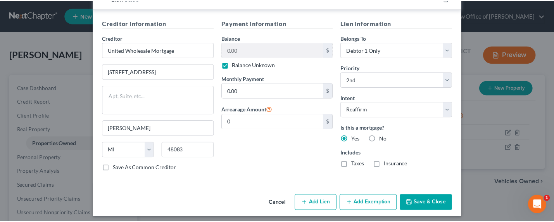
scroll to position [253, 0]
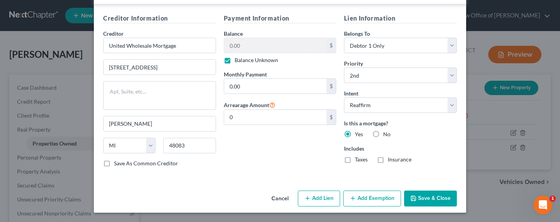
click at [421, 200] on button "Save & Close" at bounding box center [430, 199] width 53 height 16
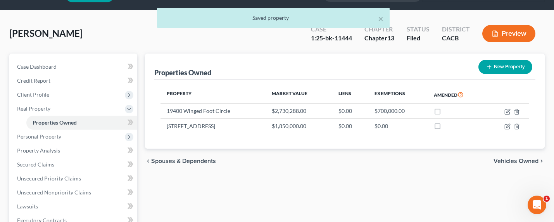
scroll to position [184, 0]
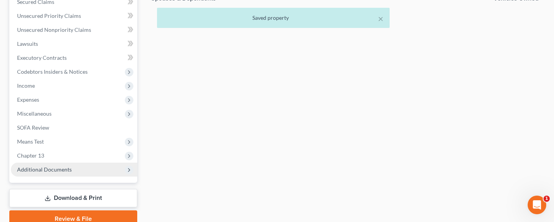
click at [32, 166] on span "Additional Documents" at bounding box center [44, 169] width 55 height 7
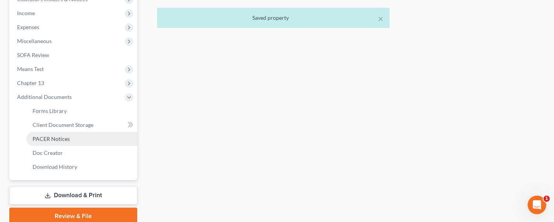
click at [52, 135] on span "PACER Notices" at bounding box center [51, 138] width 37 height 7
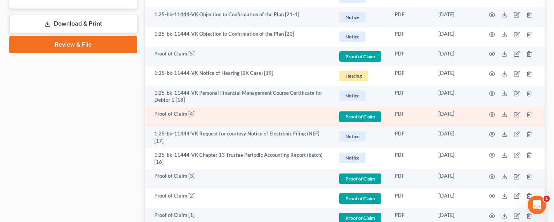
scroll to position [384, 0]
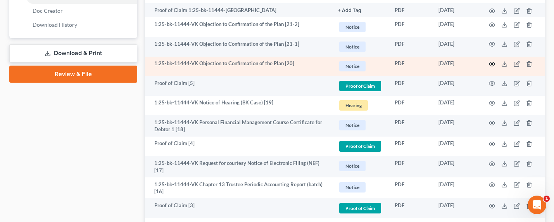
click at [491, 62] on icon "button" at bounding box center [492, 64] width 6 height 6
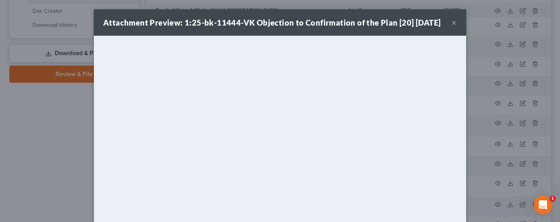
click at [452, 27] on button "×" at bounding box center [454, 22] width 5 height 9
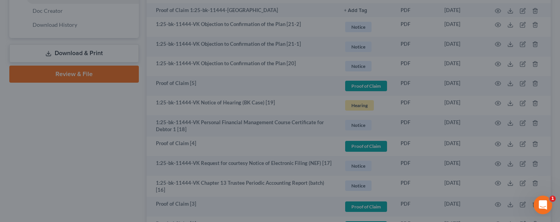
click at [434, 36] on button "×" at bounding box center [432, 40] width 5 height 8
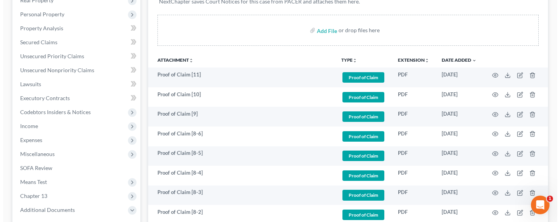
scroll to position [0, 0]
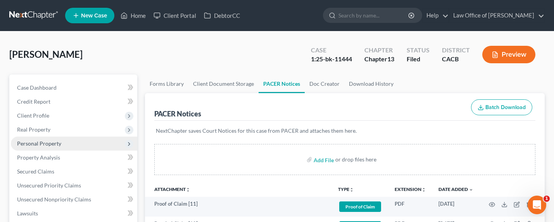
click at [29, 144] on span "Personal Property" at bounding box center [39, 143] width 44 height 7
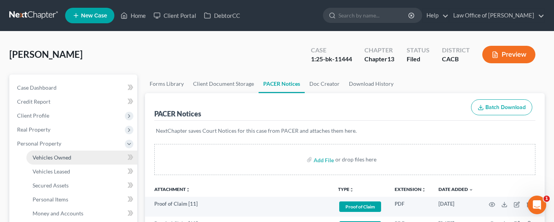
click at [40, 153] on link "Vehicles Owned" at bounding box center [81, 158] width 111 height 14
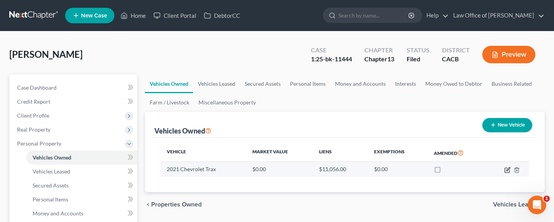
click at [508, 168] on icon "button" at bounding box center [508, 168] width 3 height 3
select select "0"
select select "5"
select select "3"
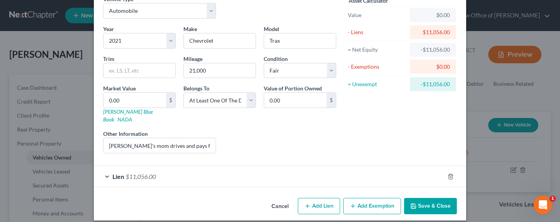
click at [172, 169] on div "Lien $11,056.00" at bounding box center [269, 176] width 351 height 21
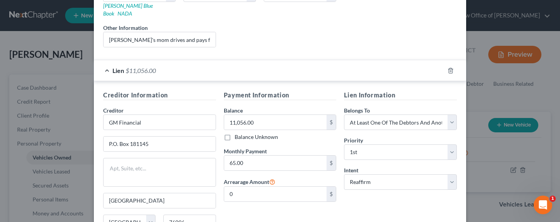
scroll to position [169, 0]
